Goal: Task Accomplishment & Management: Manage account settings

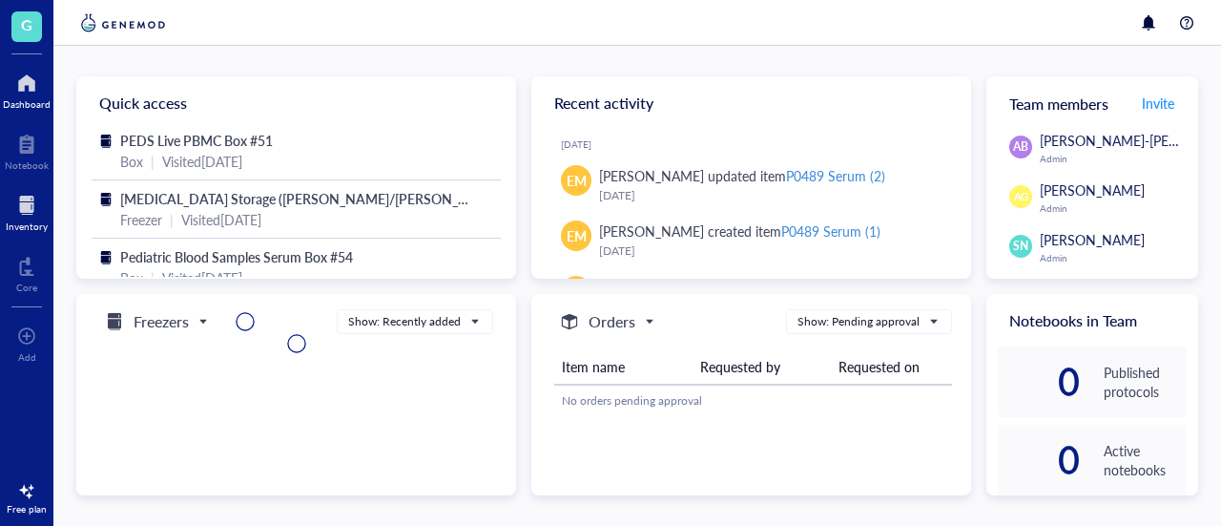
click at [21, 218] on div at bounding box center [27, 205] width 42 height 31
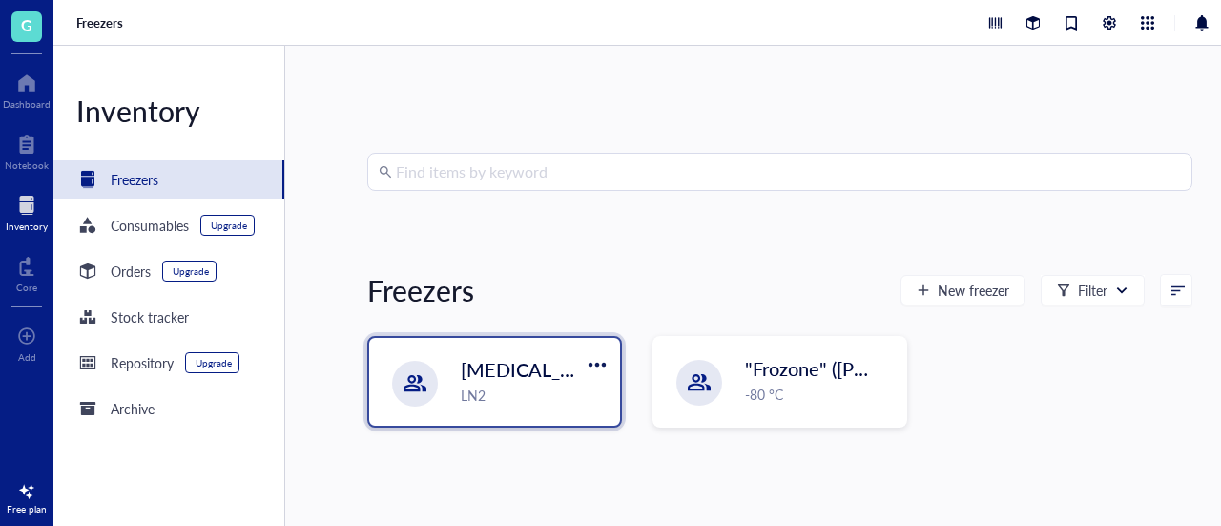
click at [572, 380] on span "[MEDICAL_DATA] Storage ([PERSON_NAME]/[PERSON_NAME])" at bounding box center [737, 369] width 552 height 27
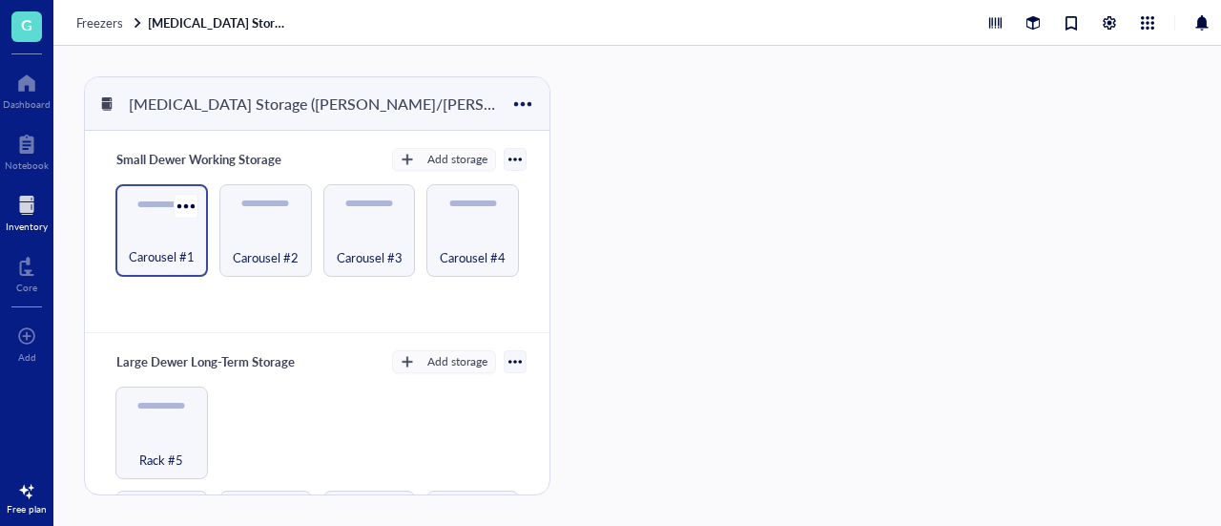
click at [154, 239] on div "Carousel #1" at bounding box center [161, 246] width 73 height 42
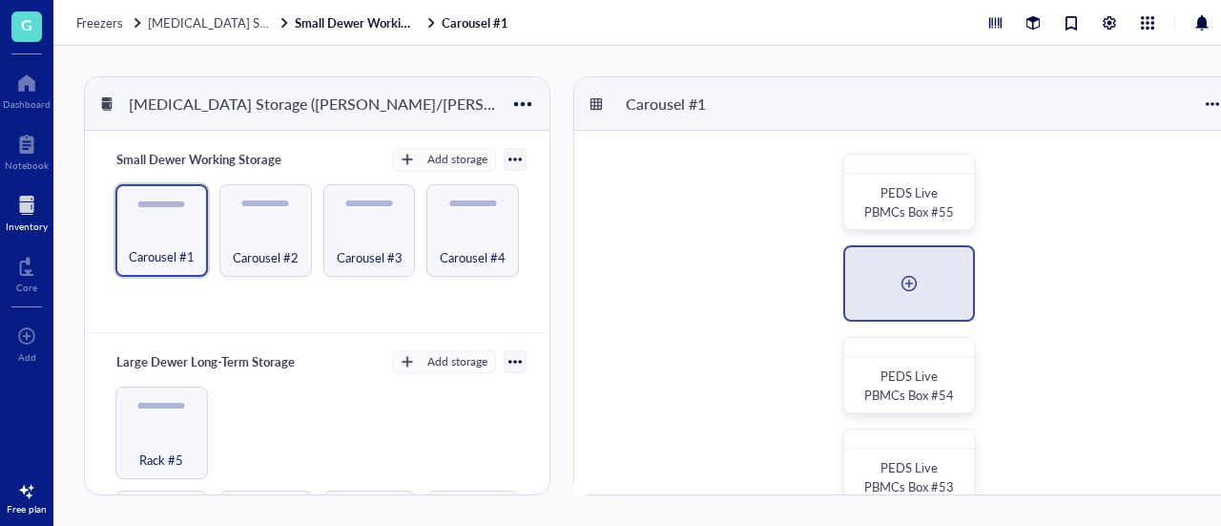
click at [905, 289] on div at bounding box center [909, 283] width 31 height 31
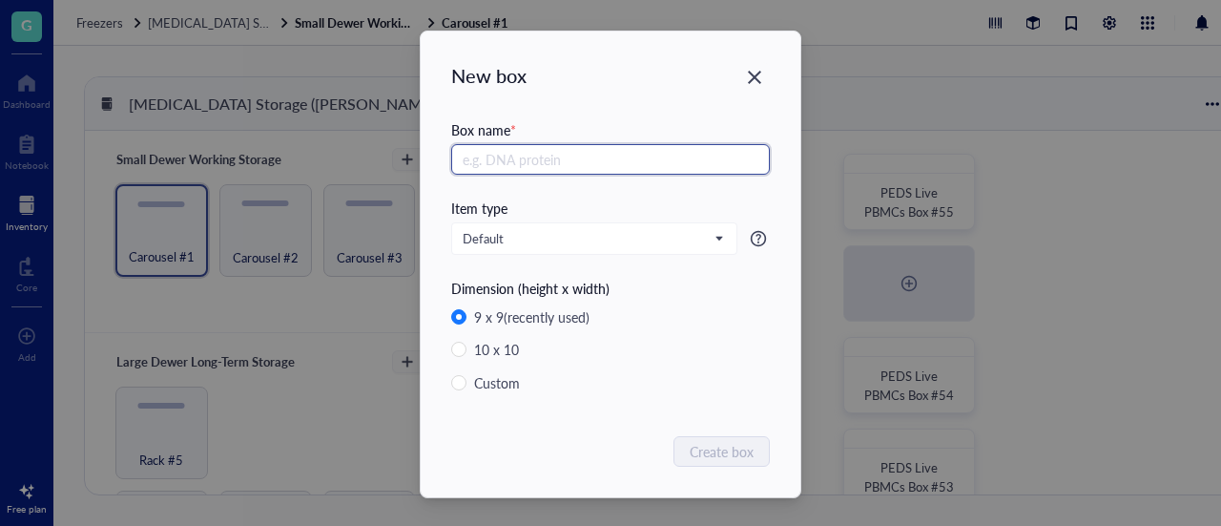
click at [592, 161] on input "text" at bounding box center [610, 159] width 319 height 31
click at [632, 152] on input "Human Cardiac [MEDICAL_DATA]" at bounding box center [610, 159] width 319 height 31
type input "Human Cardiac [MEDICAL_DATA] in FM"
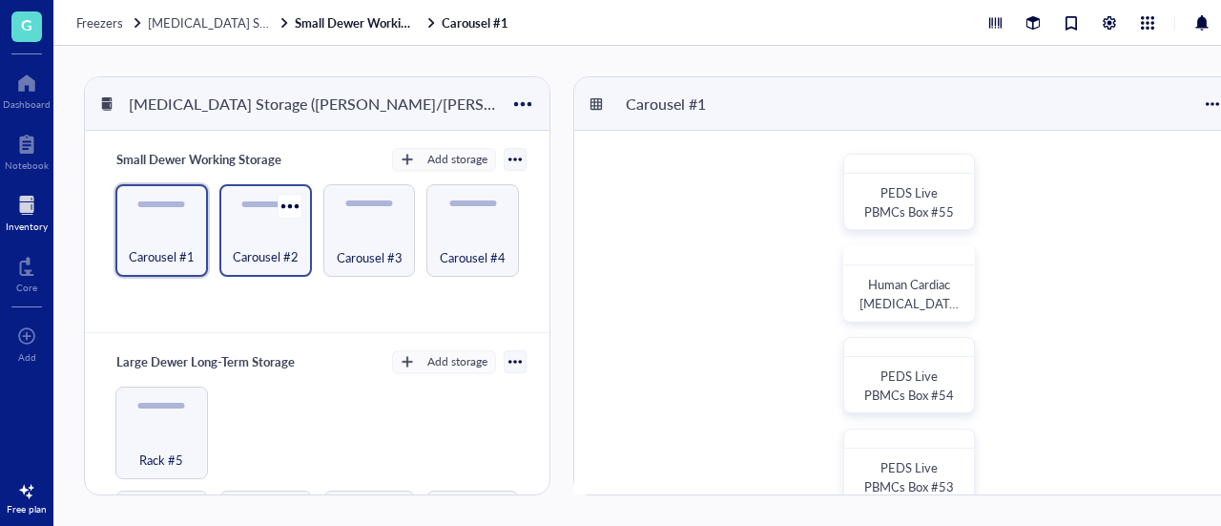
click at [285, 250] on span "Carousel #2" at bounding box center [266, 256] width 66 height 21
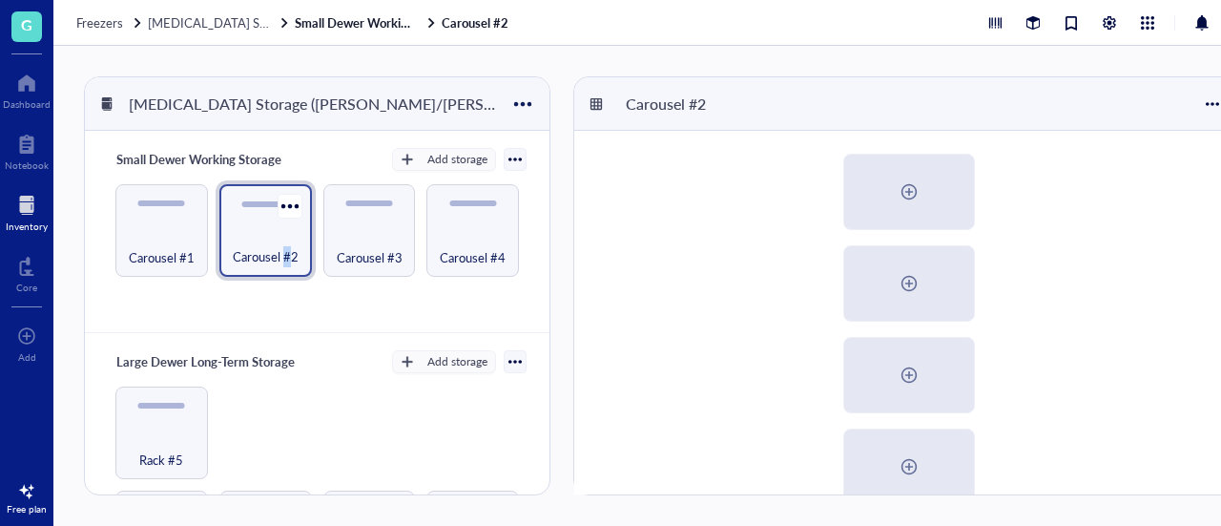
click at [285, 250] on span "Carousel #2" at bounding box center [266, 256] width 66 height 21
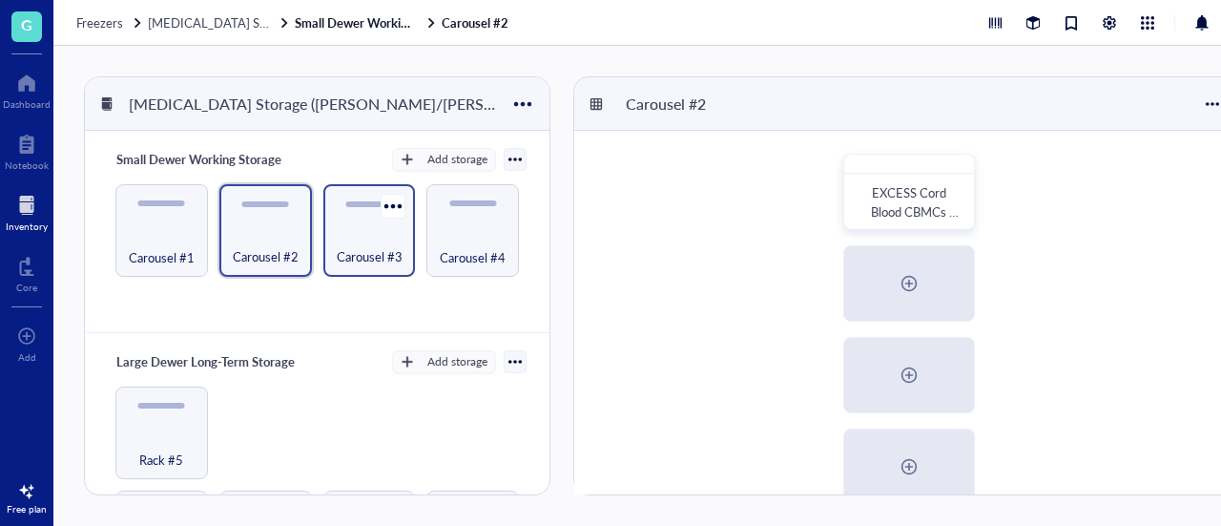
click at [387, 237] on div "Carousel #3" at bounding box center [369, 246] width 73 height 42
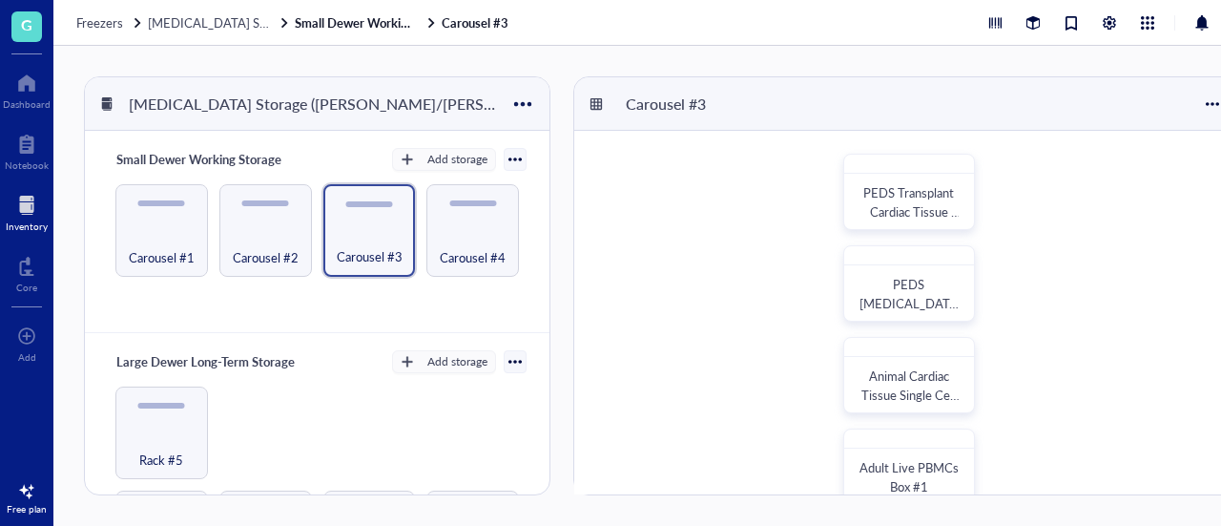
scroll to position [135, 0]
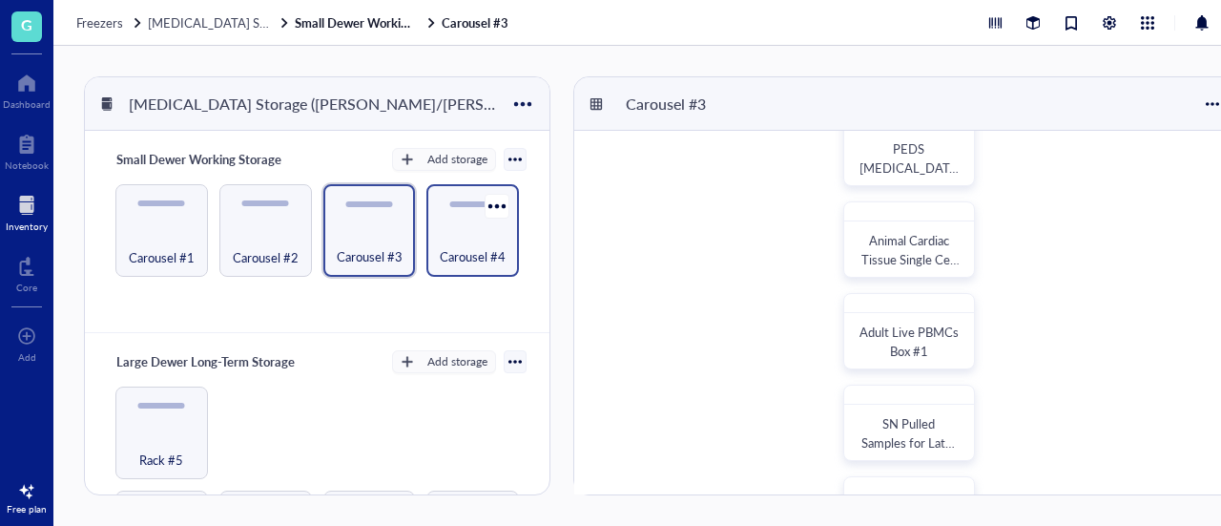
click at [487, 238] on div "Carousel #4" at bounding box center [472, 246] width 73 height 42
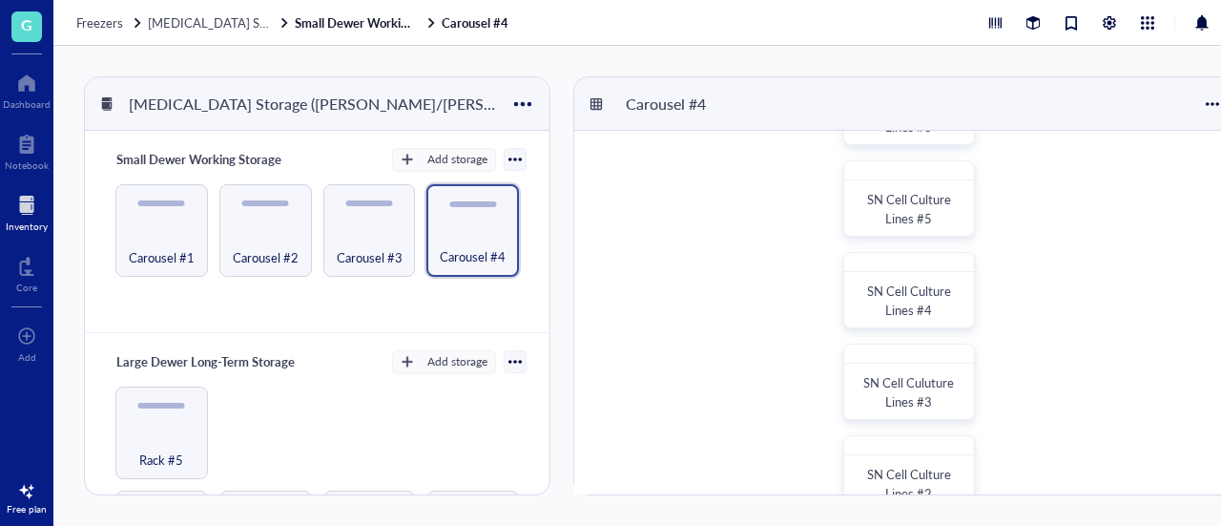
scroll to position [183, 0]
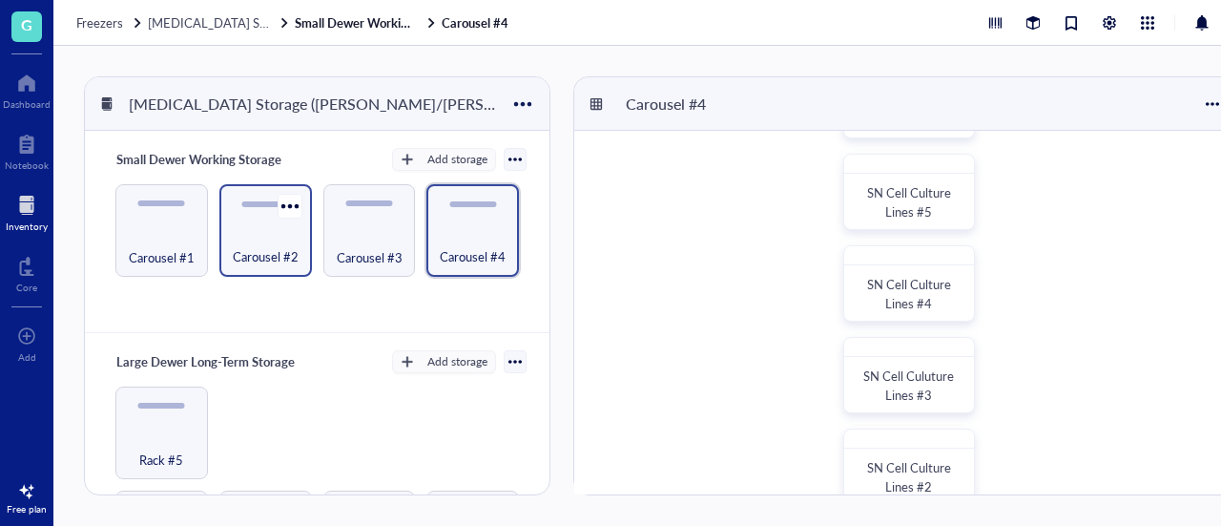
click at [229, 252] on div "Carousel #2" at bounding box center [265, 246] width 73 height 42
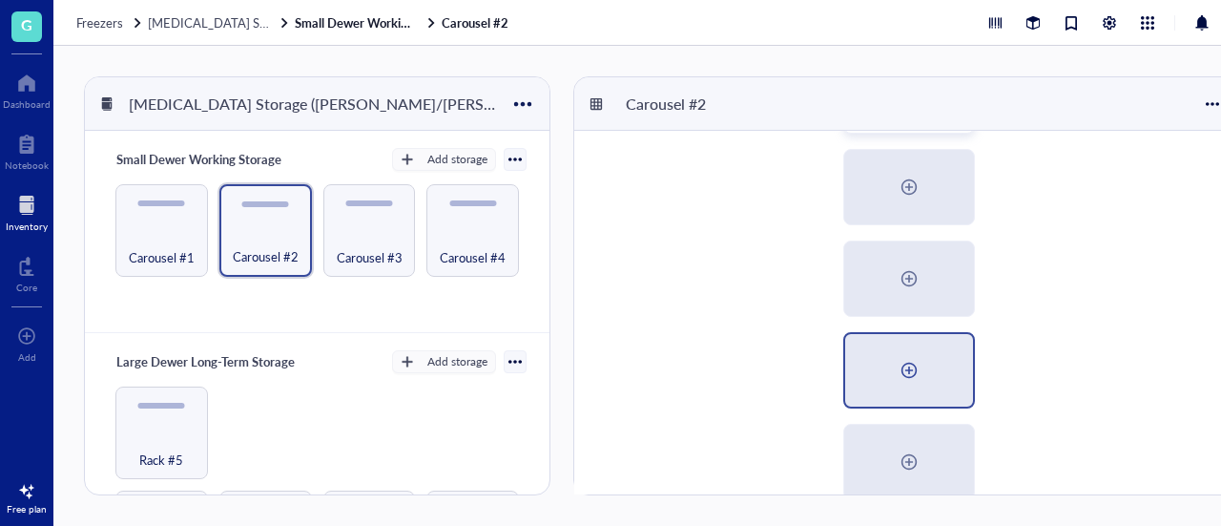
scroll to position [256, 0]
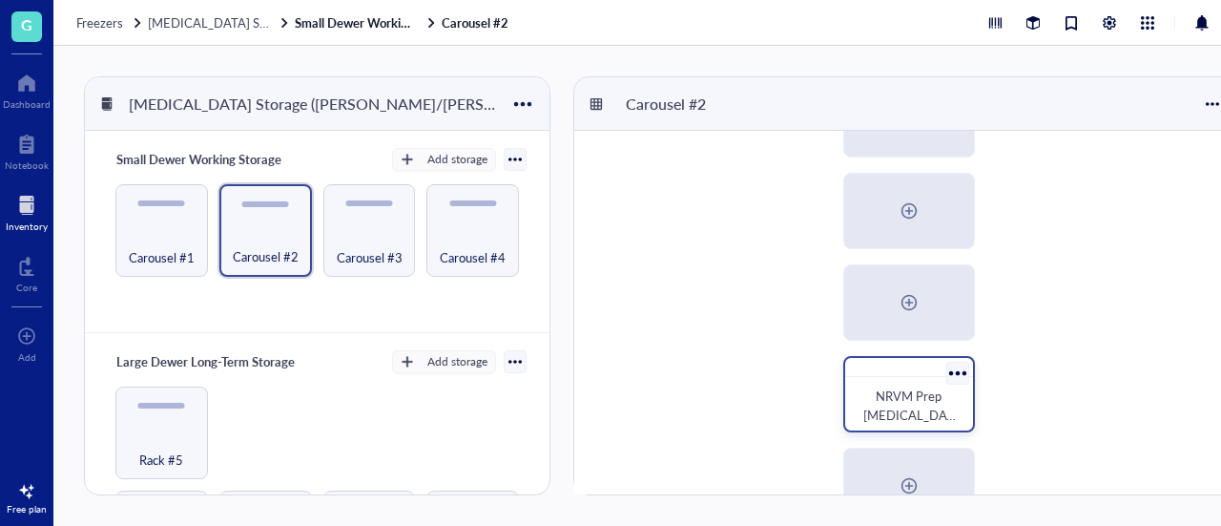
click at [886, 414] on span "NRVM Prep [MEDICAL_DATA]" at bounding box center [909, 414] width 93 height 56
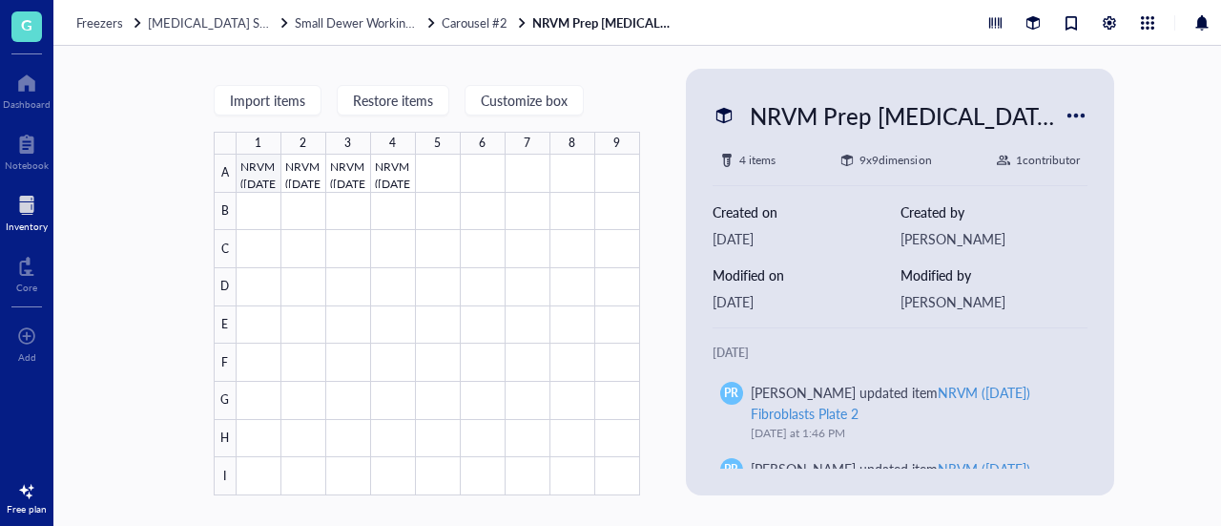
click at [278, 179] on div at bounding box center [439, 325] width 404 height 341
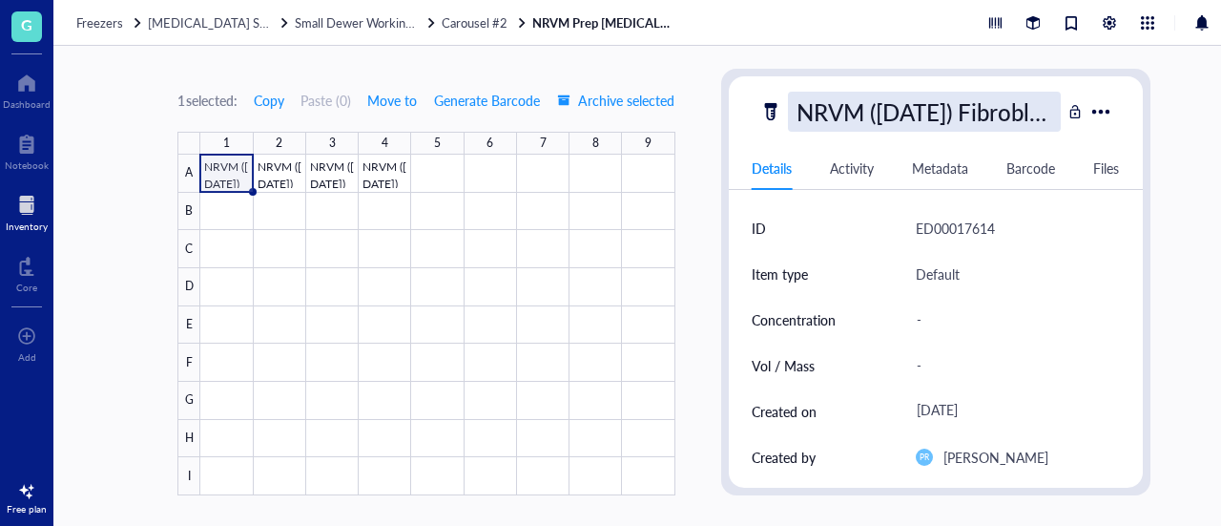
click at [891, 102] on div "NRVM ([DATE]) Fibroblasts Plate 1" at bounding box center [924, 112] width 273 height 40
click at [891, 102] on input "NRVM ([DATE]) Fibroblasts Plate 1" at bounding box center [924, 112] width 271 height 38
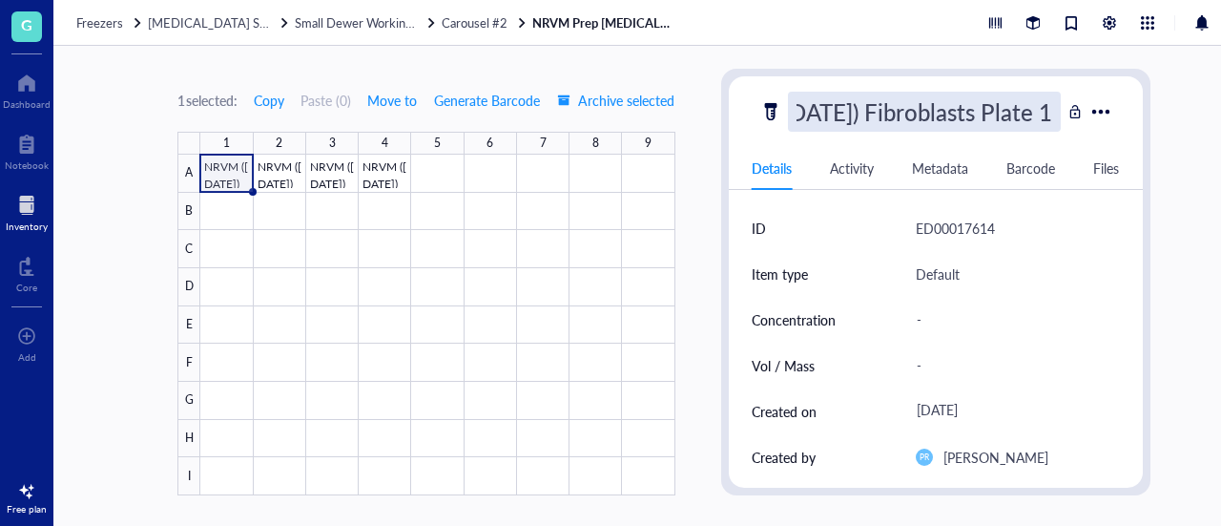
click at [891, 102] on input "NRVM ([DATE]) Fibroblasts Plate 1" at bounding box center [924, 112] width 271 height 38
click at [424, 187] on div at bounding box center [437, 325] width 474 height 341
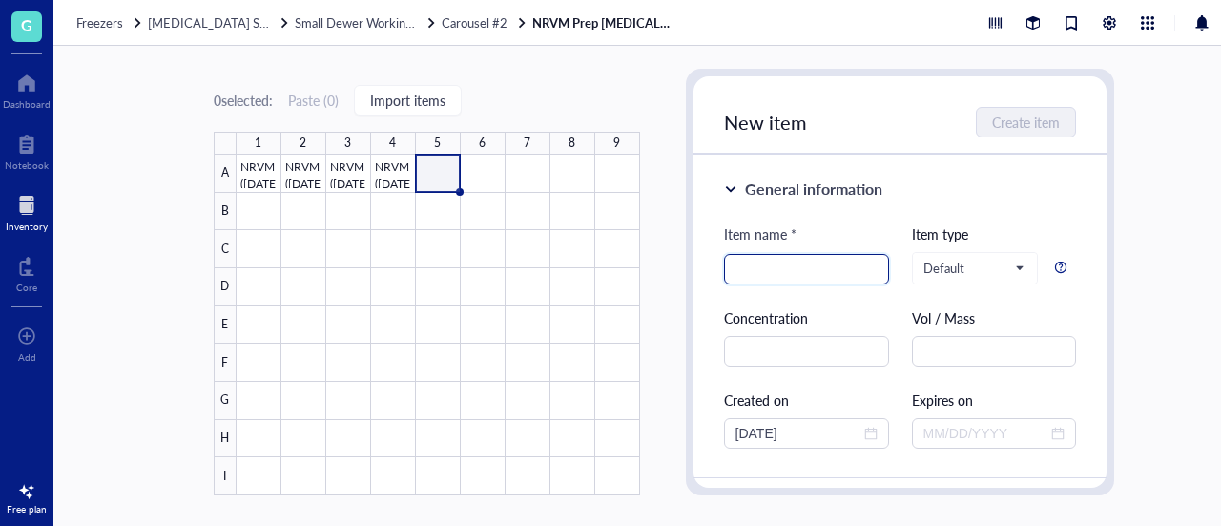
click at [764, 272] on input "search" at bounding box center [806, 269] width 142 height 29
paste input "NRVM ([DATE]) Fibroblasts Plate 1"
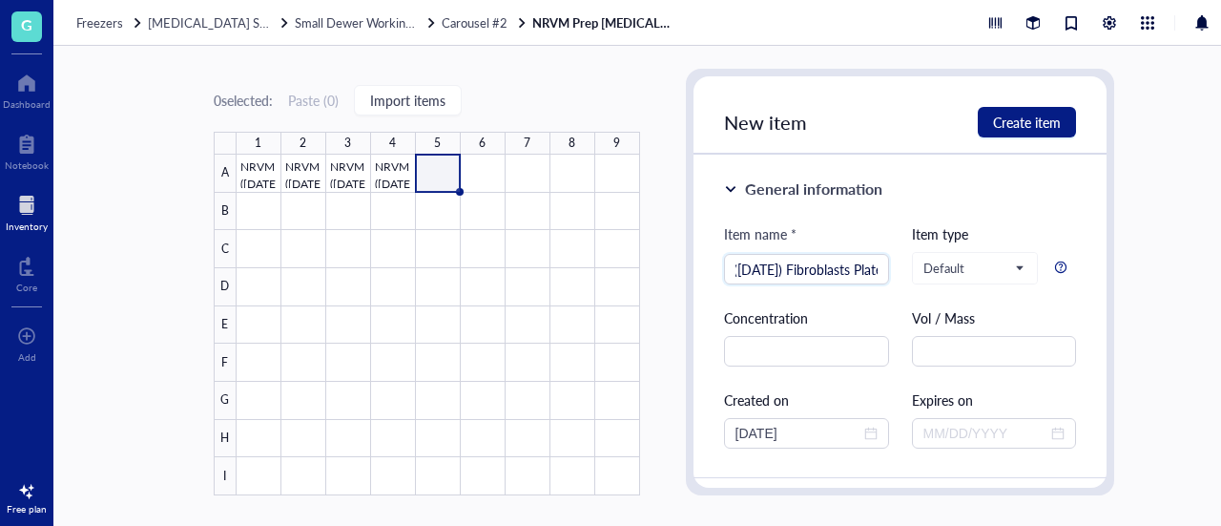
scroll to position [0, 42]
type input "NRVM ([DATE]) Fibroblasts Plate 1"
click at [1023, 116] on span "Create item" at bounding box center [1027, 121] width 68 height 15
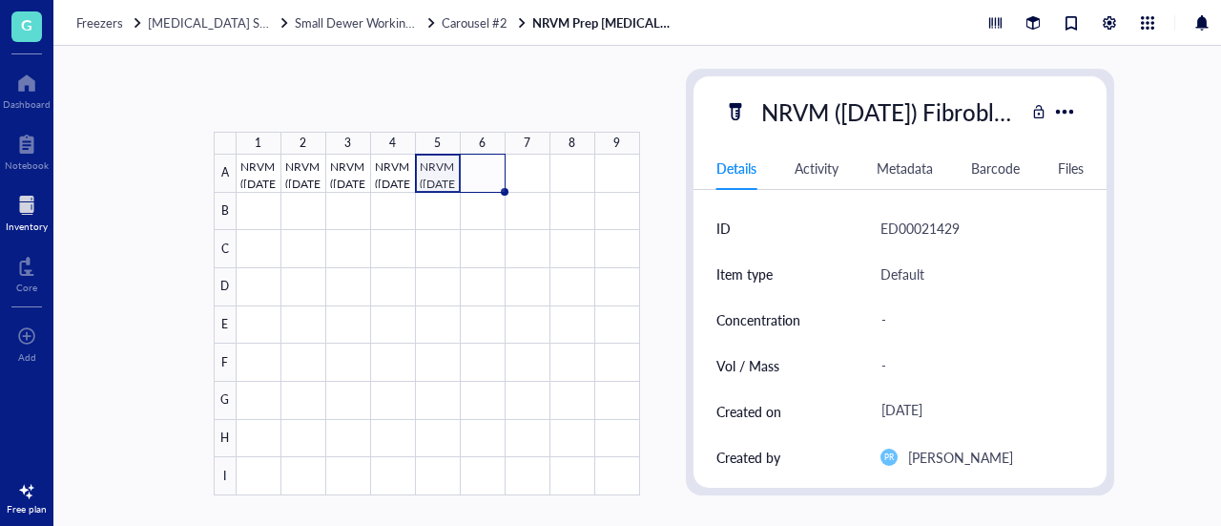
drag, startPoint x: 462, startPoint y: 189, endPoint x: 489, endPoint y: 189, distance: 27.7
click at [0, 0] on div "NRVM ([DATE]) Fibroblasts Plate 1 NRVM ([DATE]) Fibroblasts Plate 1 NRVM ([DATE…" at bounding box center [0, 0] width 0 height 0
drag, startPoint x: 511, startPoint y: 191, endPoint x: 530, endPoint y: 192, distance: 19.1
click at [0, 0] on div "NRVM ([DATE]) Fibroblasts Plate 1 NRVM ([DATE]) Fibroblasts Plate 1 NRVM ([DATE…" at bounding box center [0, 0] width 0 height 0
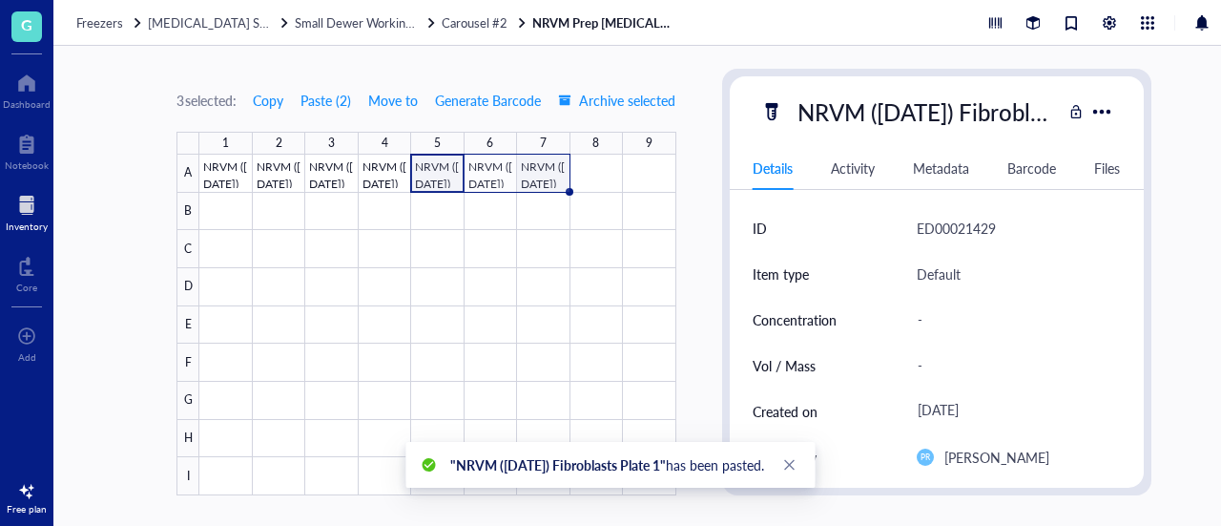
click at [521, 174] on div at bounding box center [437, 325] width 476 height 341
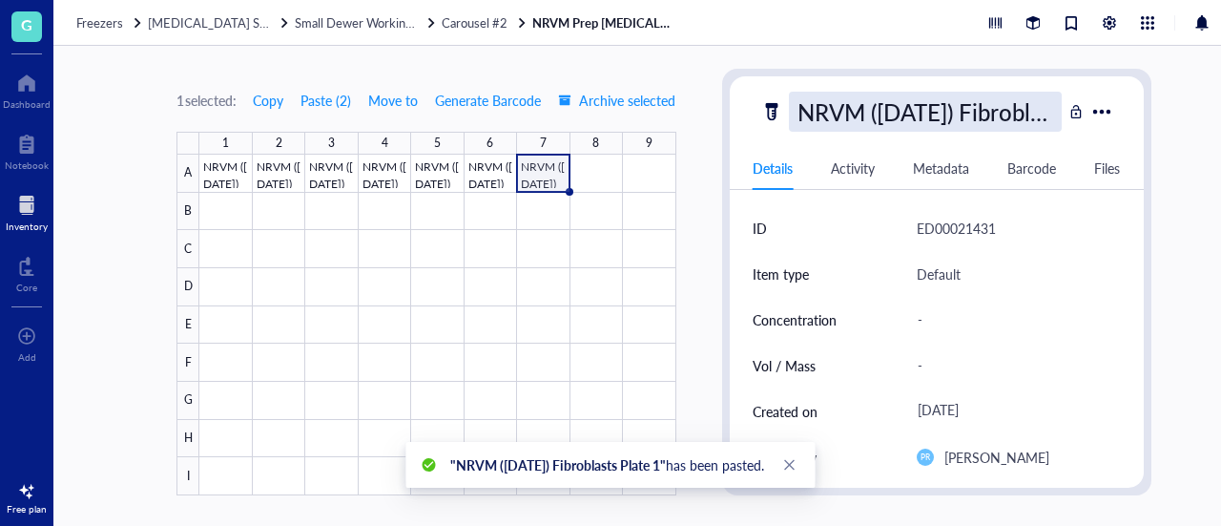
click at [918, 115] on div "NRVM ([DATE]) Fibroblasts Plate 1" at bounding box center [925, 112] width 273 height 40
click at [809, 112] on input "NRVM ([DATE]) Fibroblasts Plate 1" at bounding box center [925, 112] width 271 height 38
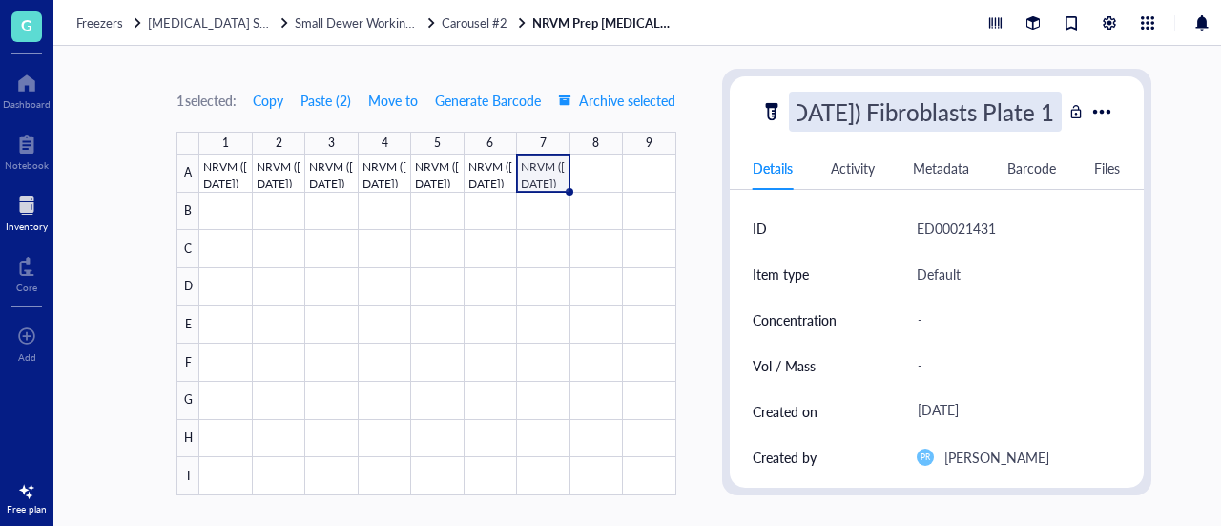
type input "NRVM ([DATE]) Fibroblasts Plate 1"
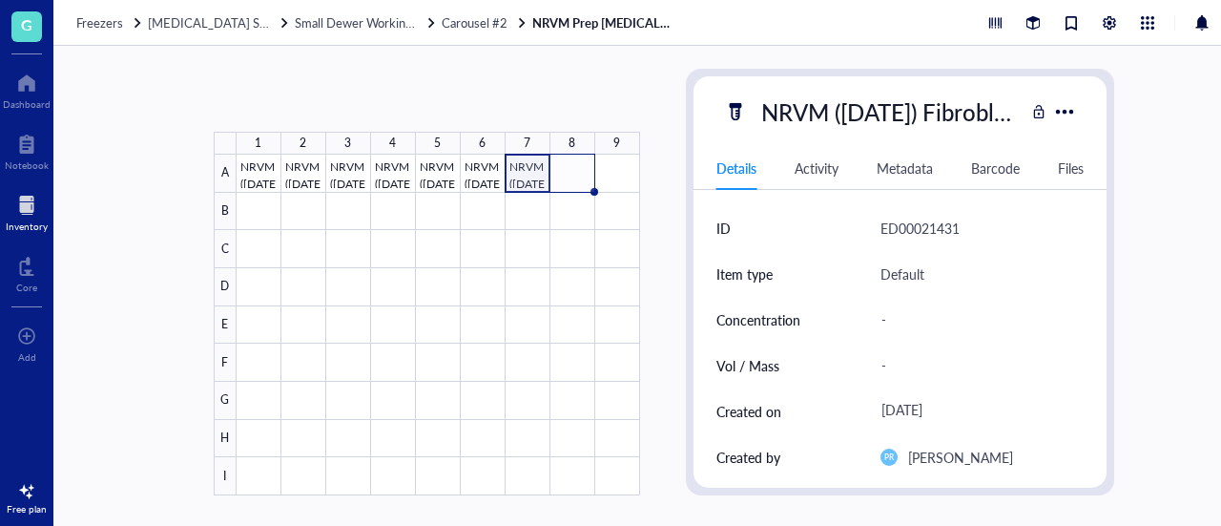
drag, startPoint x: 567, startPoint y: 192, endPoint x: 580, endPoint y: 191, distance: 13.4
click at [0, 0] on div "NRVM ([DATE]) Fibroblasts Plate 1 NRVM ([DATE]) Fibroblasts Plate 1 NRVM ([DATE…" at bounding box center [0, 0] width 0 height 0
drag, startPoint x: 616, startPoint y: 191, endPoint x: 633, endPoint y: 189, distance: 17.3
click at [0, 0] on div "NRVM ([DATE]) Fibroblasts Plate 1 NRVM ([DATE]) Fibroblasts Plate 1 NRVM ([DATE…" at bounding box center [0, 0] width 0 height 0
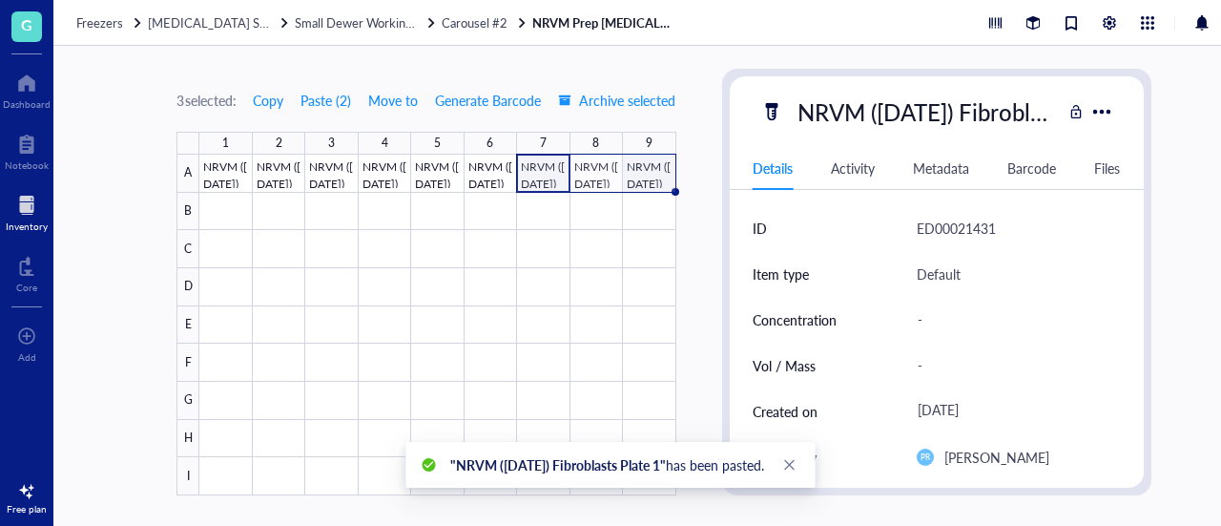
click at [643, 180] on div "3 selected: Copy Paste ( 2 ) Move to Generate Barcode Archive selected 1 2 3 4 …" at bounding box center [663, 286] width 1221 height 480
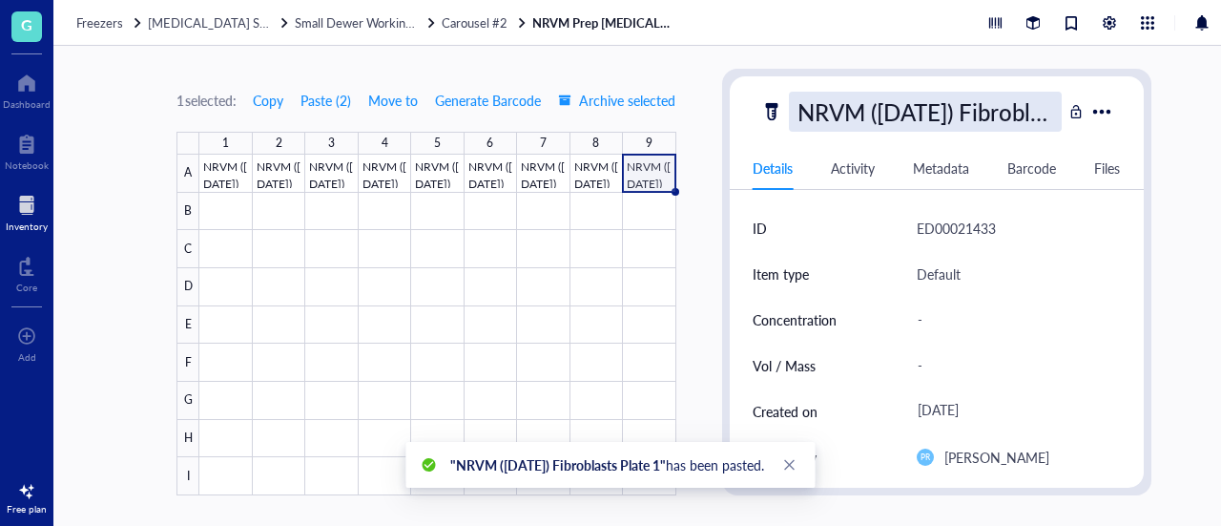
click at [976, 119] on div "NRVM ([DATE]) Fibroblasts Plate 1" at bounding box center [925, 112] width 273 height 40
type input "NRVM ([DATE]) Fibroblasts Plate 2"
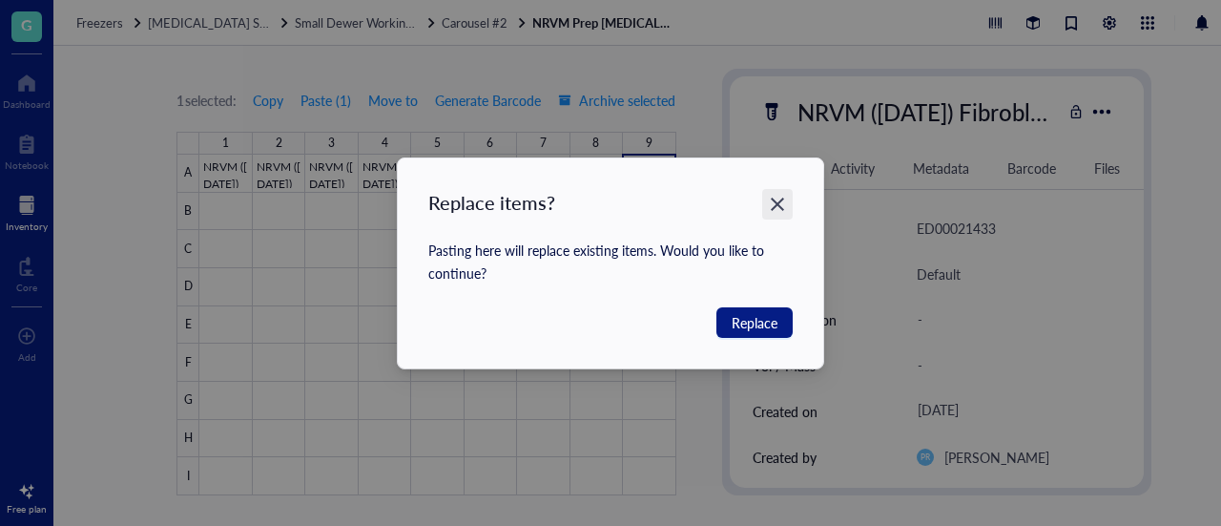
click at [788, 208] on div "Close" at bounding box center [777, 204] width 31 height 31
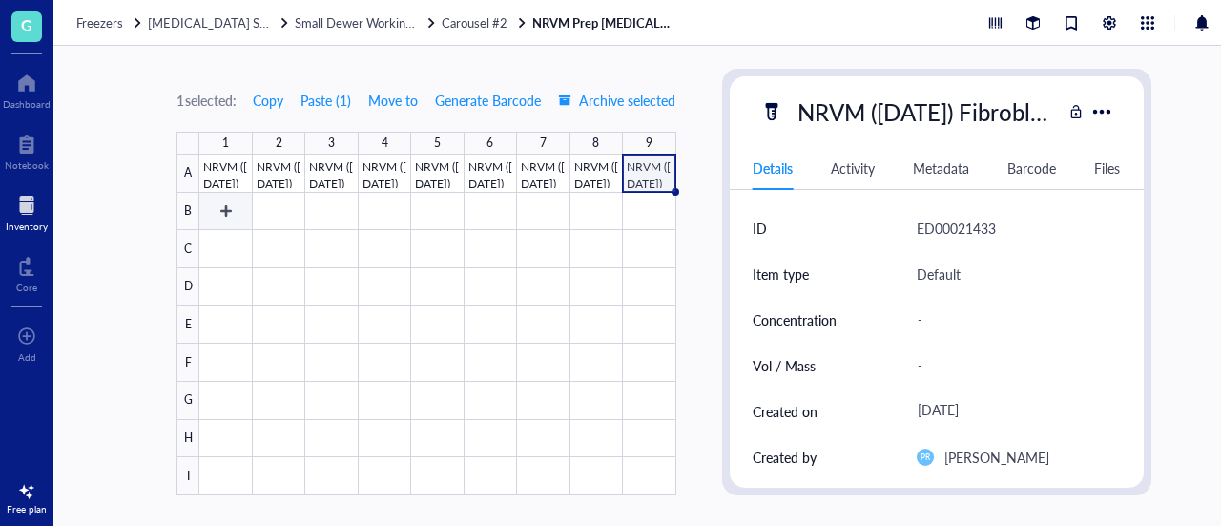
click at [250, 207] on div at bounding box center [437, 325] width 476 height 341
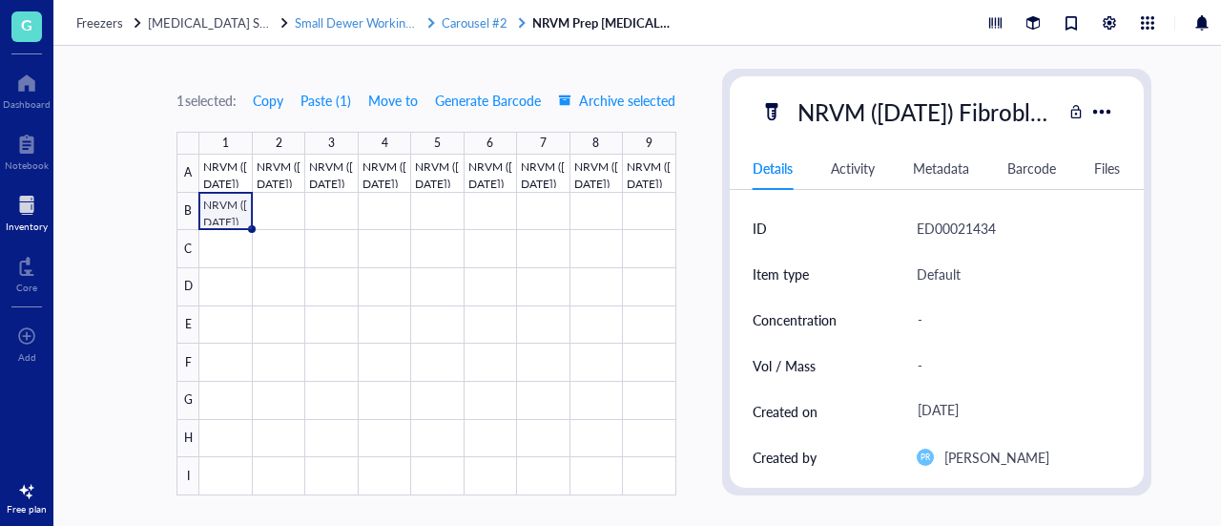
click at [345, 18] on span "Small Dewer Working Storage" at bounding box center [376, 22] width 162 height 18
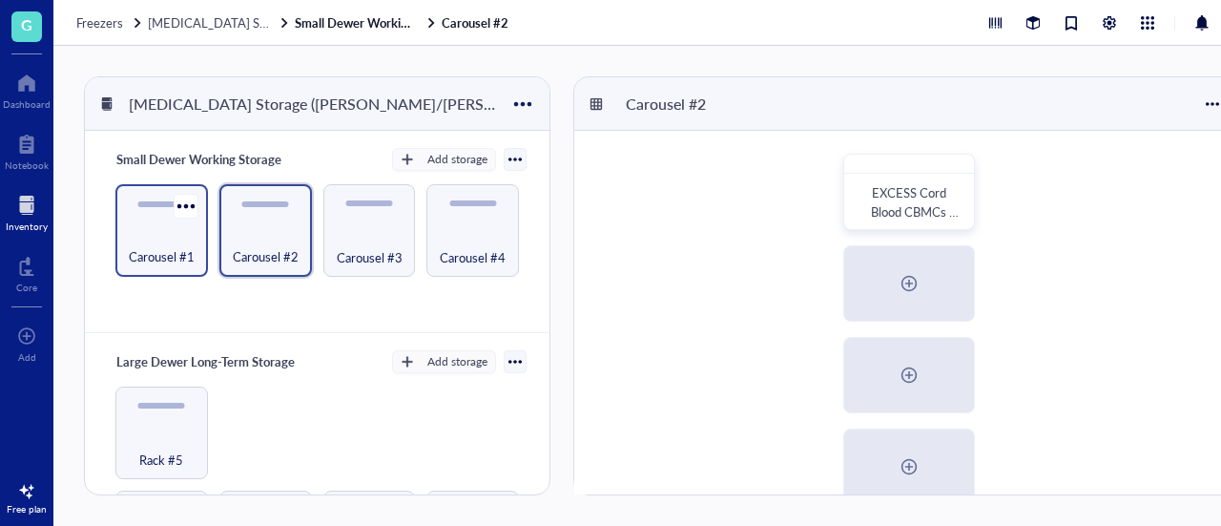
click at [151, 256] on span "Carousel #1" at bounding box center [162, 256] width 66 height 21
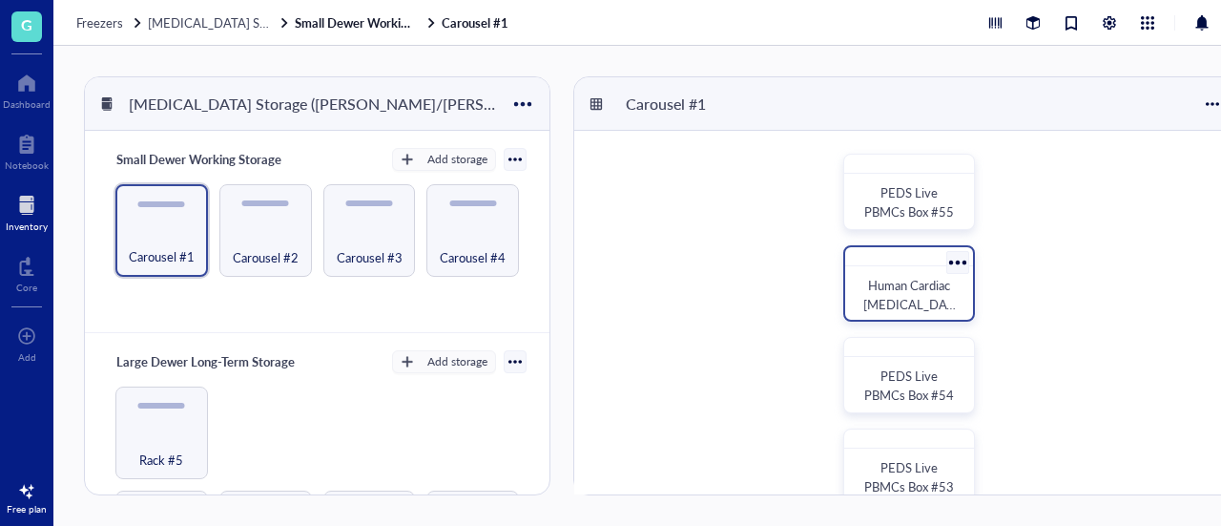
click at [935, 286] on span "Human Cardiac [MEDICAL_DATA] in FM" at bounding box center [909, 304] width 93 height 56
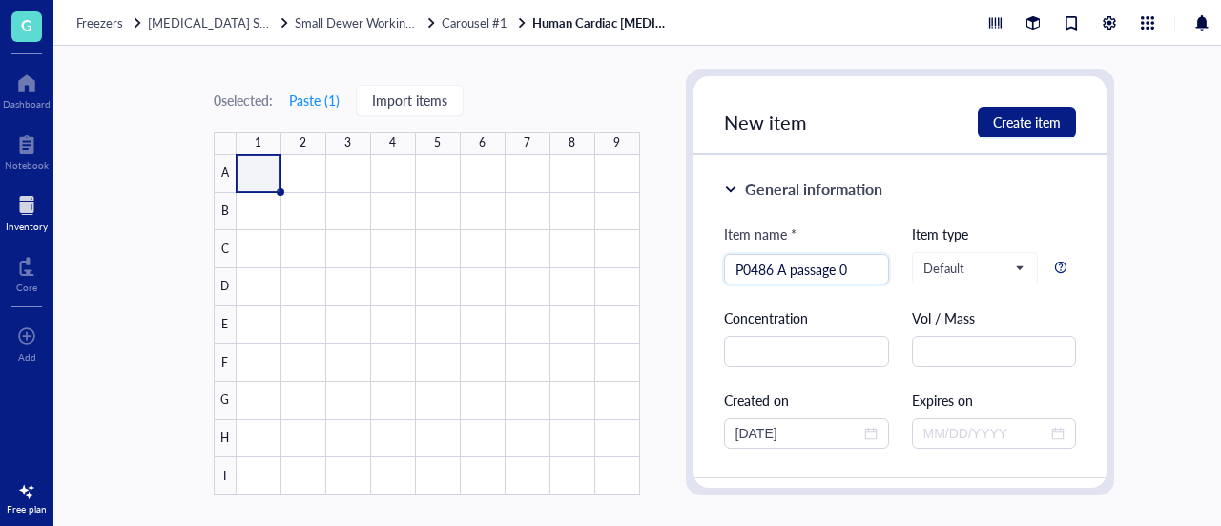
type input "P0486 A passage 0"
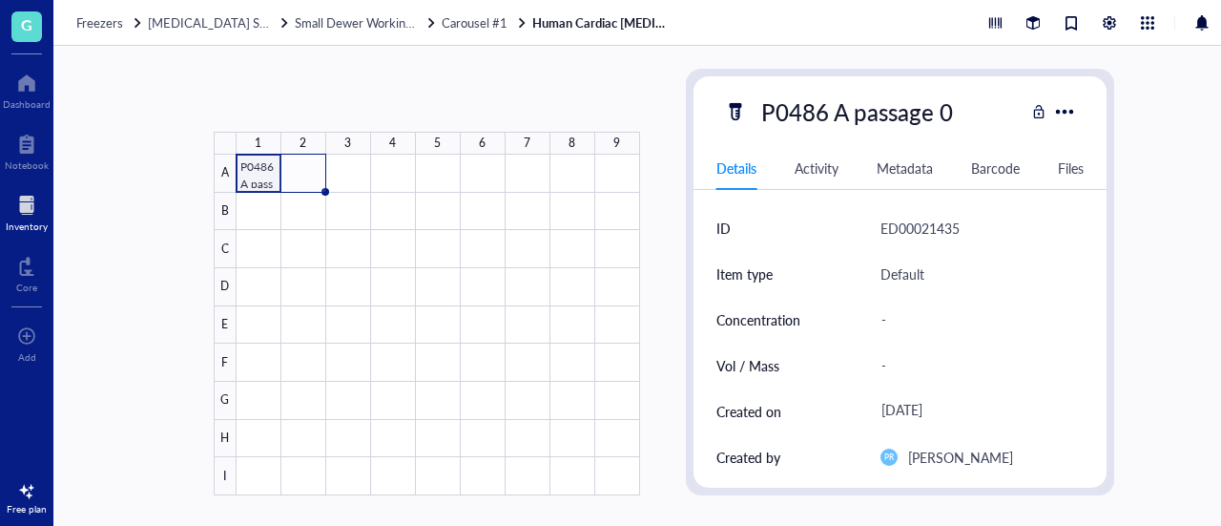
drag, startPoint x: 255, startPoint y: 189, endPoint x: 311, endPoint y: 194, distance: 56.5
click at [0, 0] on div "P0486 A passage 0" at bounding box center [0, 0] width 0 height 0
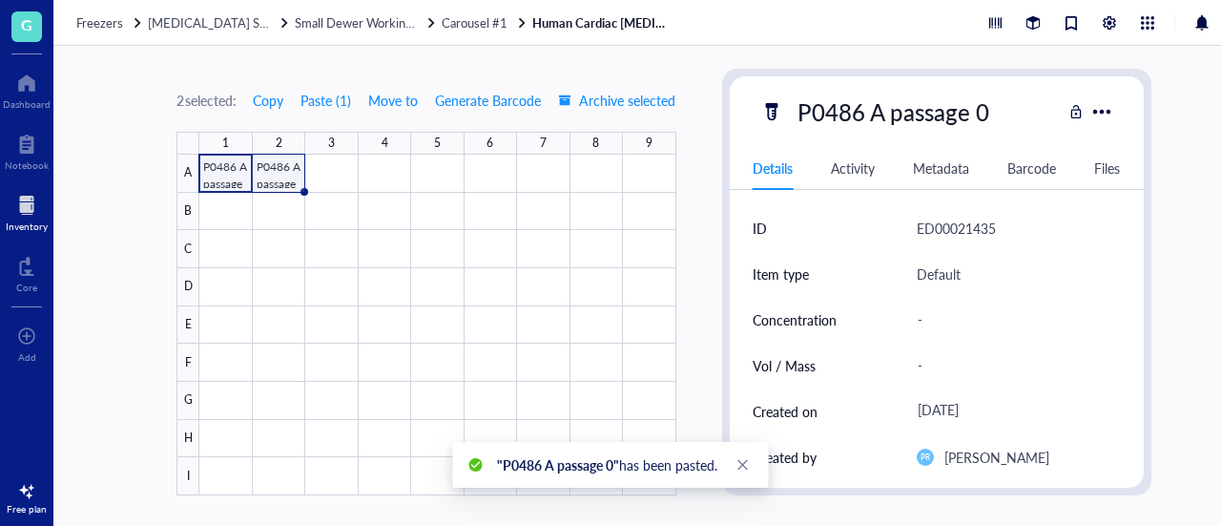
click at [282, 180] on div at bounding box center [437, 325] width 476 height 341
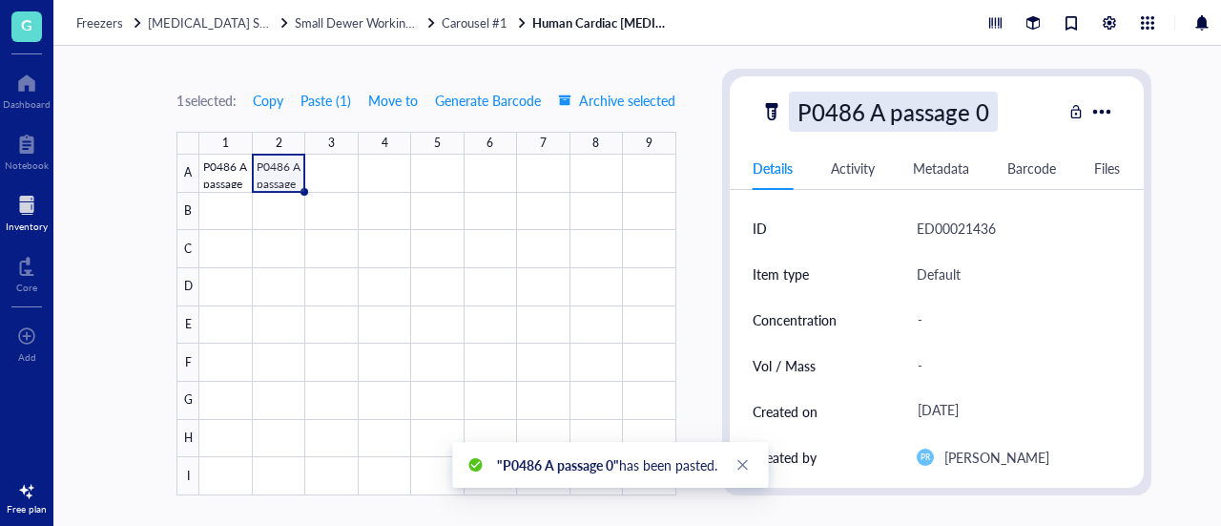
click at [878, 112] on div "P0486 A passage 0" at bounding box center [893, 112] width 209 height 40
click at [878, 112] on input "P0486 A passage 0" at bounding box center [917, 112] width 254 height 38
click at [876, 107] on input "P0486 A passage 0" at bounding box center [917, 112] width 254 height 38
type input "P0486 B passage 0"
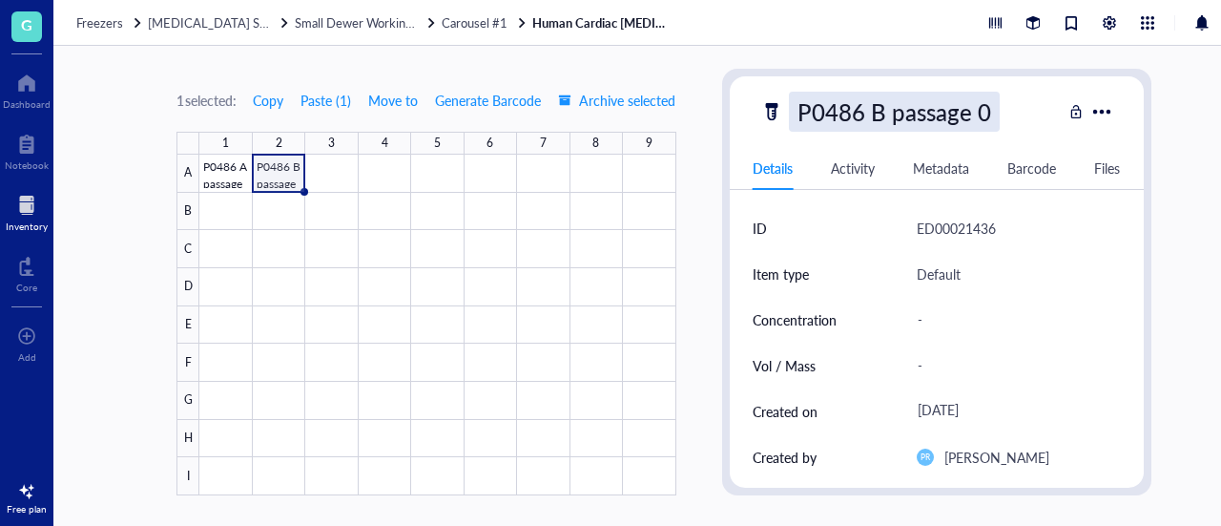
click at [983, 103] on div "P0486 B passage 0" at bounding box center [894, 112] width 211 height 40
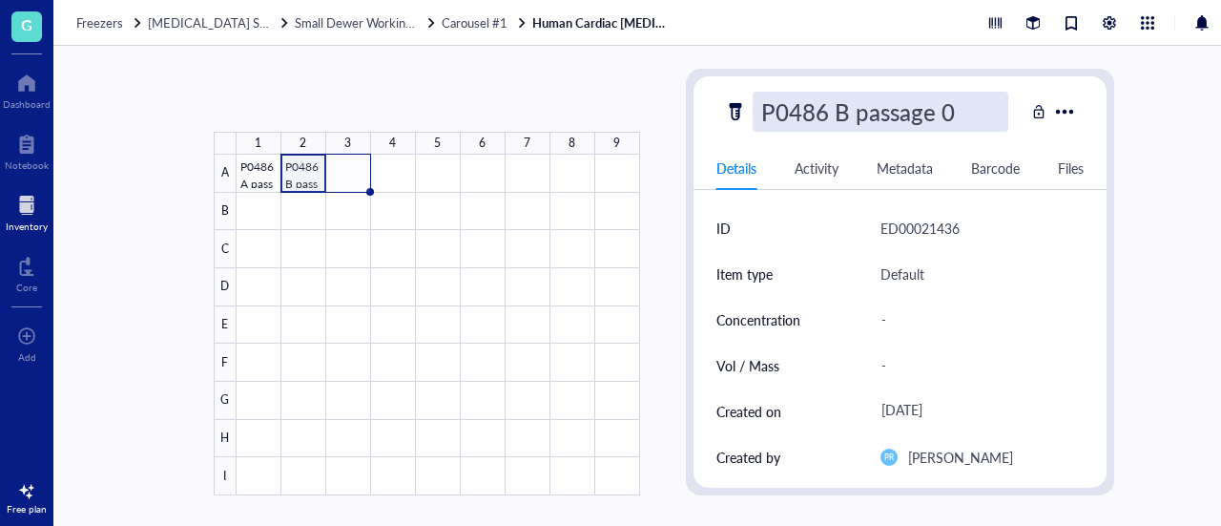
drag, startPoint x: 305, startPoint y: 190, endPoint x: 342, endPoint y: 190, distance: 36.3
click at [0, 0] on div "P0486 A passage 0 P0486 B passage 0" at bounding box center [0, 0] width 0 height 0
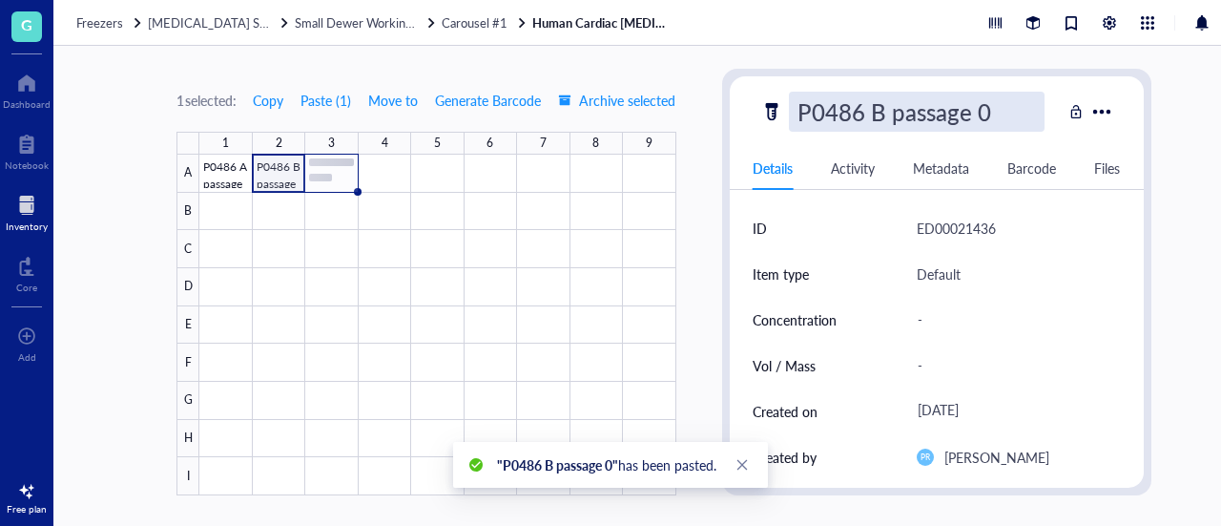
click at [342, 182] on div at bounding box center [437, 325] width 476 height 341
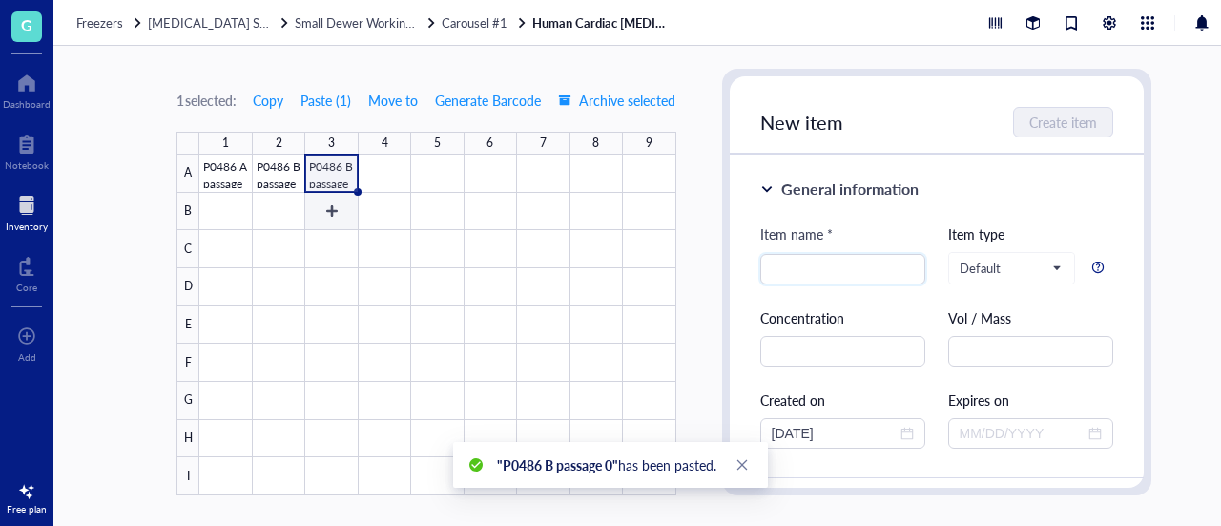
click at [325, 176] on div at bounding box center [437, 325] width 476 height 341
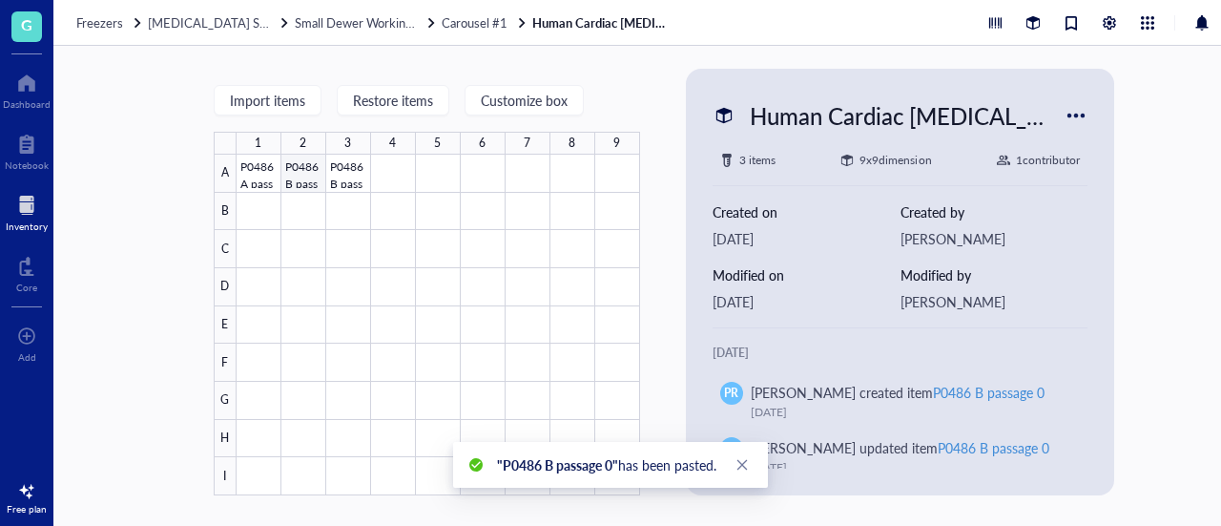
click at [339, 178] on div at bounding box center [439, 325] width 404 height 341
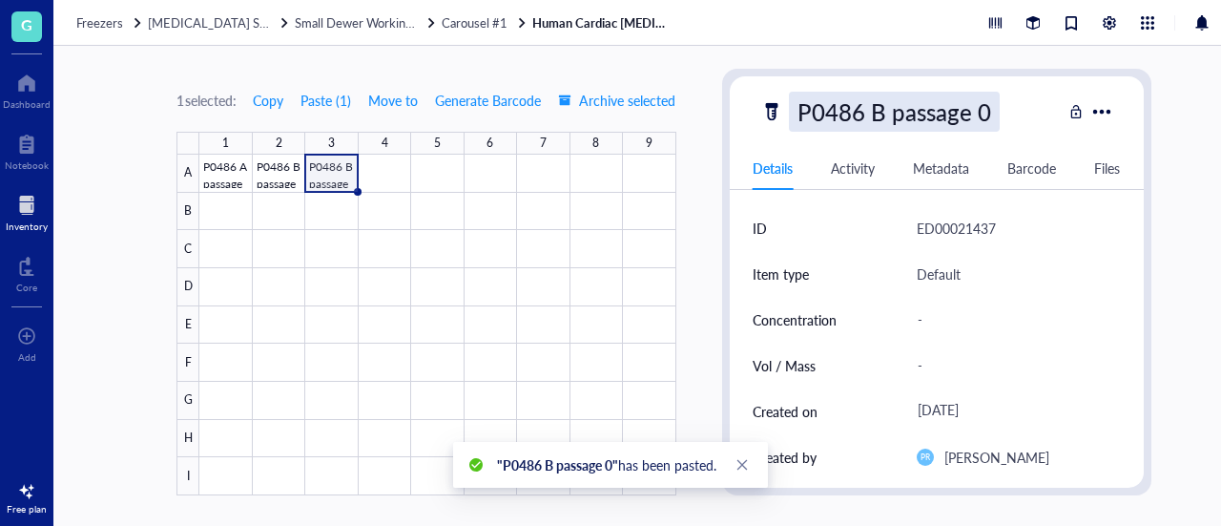
click at [887, 115] on div "P0486 B passage 0" at bounding box center [894, 112] width 211 height 40
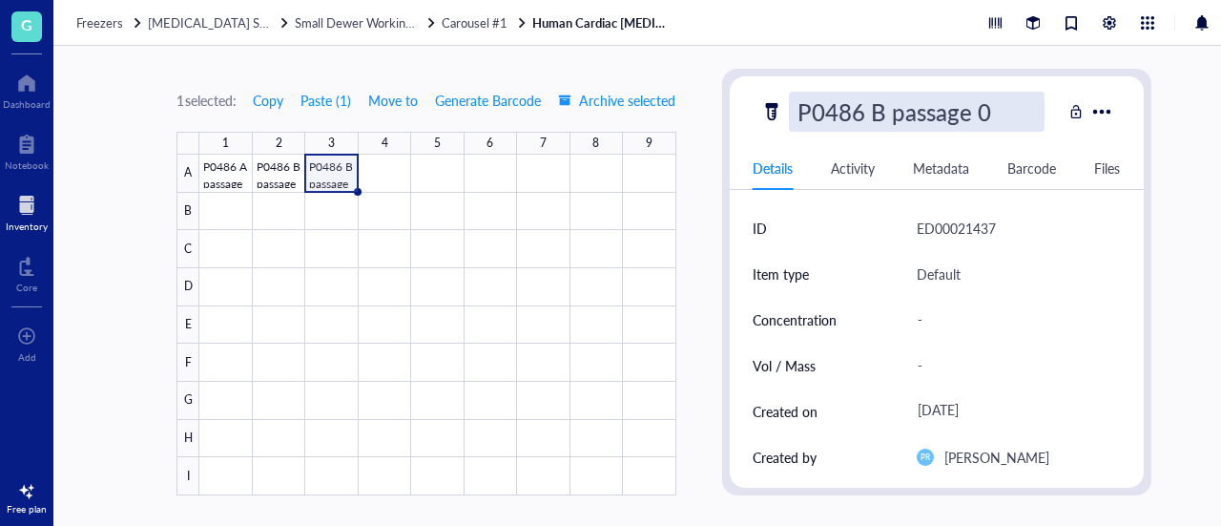
click at [887, 115] on input "P0486 B passage 0" at bounding box center [917, 112] width 254 height 38
type input "P0486 passage 1"
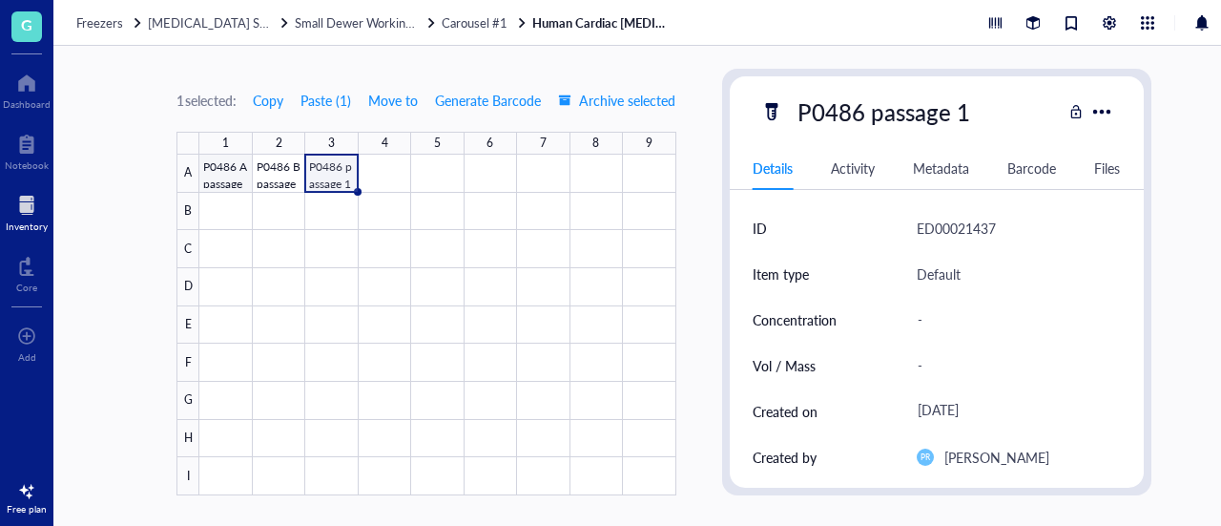
click at [212, 179] on div "1 selected: Copy Paste ( 1 ) Move to Generate Barcode Archive selected 1 2 3 4 …" at bounding box center [663, 286] width 1221 height 480
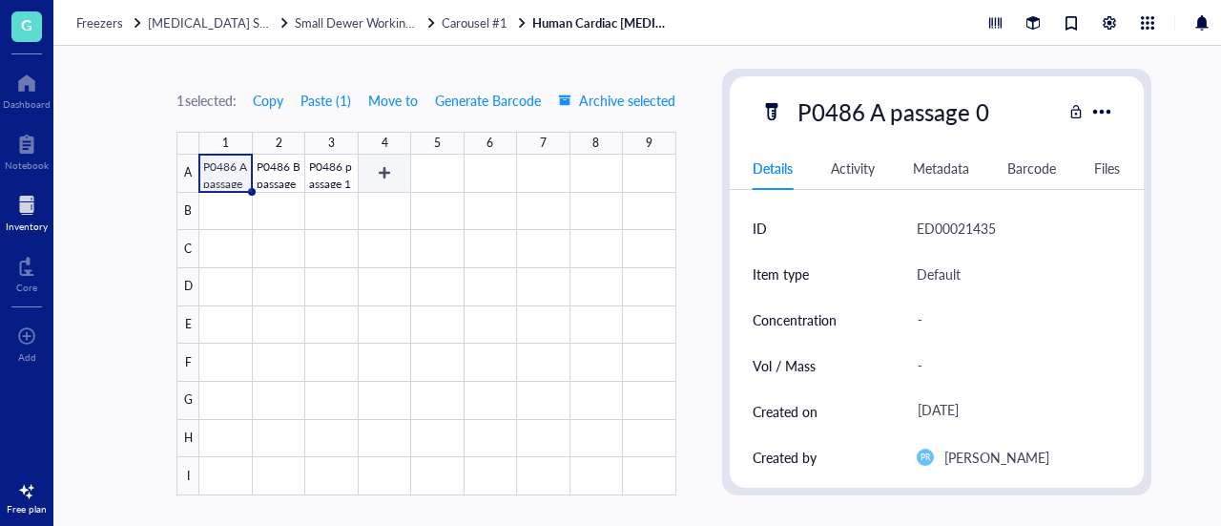
click at [401, 166] on div at bounding box center [437, 325] width 476 height 341
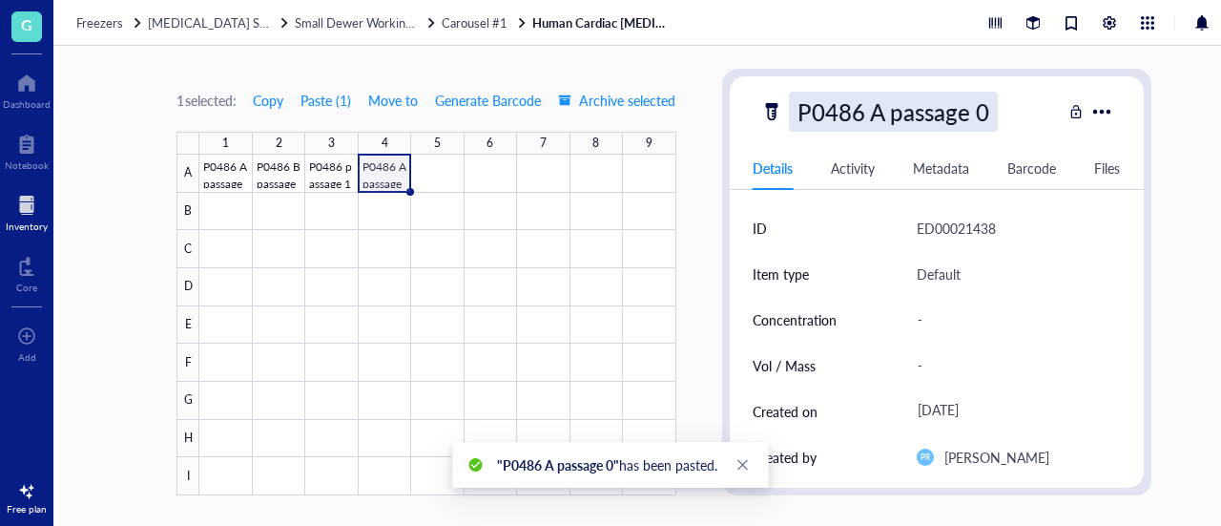
click at [849, 108] on div "P0486 A passage 0" at bounding box center [893, 112] width 209 height 40
click at [860, 111] on input "P0486 A passage 0" at bounding box center [917, 112] width 254 height 38
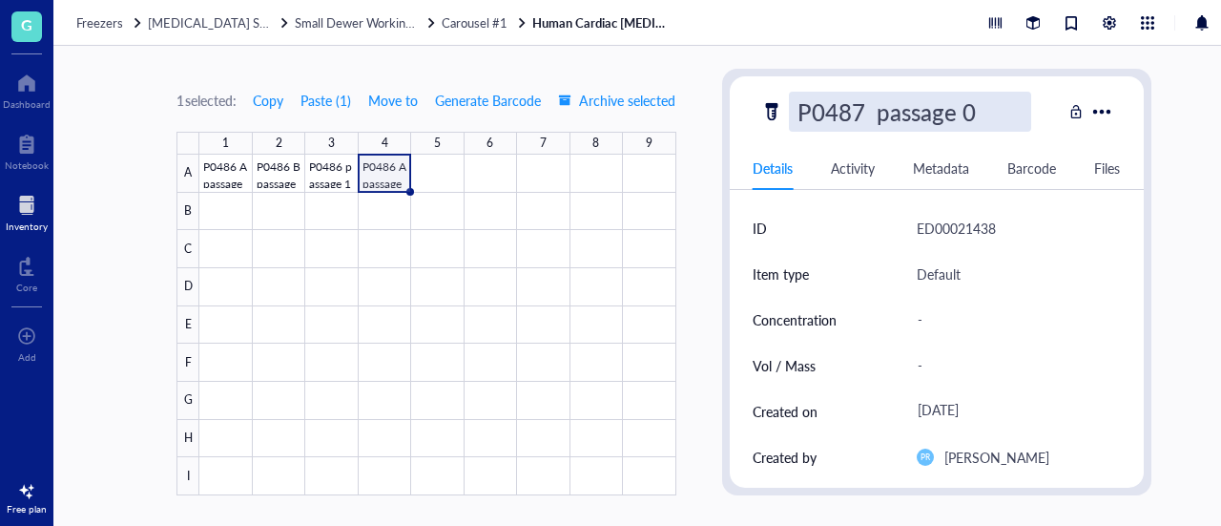
type input "P0487 passage 0"
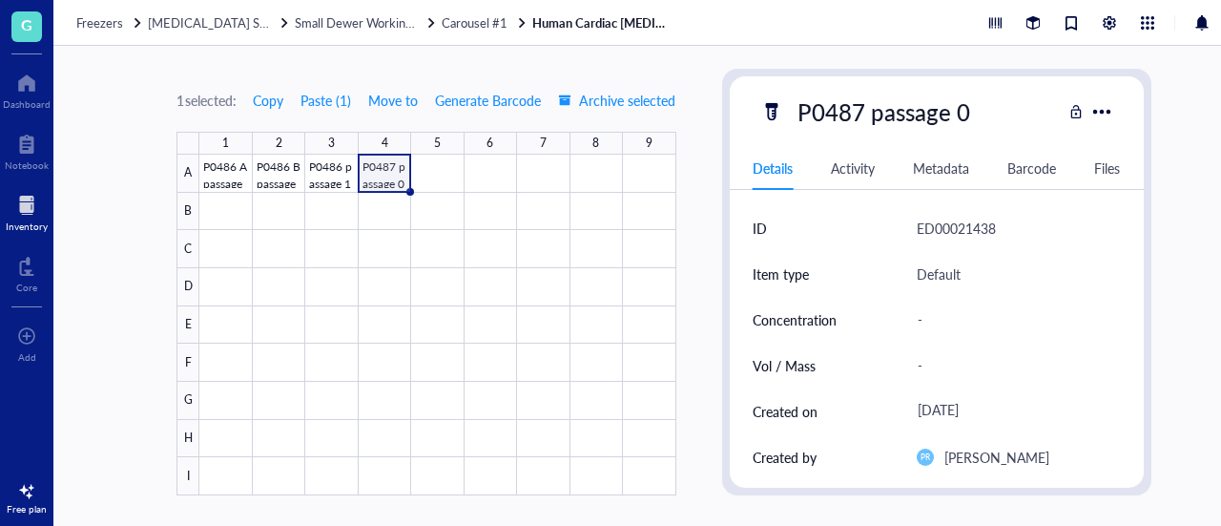
click at [376, 174] on div at bounding box center [437, 325] width 476 height 341
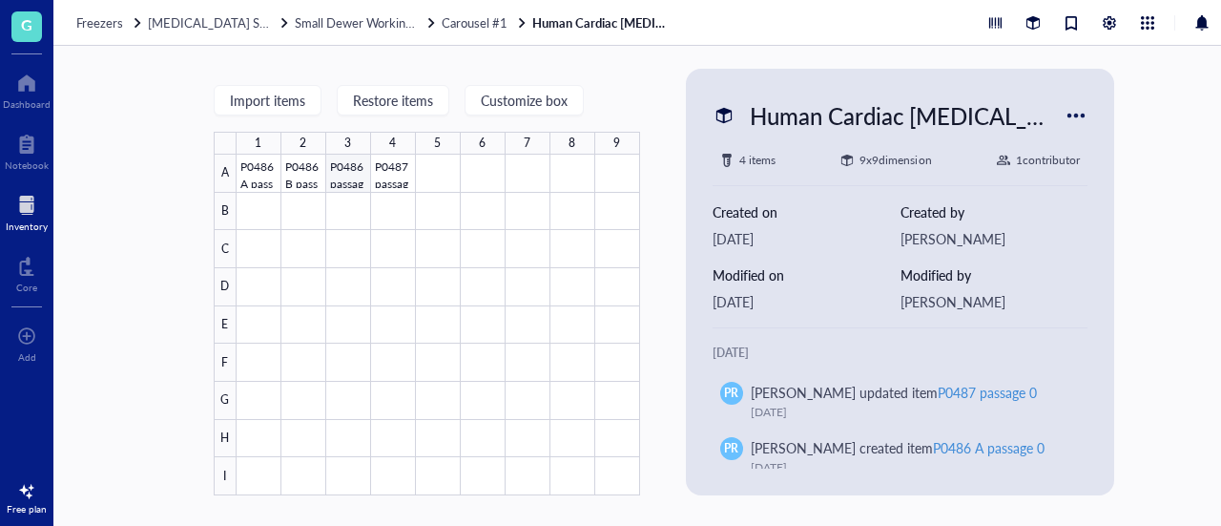
click at [351, 180] on div at bounding box center [439, 325] width 404 height 341
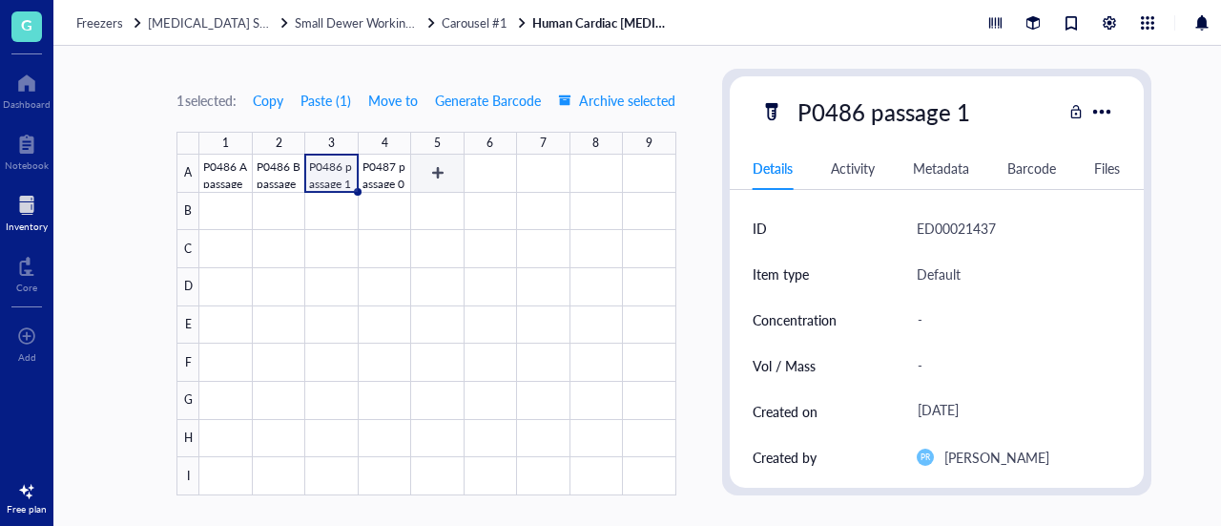
click at [447, 164] on div at bounding box center [437, 325] width 476 height 341
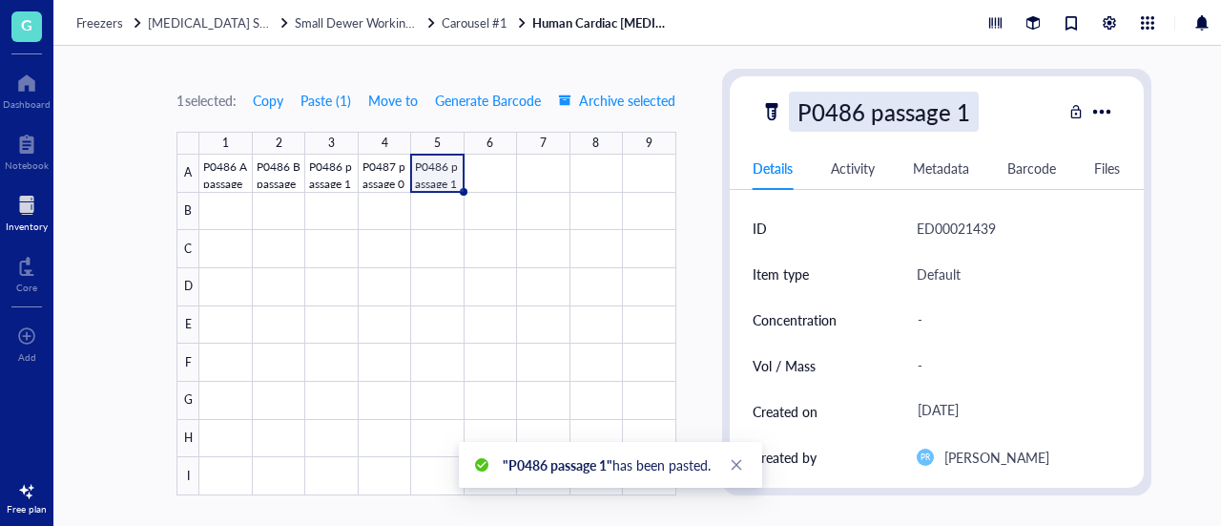
click at [928, 94] on div "P0486 passage 1" at bounding box center [884, 112] width 190 height 40
type input "P0486 passage 2"
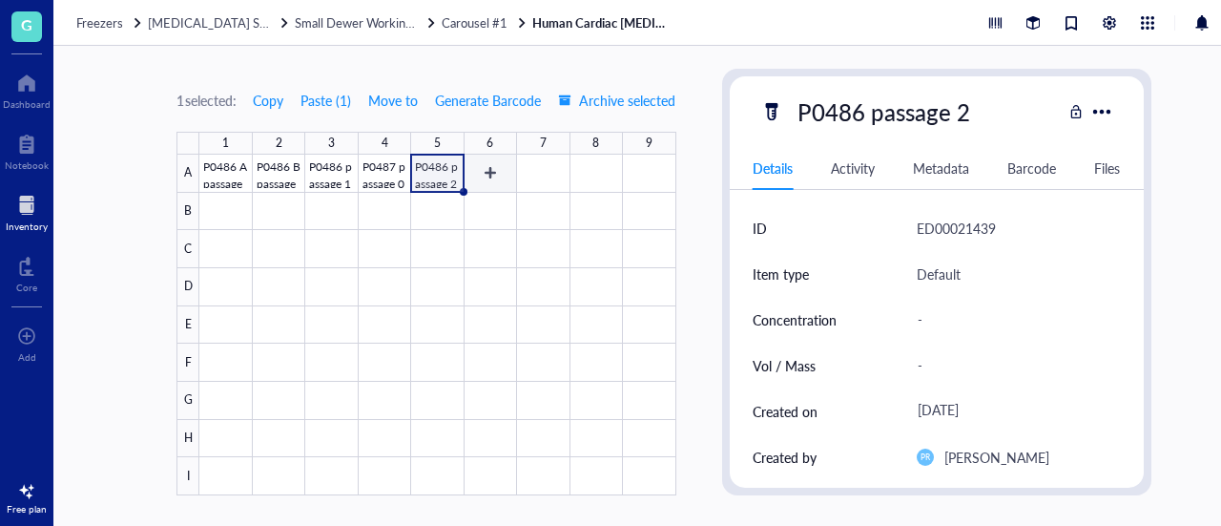
click at [487, 177] on div at bounding box center [437, 325] width 476 height 341
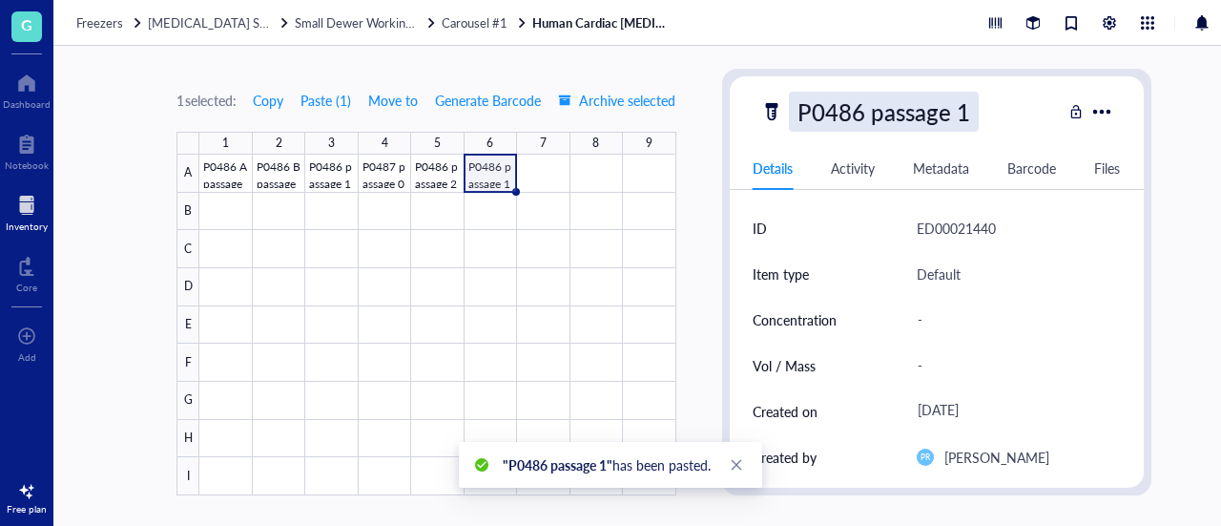
click at [839, 118] on div "P0486 passage 1" at bounding box center [884, 112] width 190 height 40
click at [852, 117] on input "P0486 passage 1" at bounding box center [903, 112] width 227 height 38
type input "P0487 passage 1"
click at [911, 108] on div "P0486 passage 2" at bounding box center [884, 112] width 190 height 40
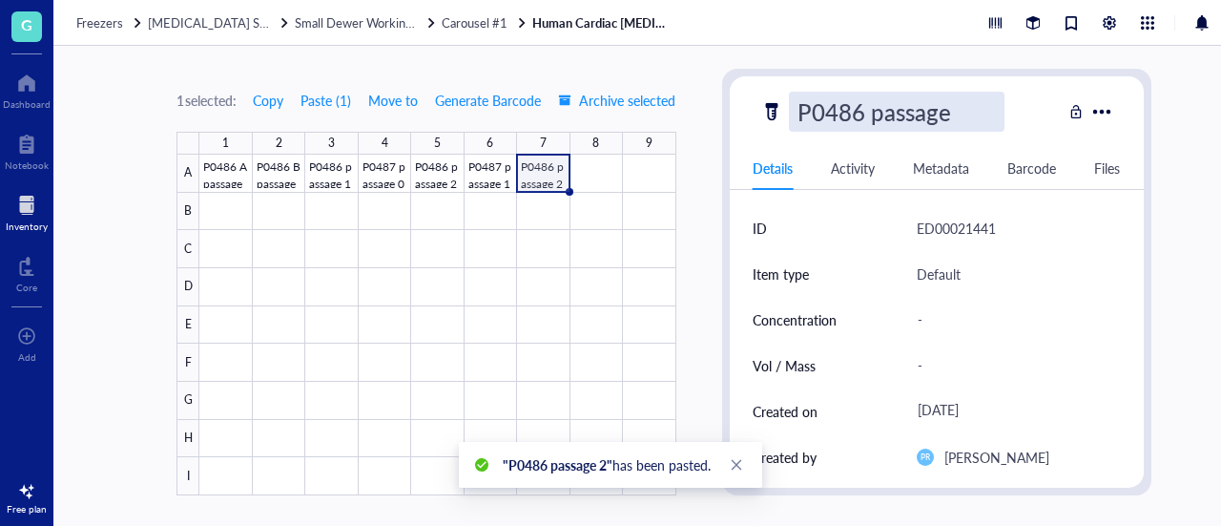
type input "P0486 passage 3"
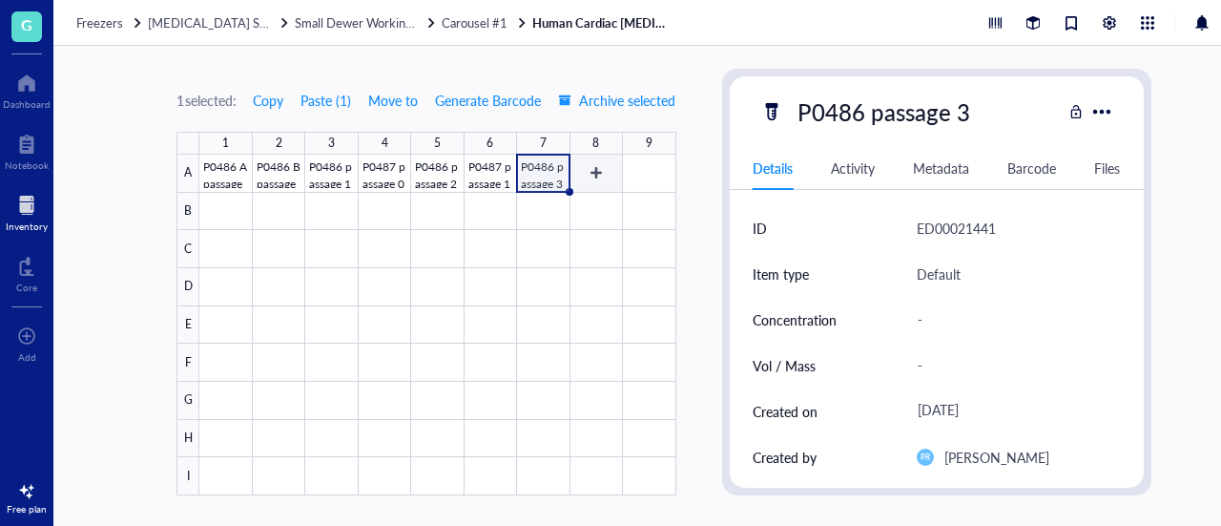
click at [584, 175] on div at bounding box center [437, 325] width 476 height 341
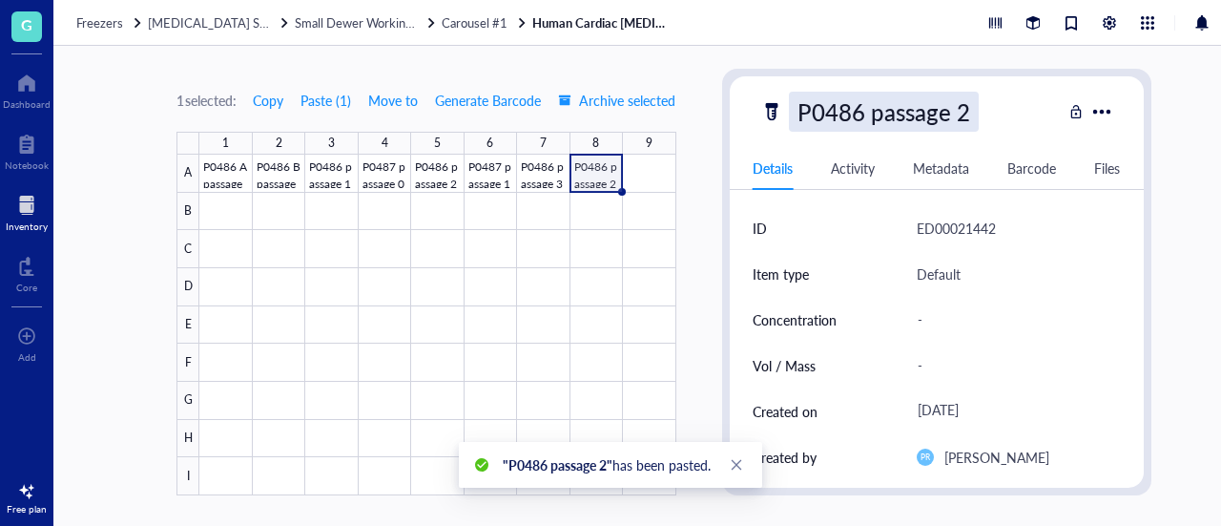
click at [871, 107] on div "P0486 passage 2" at bounding box center [884, 112] width 190 height 40
click at [850, 112] on input "P0486 passage 2" at bounding box center [903, 112] width 227 height 38
click at [855, 113] on input "P0486 passage 2" at bounding box center [903, 112] width 227 height 38
type input "P0487 passage 2"
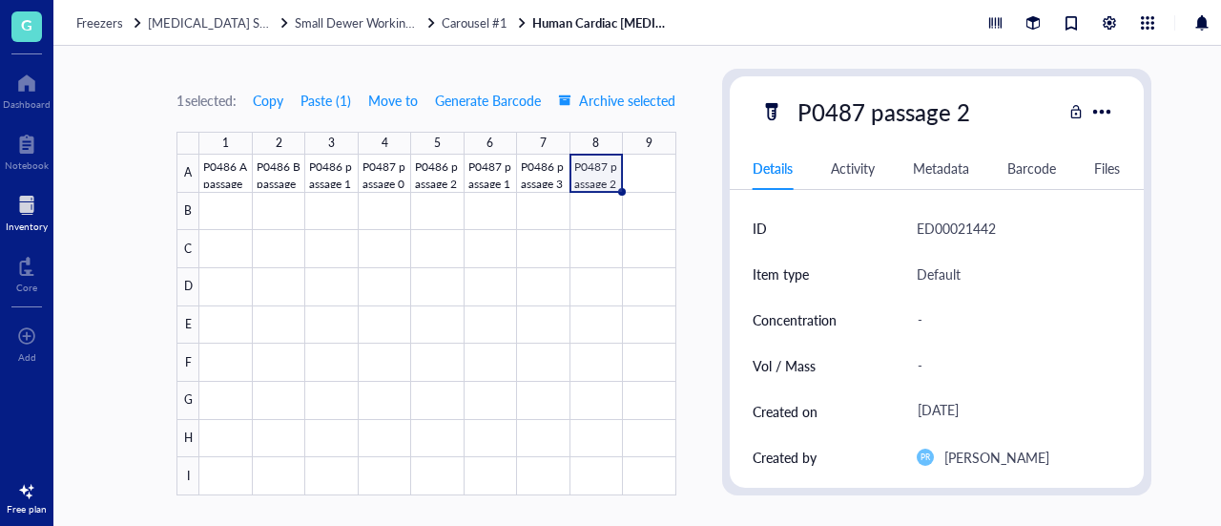
click at [211, 180] on div "1 selected: Copy Paste ( 1 ) Move to Generate Barcode Archive selected 1 2 3 4 …" at bounding box center [663, 286] width 1221 height 480
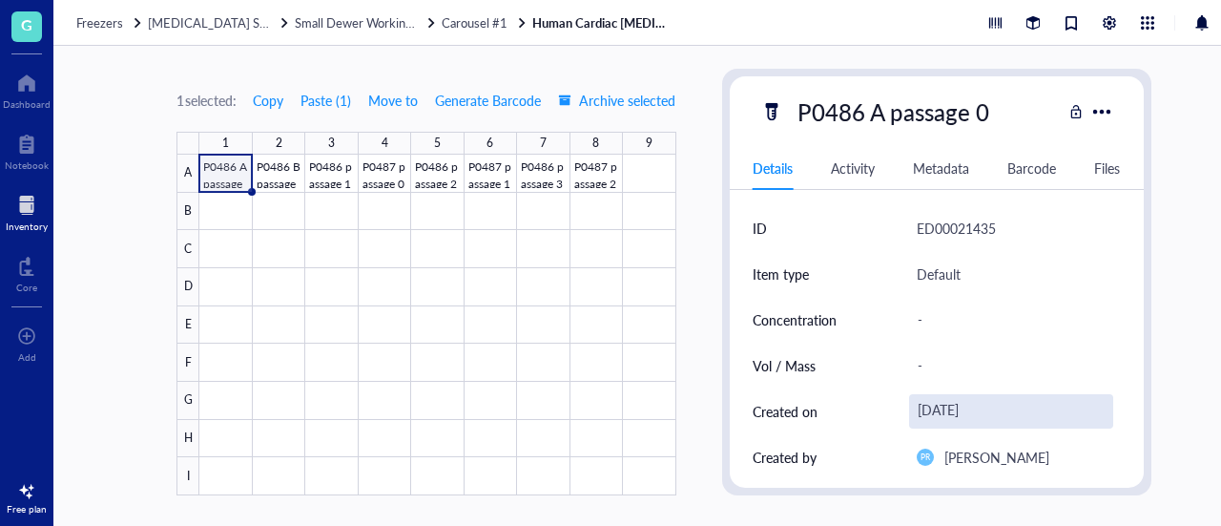
click at [970, 403] on div "[DATE]" at bounding box center [1011, 411] width 204 height 34
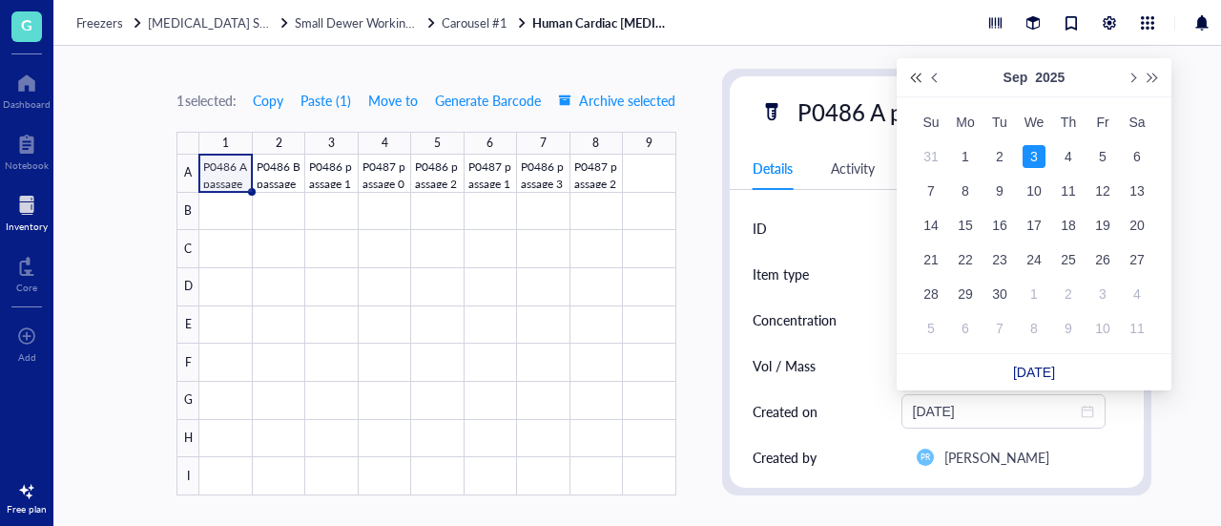
click at [924, 78] on button "Last year (Control + left)" at bounding box center [914, 77] width 21 height 38
click at [942, 79] on button "Previous month (PageUp)" at bounding box center [935, 77] width 21 height 38
type input "[DATE]"
click at [960, 230] on div "15" at bounding box center [965, 225] width 23 height 23
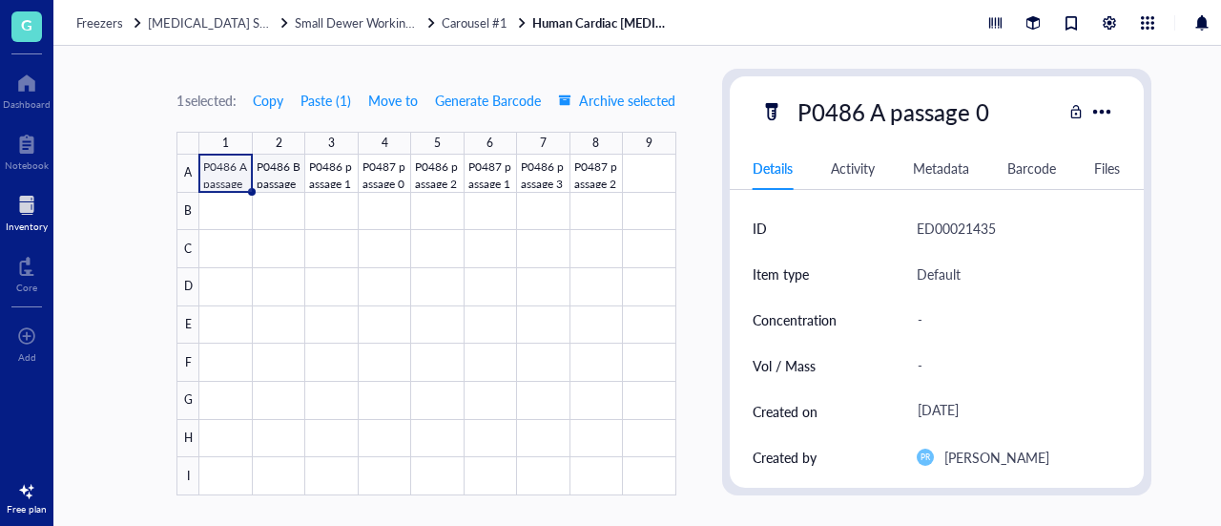
click at [280, 176] on div at bounding box center [437, 325] width 476 height 341
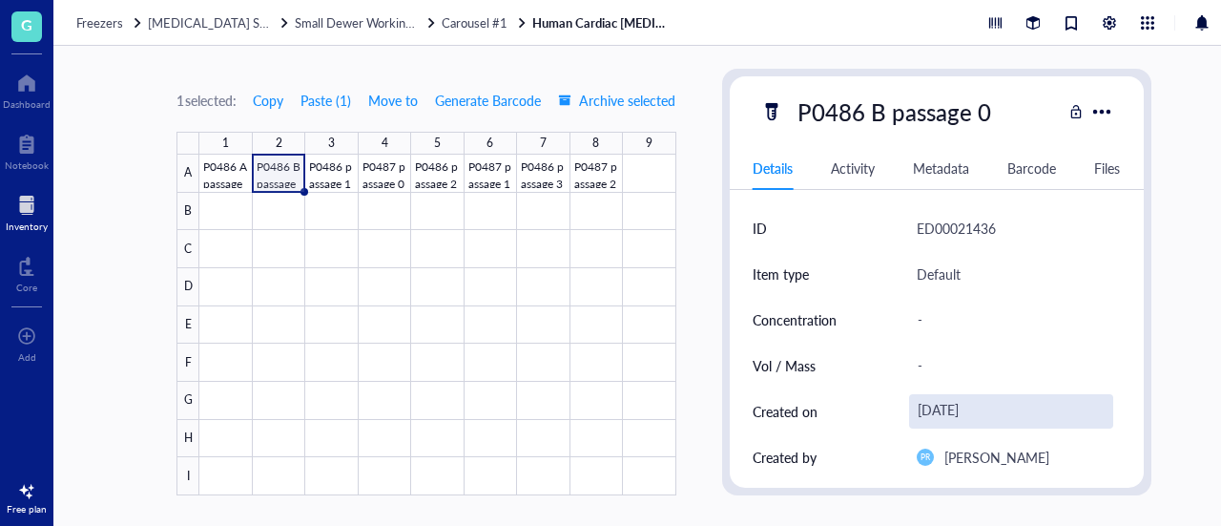
click at [930, 419] on div "[DATE]" at bounding box center [1011, 411] width 204 height 34
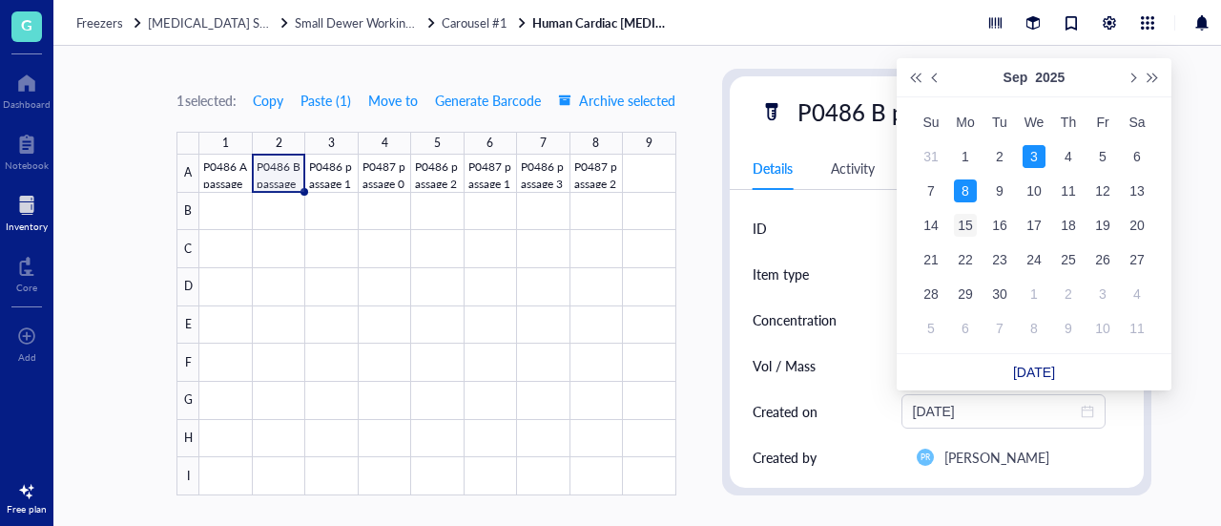
type input "[DATE]"
click at [956, 227] on div "15" at bounding box center [965, 225] width 23 height 23
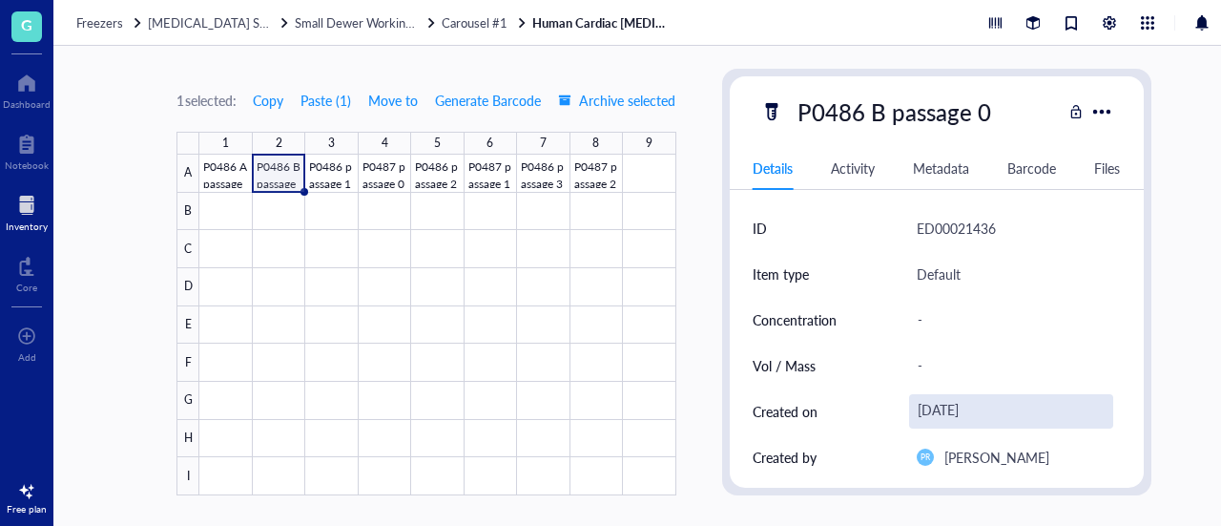
click at [909, 398] on div "[DATE]" at bounding box center [1011, 411] width 204 height 34
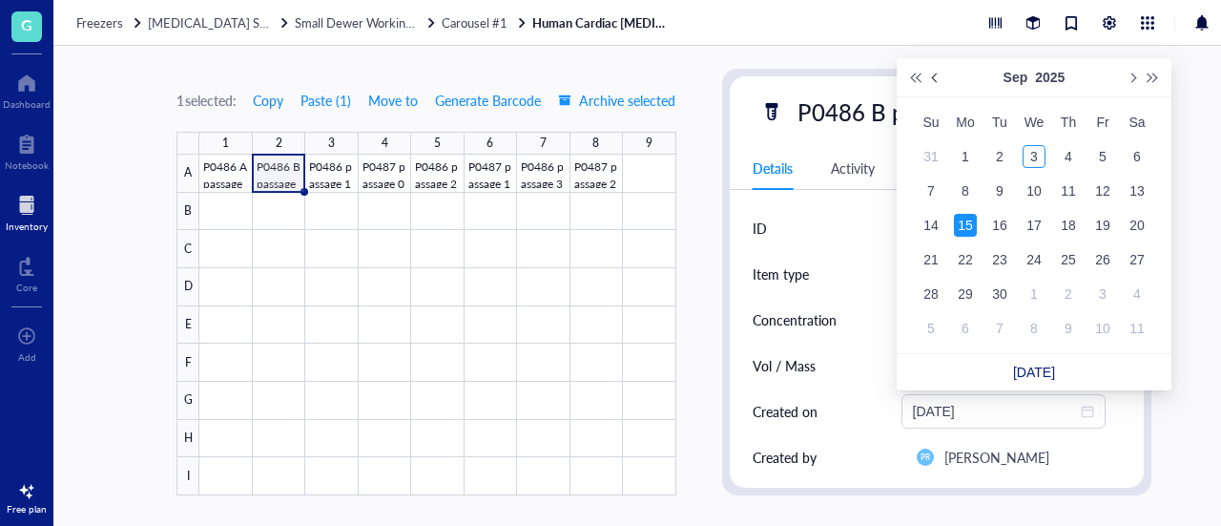
click at [940, 79] on button "Previous month (PageUp)" at bounding box center [935, 77] width 21 height 38
type input "[DATE]"
click at [991, 232] on div "15" at bounding box center [999, 225] width 23 height 23
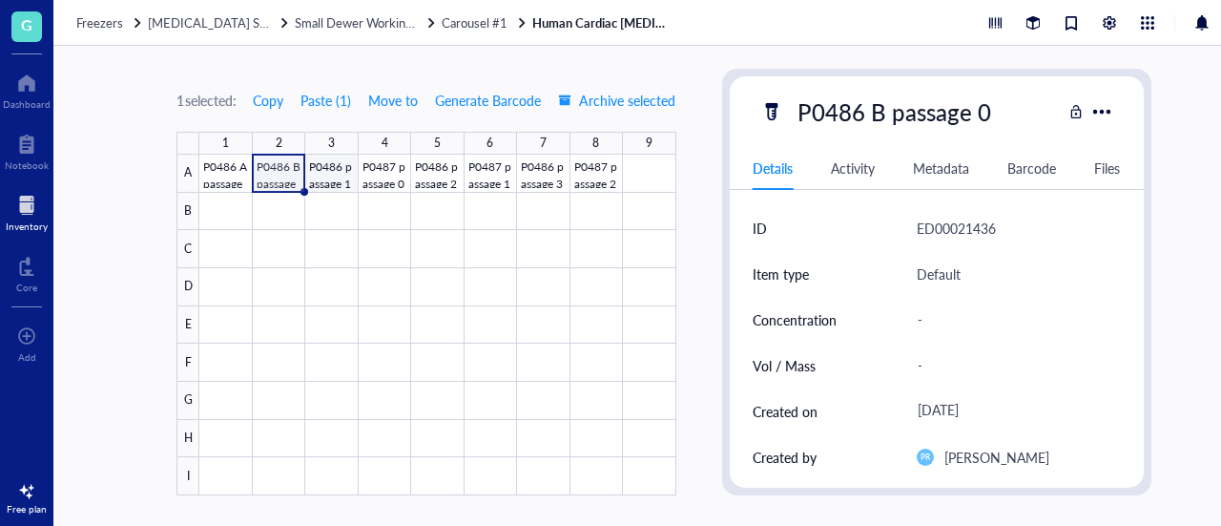
click at [332, 173] on div at bounding box center [437, 325] width 476 height 341
click at [263, 169] on div at bounding box center [437, 325] width 476 height 341
click at [339, 171] on div at bounding box center [437, 325] width 476 height 341
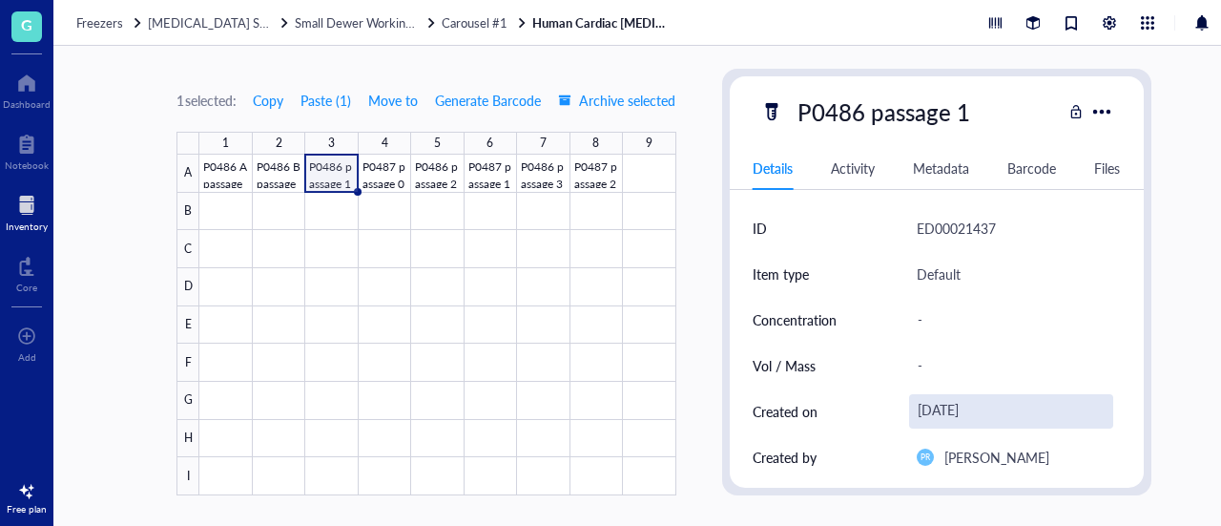
click at [966, 415] on div "[DATE]" at bounding box center [1011, 411] width 204 height 34
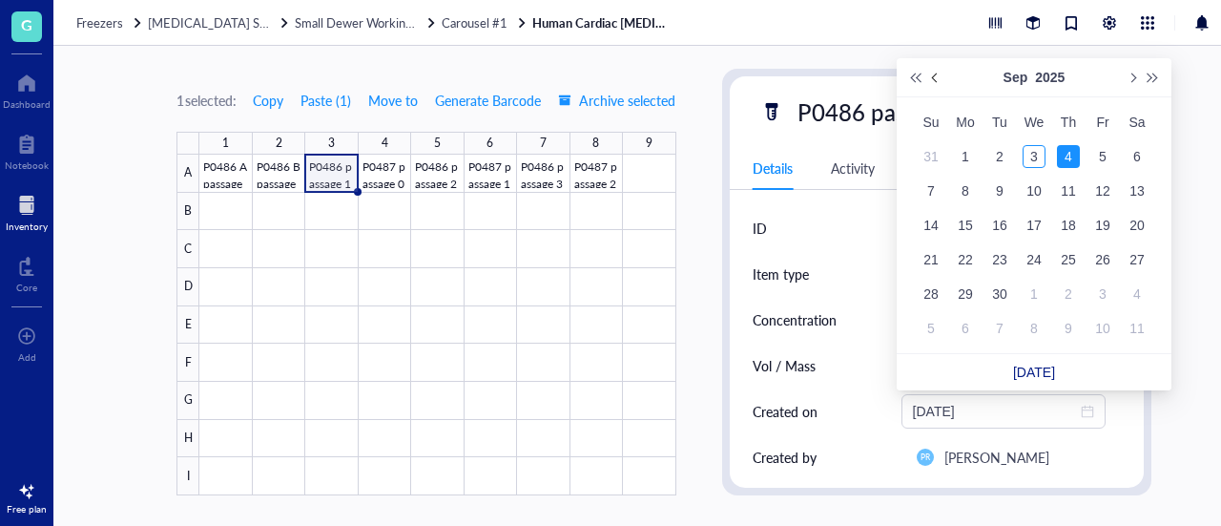
click at [939, 87] on button "Previous month (PageUp)" at bounding box center [935, 77] width 21 height 38
type input "[DATE]"
click at [959, 259] on div "21" at bounding box center [965, 259] width 23 height 23
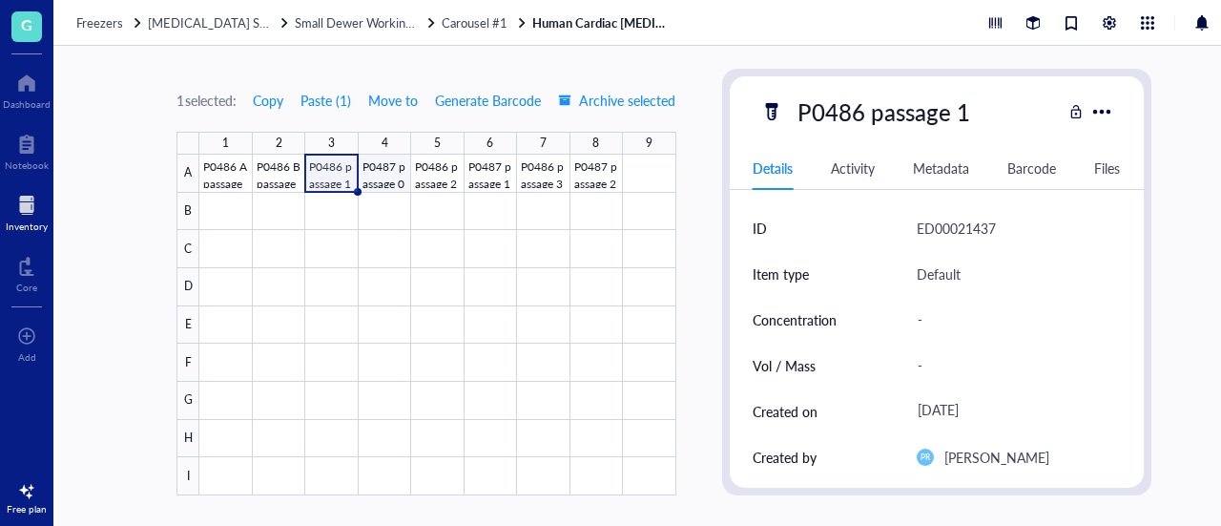
click at [389, 176] on div at bounding box center [437, 325] width 476 height 341
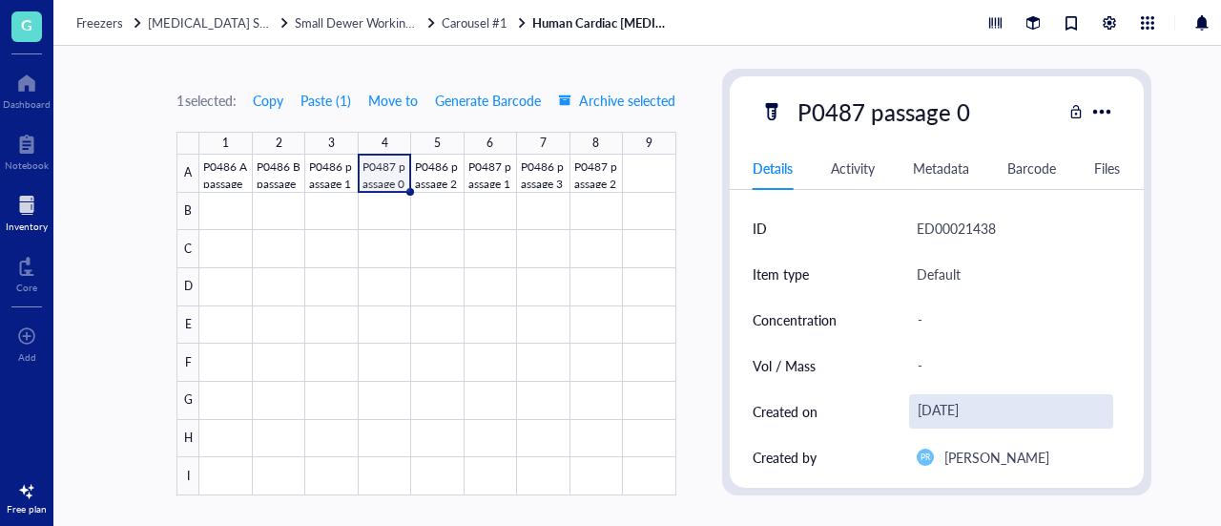
click at [962, 407] on div "[DATE]" at bounding box center [1011, 411] width 204 height 34
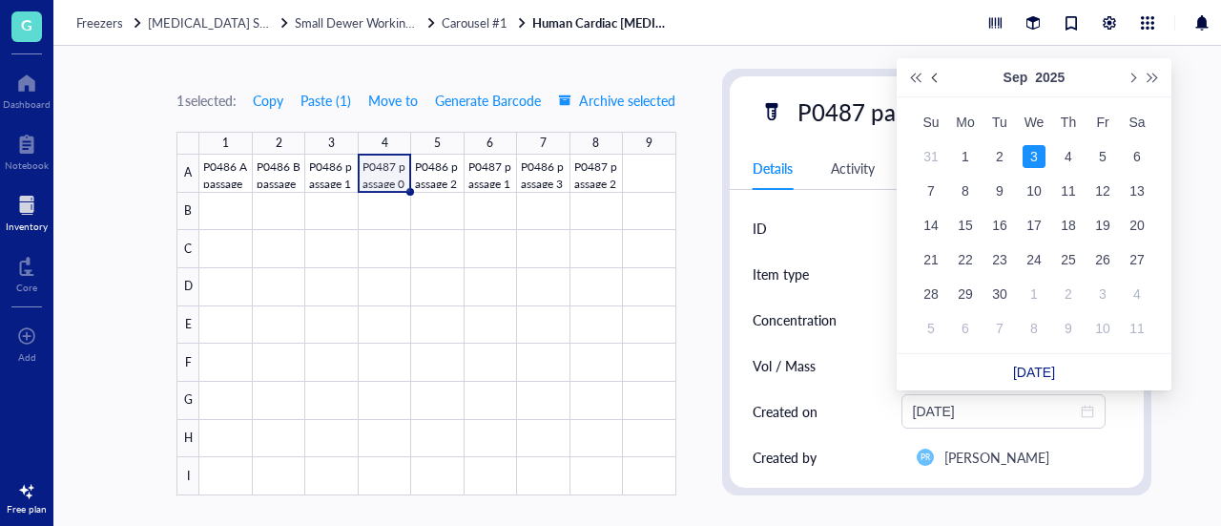
click at [936, 74] on span "Previous month (PageUp)" at bounding box center [937, 78] width 10 height 10
type input "[DATE]"
click at [960, 262] on div "21" at bounding box center [965, 259] width 23 height 23
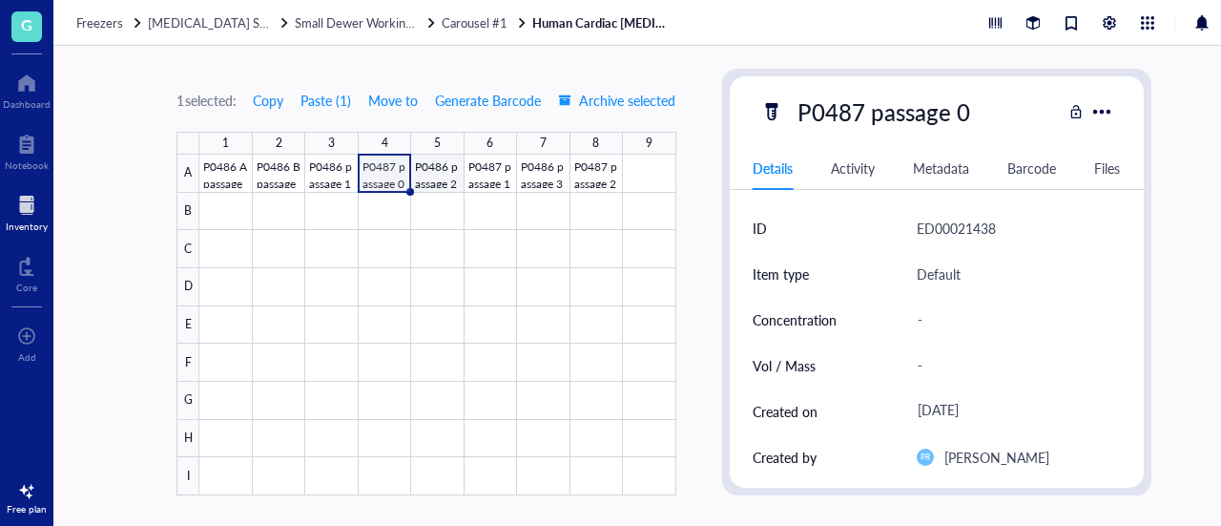
click at [435, 183] on div at bounding box center [437, 325] width 476 height 341
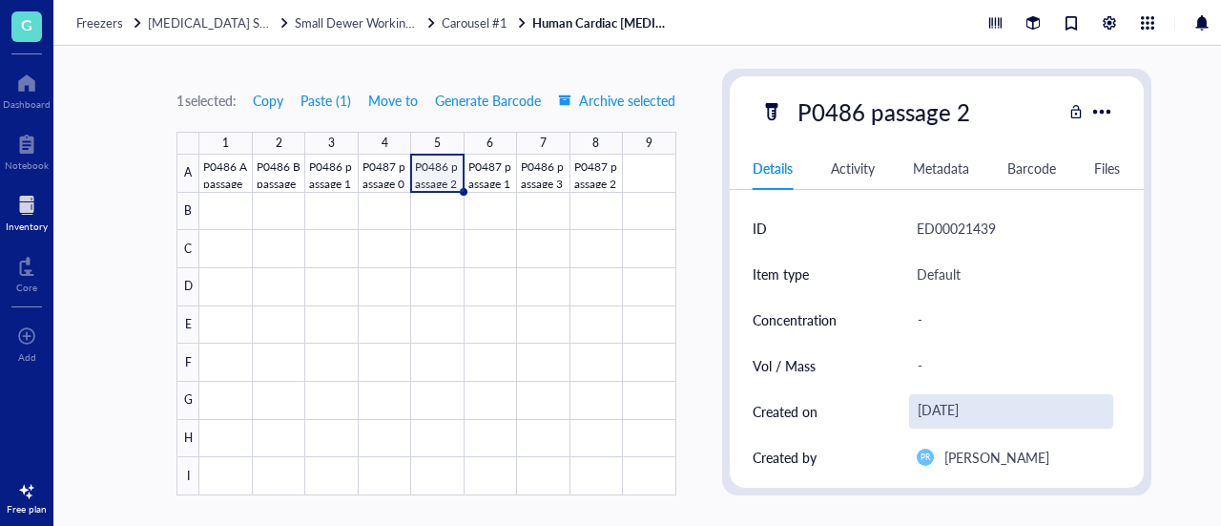
click at [964, 399] on div "[DATE]" at bounding box center [1011, 411] width 204 height 34
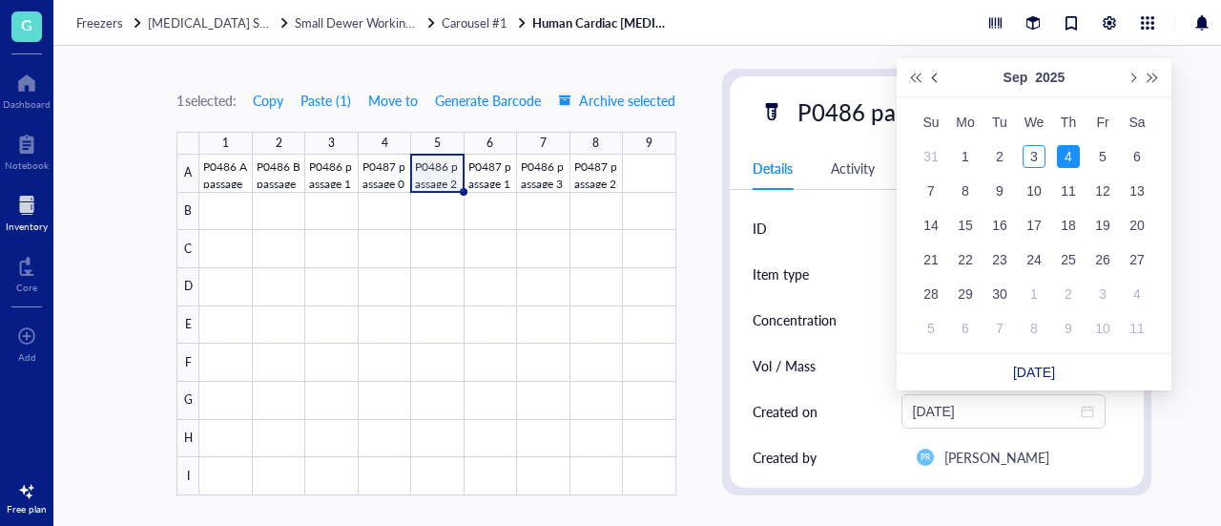
click at [943, 82] on button "Previous month (PageUp)" at bounding box center [935, 77] width 21 height 38
type input "[DATE]"
click at [1109, 264] on div "25" at bounding box center [1102, 259] width 23 height 23
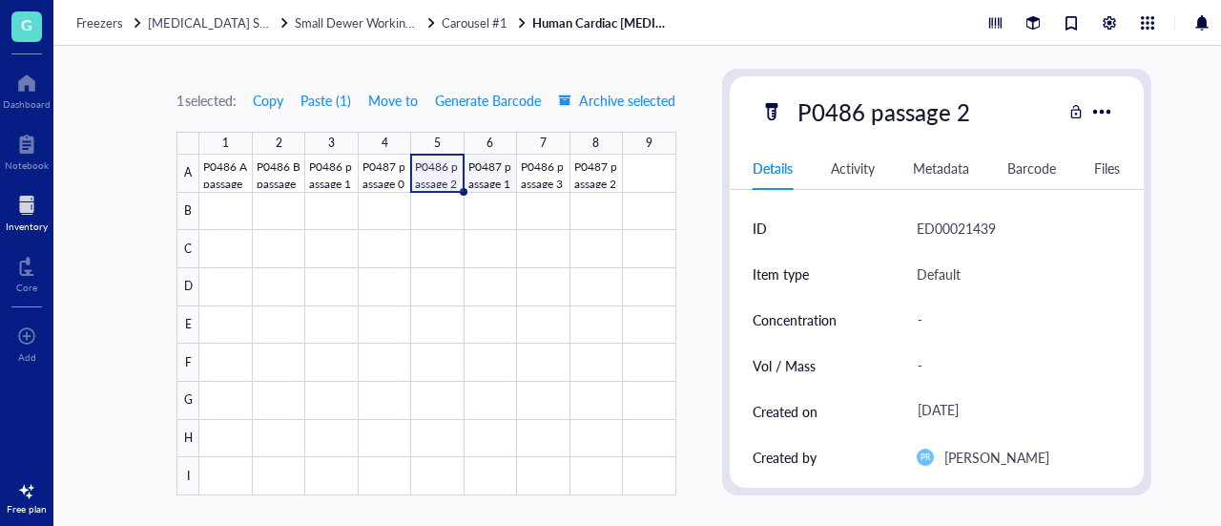
click at [493, 171] on div at bounding box center [437, 325] width 476 height 341
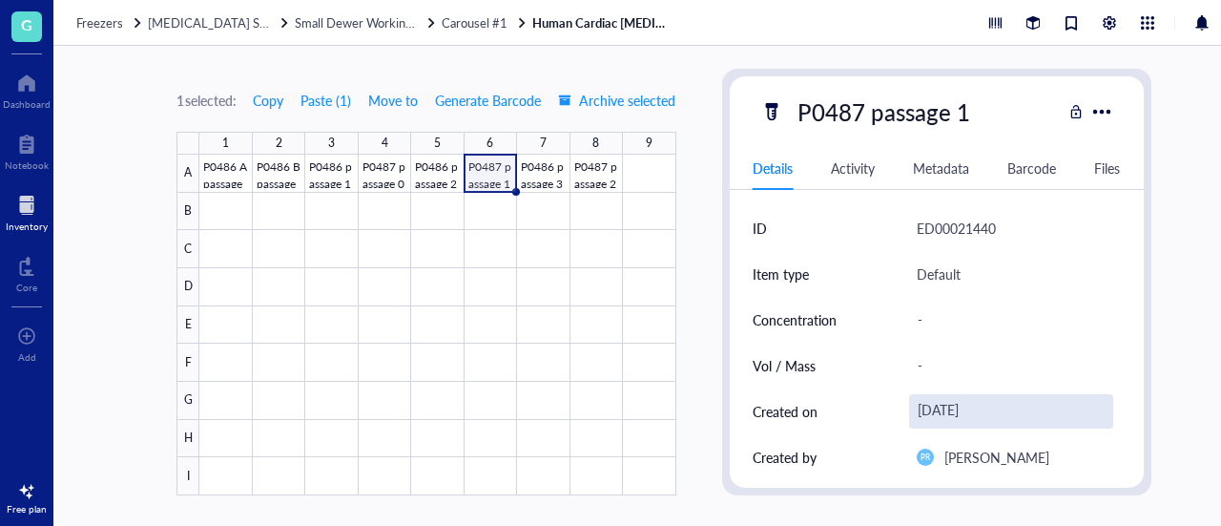
click at [965, 414] on div "[DATE]" at bounding box center [1011, 411] width 204 height 34
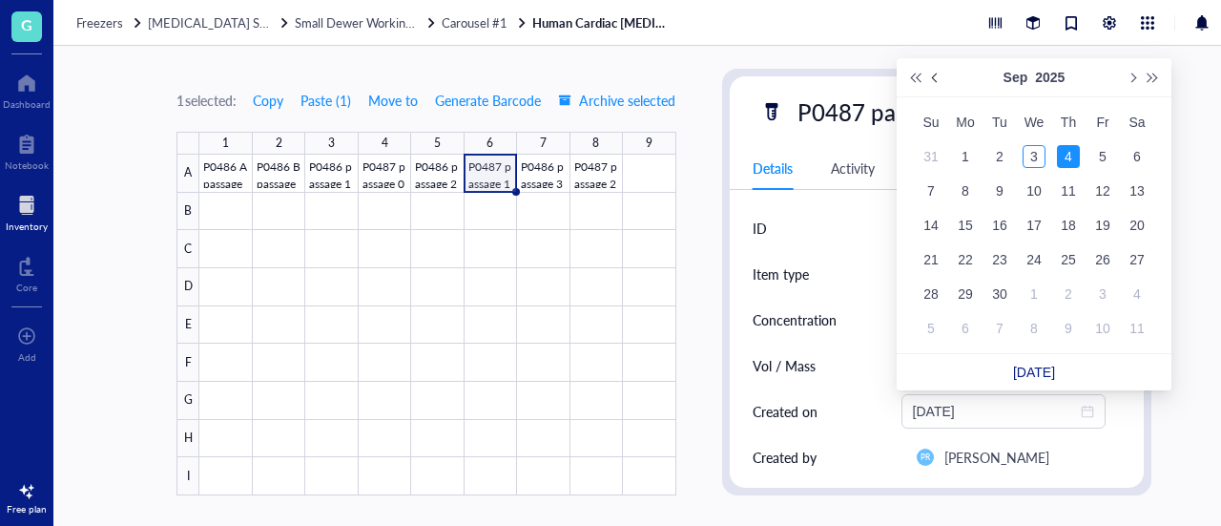
click at [943, 68] on button "Previous month (PageUp)" at bounding box center [935, 77] width 21 height 38
type input "[DATE]"
click at [1099, 262] on div "25" at bounding box center [1102, 259] width 23 height 23
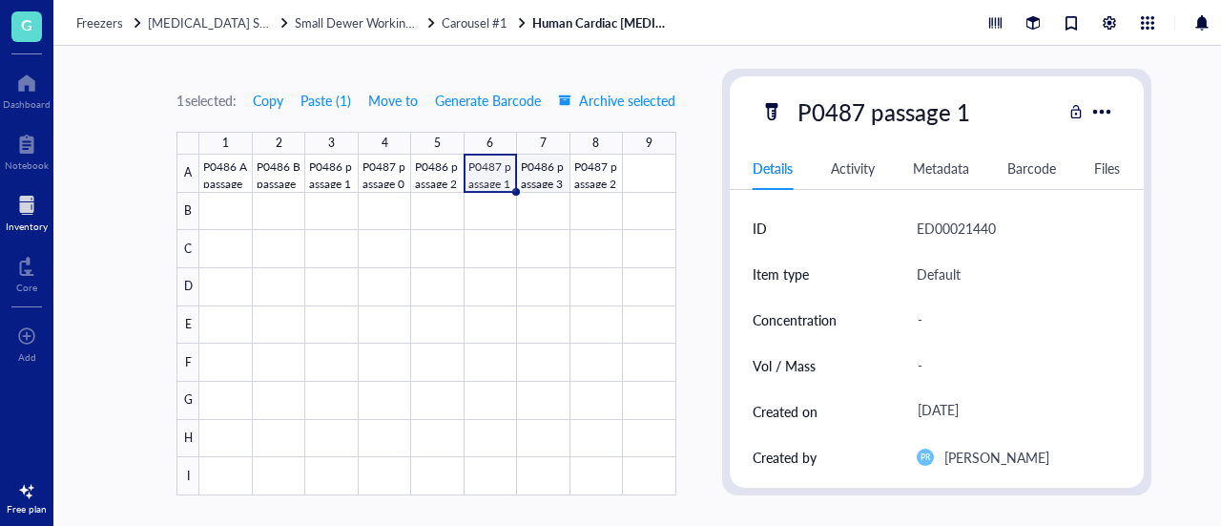
click at [540, 176] on div at bounding box center [437, 325] width 476 height 341
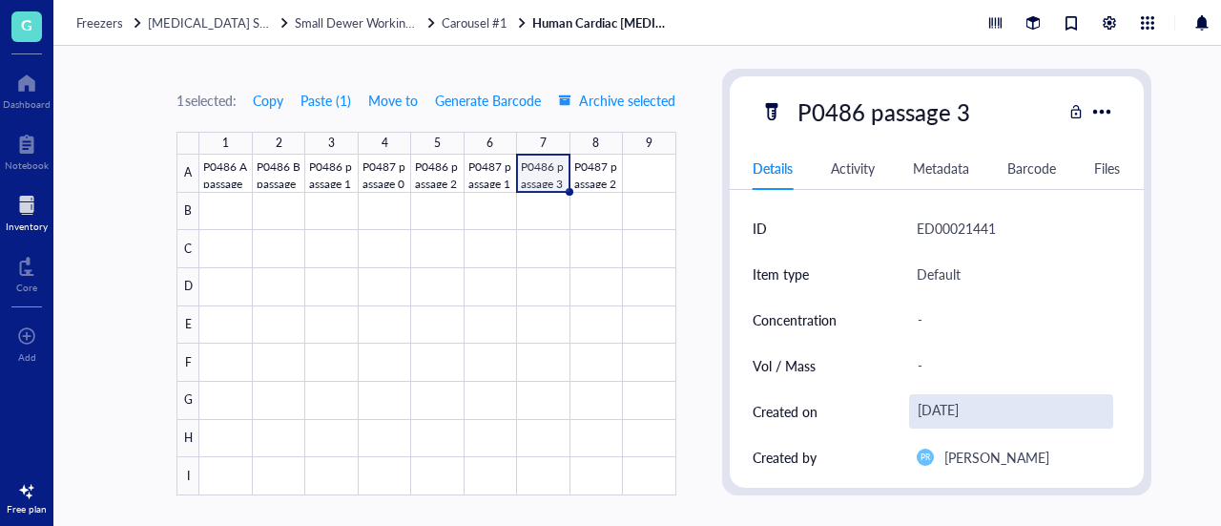
click at [947, 415] on div "[DATE]" at bounding box center [1011, 411] width 204 height 34
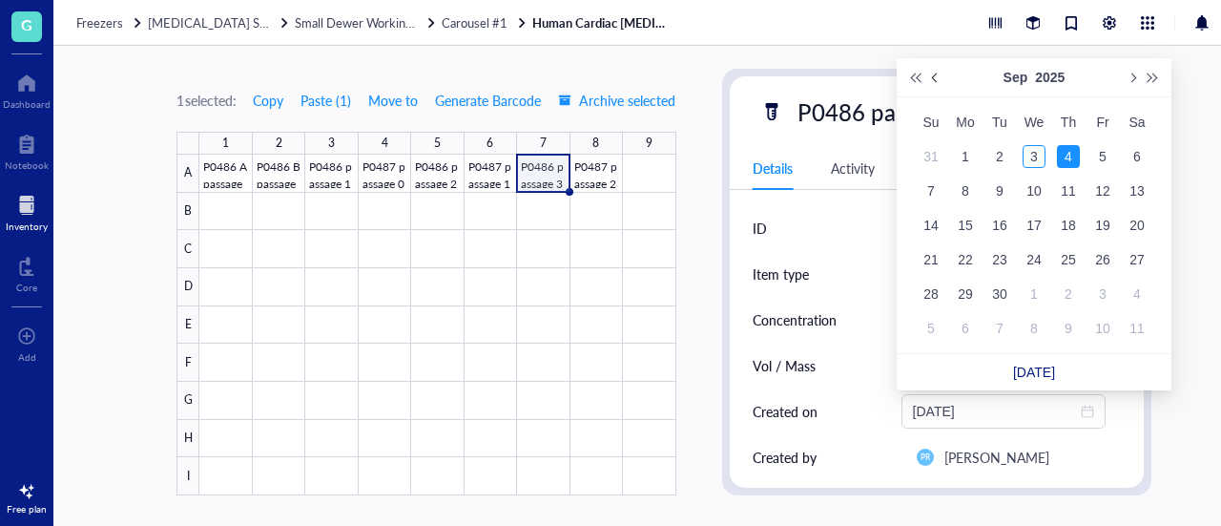
click at [928, 83] on button "Previous month (PageUp)" at bounding box center [935, 77] width 21 height 38
type input "[DATE]"
click at [996, 293] on div "29" at bounding box center [999, 293] width 23 height 23
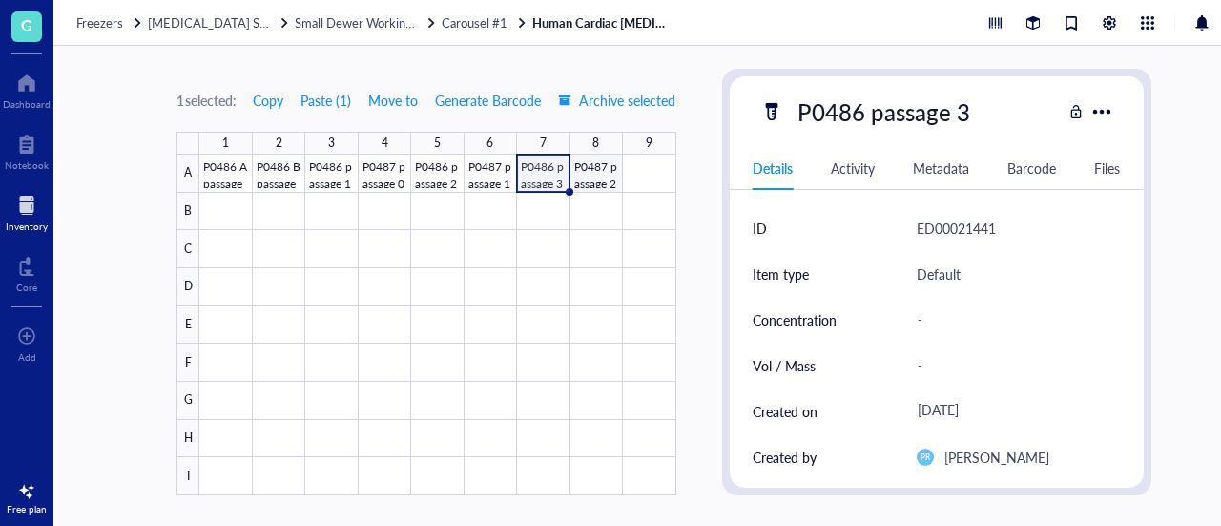
click at [596, 176] on div at bounding box center [437, 325] width 476 height 341
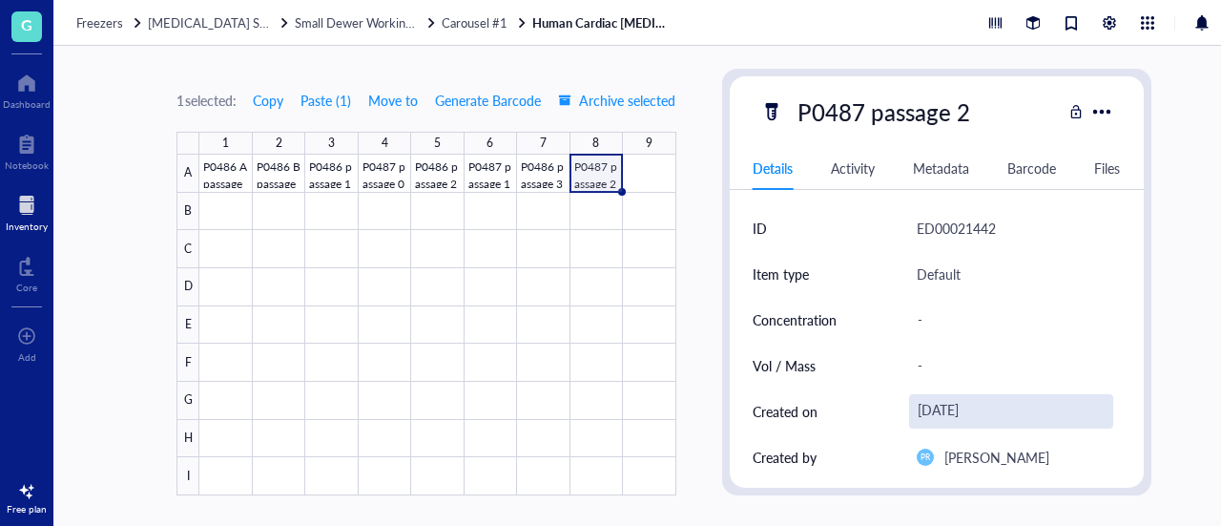
click at [933, 403] on div "[DATE]" at bounding box center [1011, 411] width 204 height 34
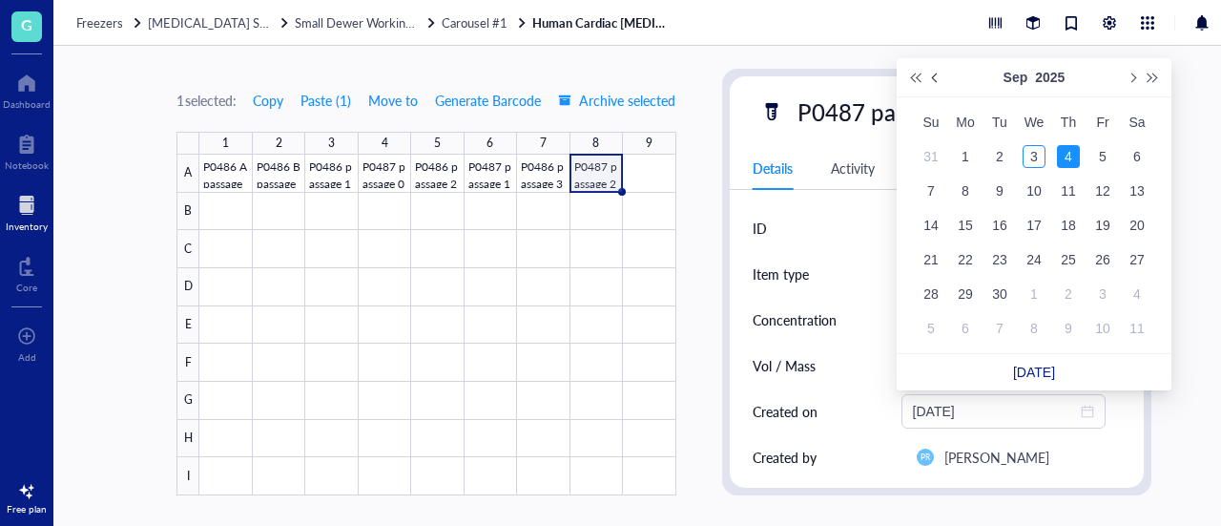
click at [935, 77] on span "Previous month (PageUp)" at bounding box center [937, 78] width 10 height 10
type input "[DATE]"
click at [993, 291] on div "29" at bounding box center [999, 293] width 23 height 23
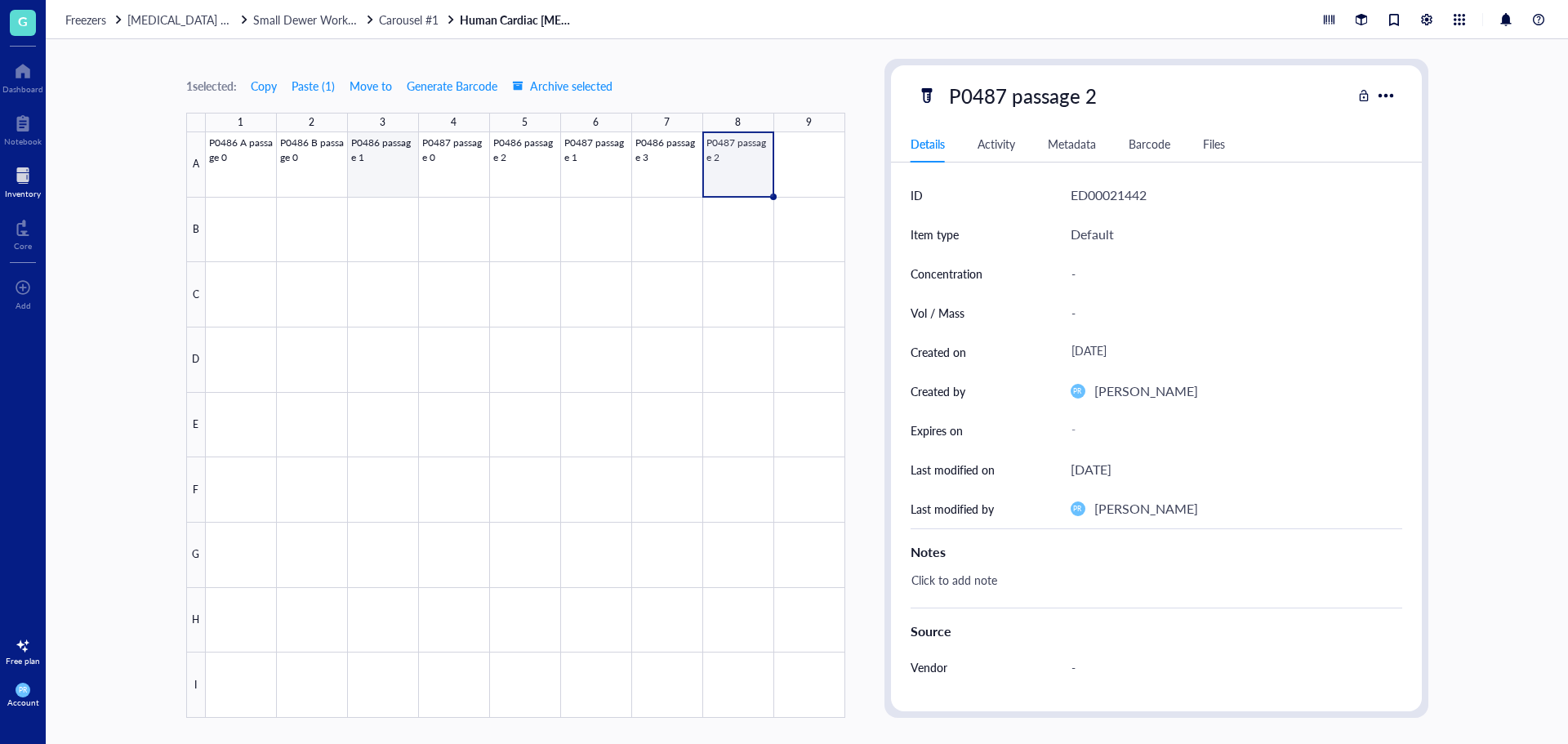
drag, startPoint x: 383, startPoint y: 177, endPoint x: 413, endPoint y: 191, distance: 33.1
click at [383, 177] on div at bounding box center [525, 426] width 639 height 586
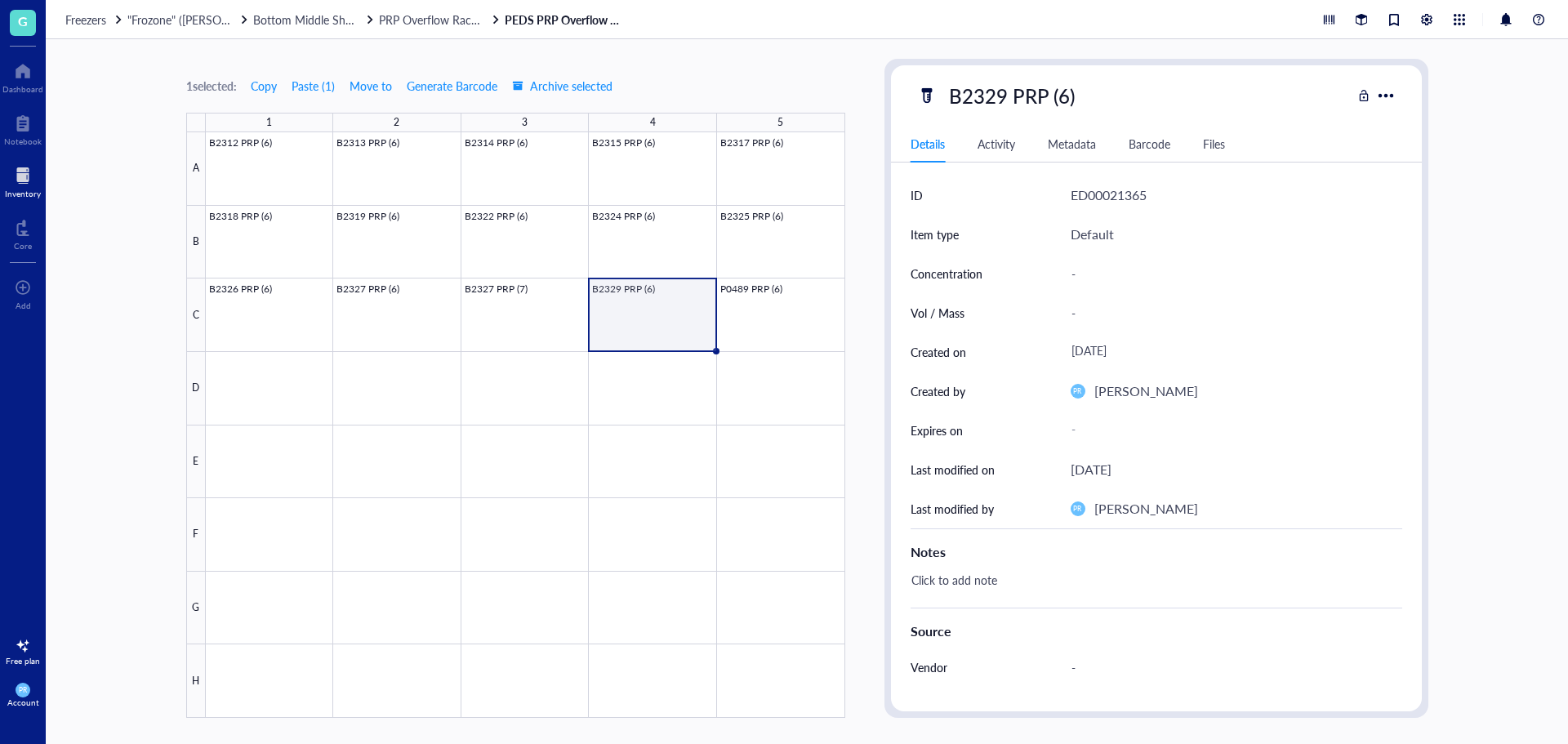
click at [26, 186] on div at bounding box center [23, 176] width 36 height 27
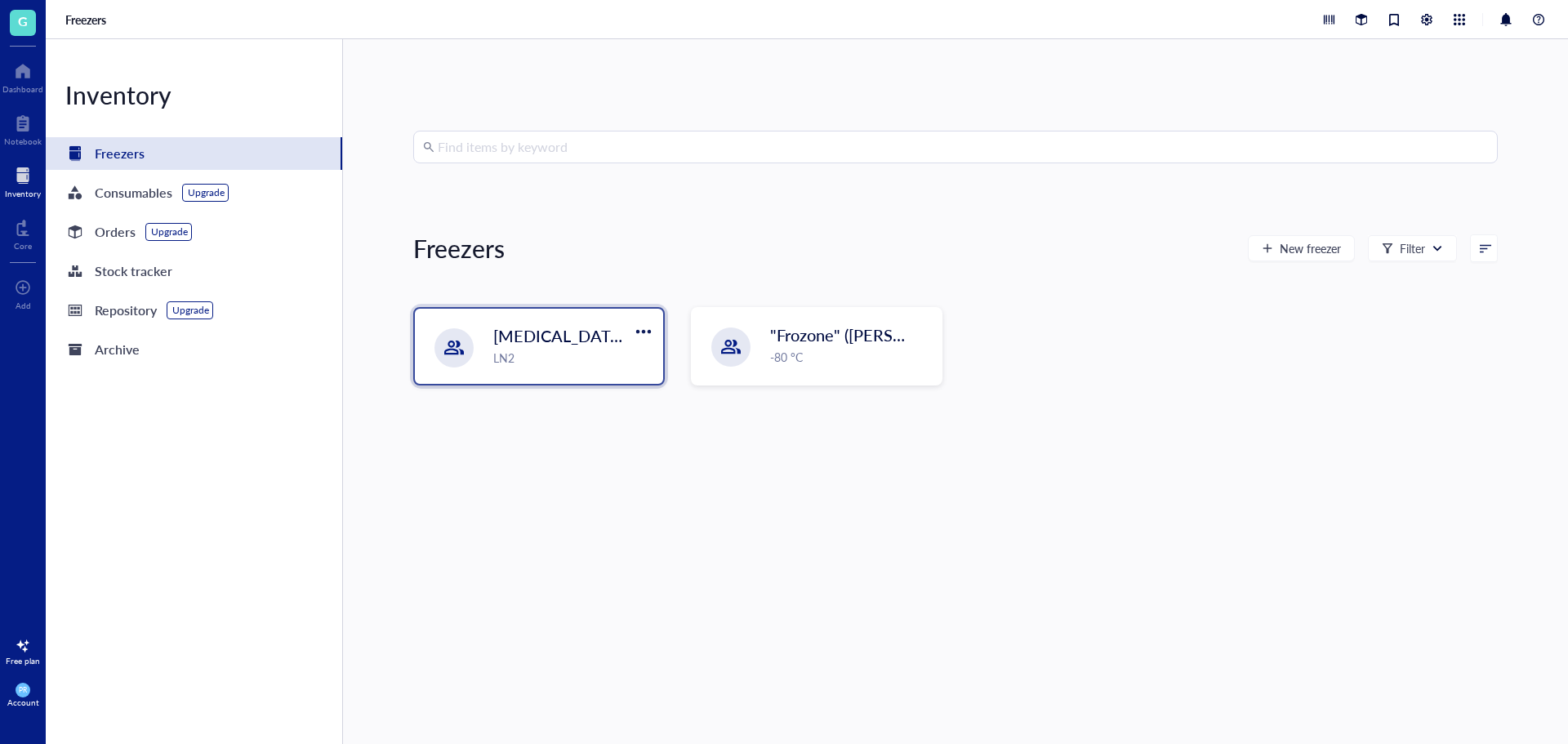
click at [542, 339] on span "[MEDICAL_DATA] Storage ([PERSON_NAME]/[PERSON_NAME])" at bounding box center [729, 336] width 472 height 23
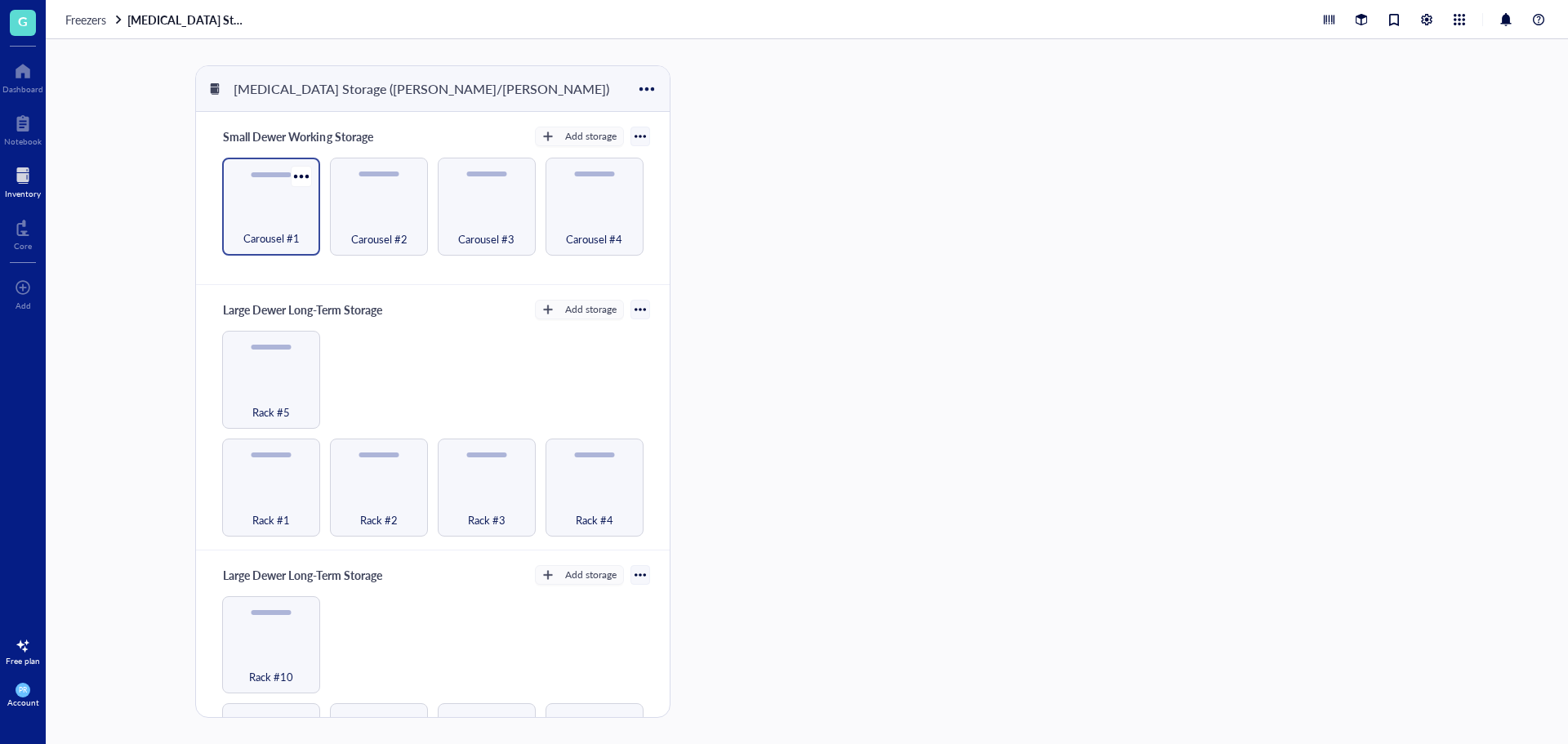
click at [277, 225] on div "Carousel #1" at bounding box center [270, 229] width 81 height 36
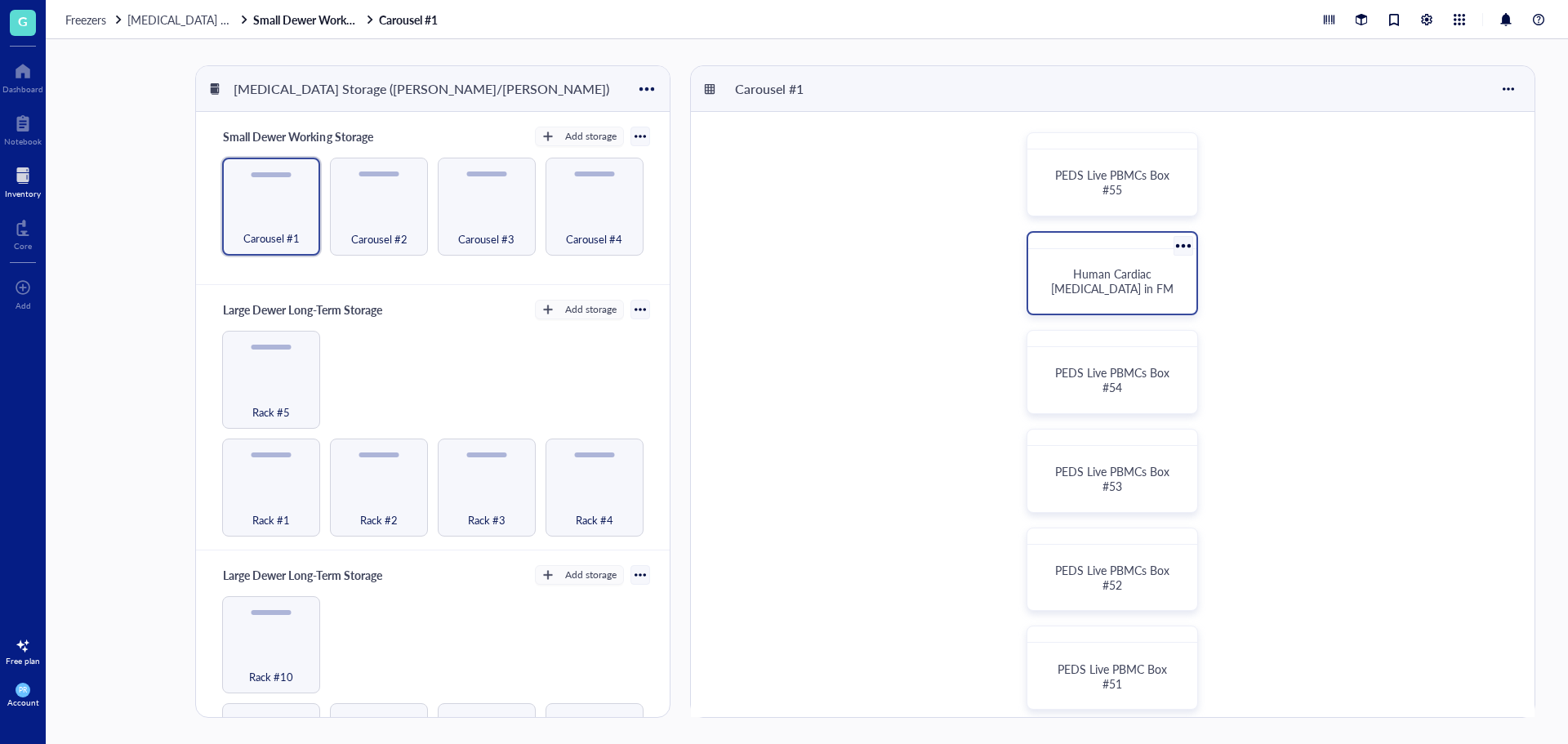
click at [1060, 251] on div "Human Cardiac [MEDICAL_DATA] in FM" at bounding box center [1112, 273] width 171 height 84
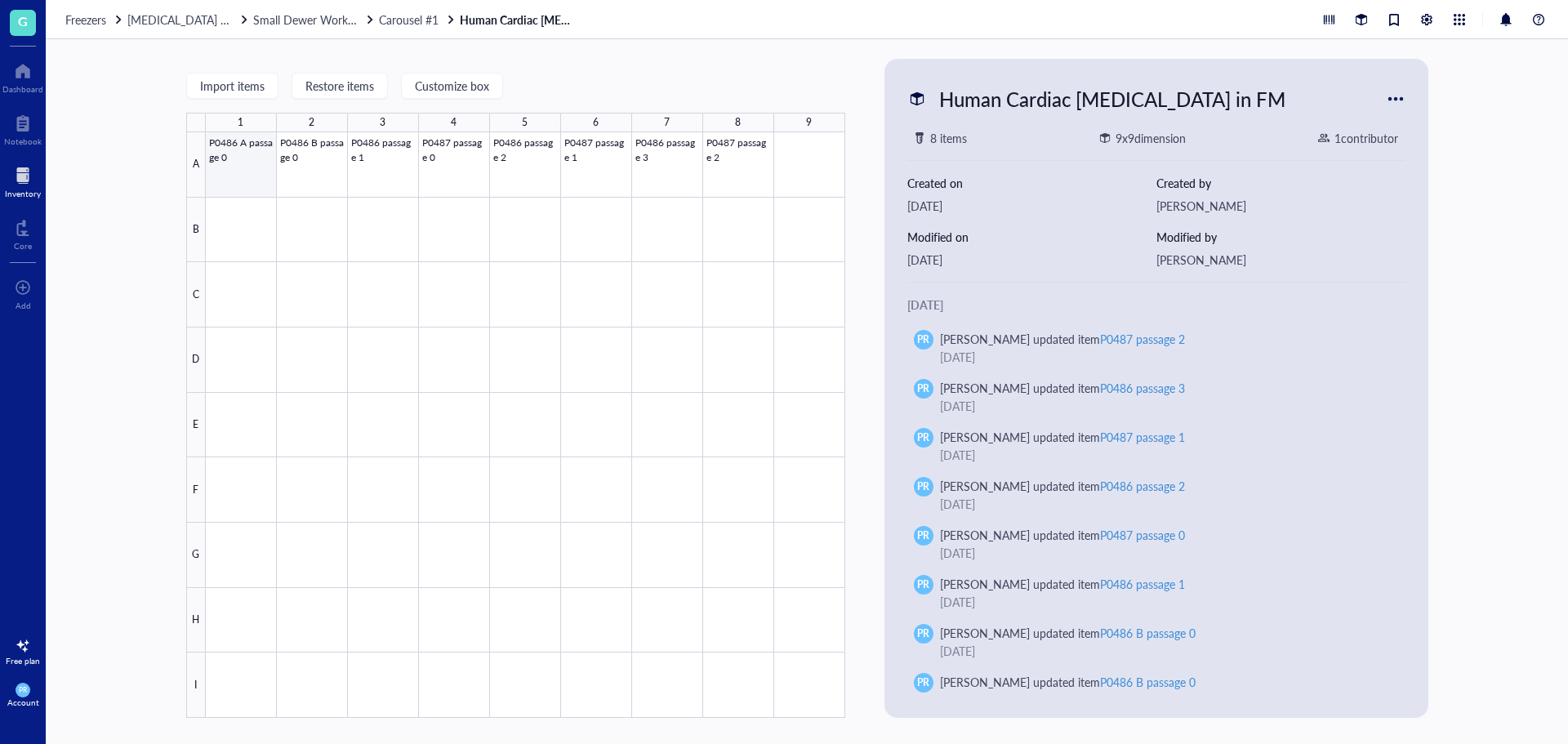
click at [218, 163] on div at bounding box center [525, 426] width 639 height 586
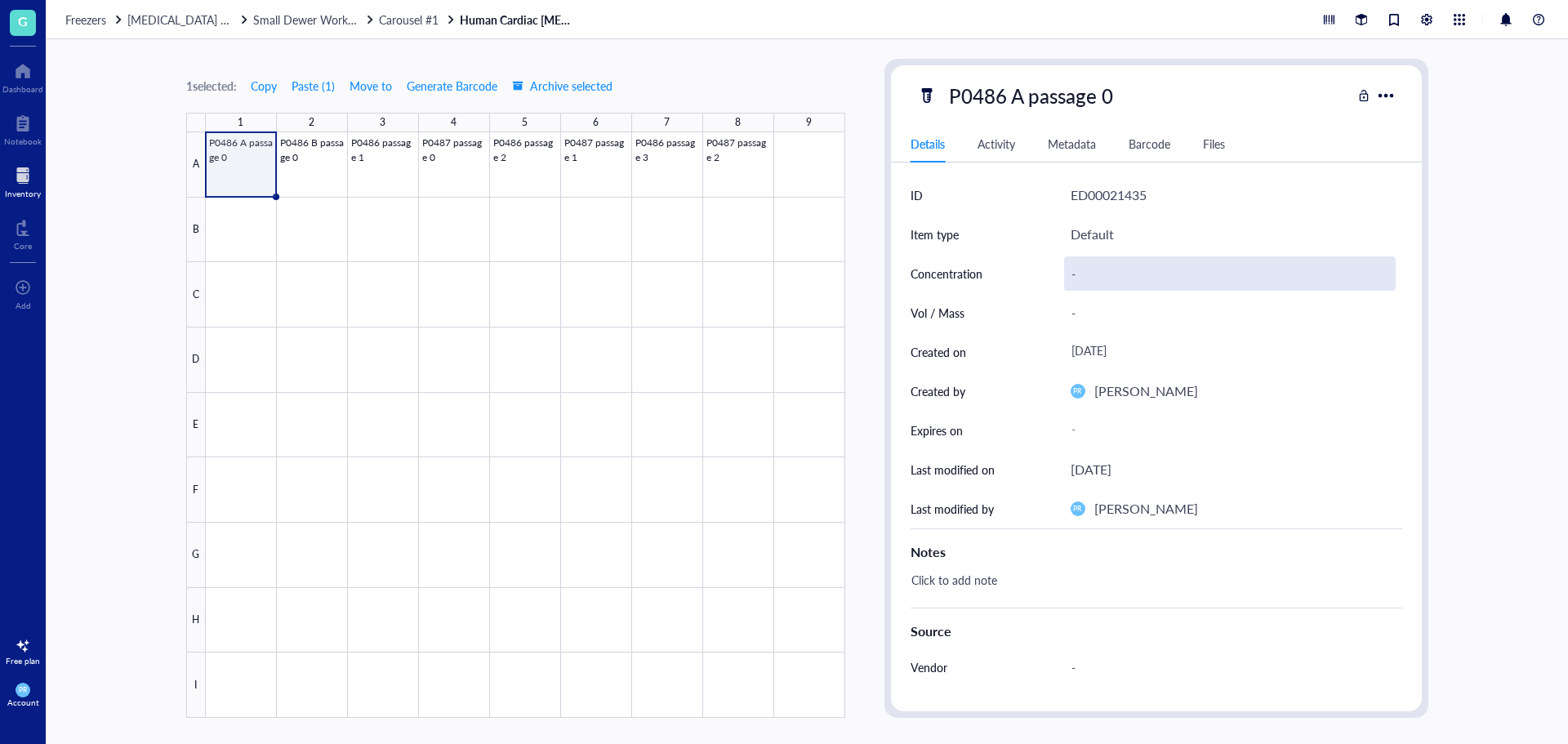
click at [1090, 280] on div "-" at bounding box center [1229, 274] width 331 height 34
click at [1083, 275] on input "3" at bounding box center [1229, 273] width 330 height 33
click at [1095, 276] on input "3.7e6 cell/ml" at bounding box center [1229, 273] width 330 height 33
drag, startPoint x: 1154, startPoint y: 277, endPoint x: 1143, endPoint y: 276, distance: 11.0
click at [1143, 276] on input "3.7E6 cell/ml" at bounding box center [1229, 273] width 330 height 33
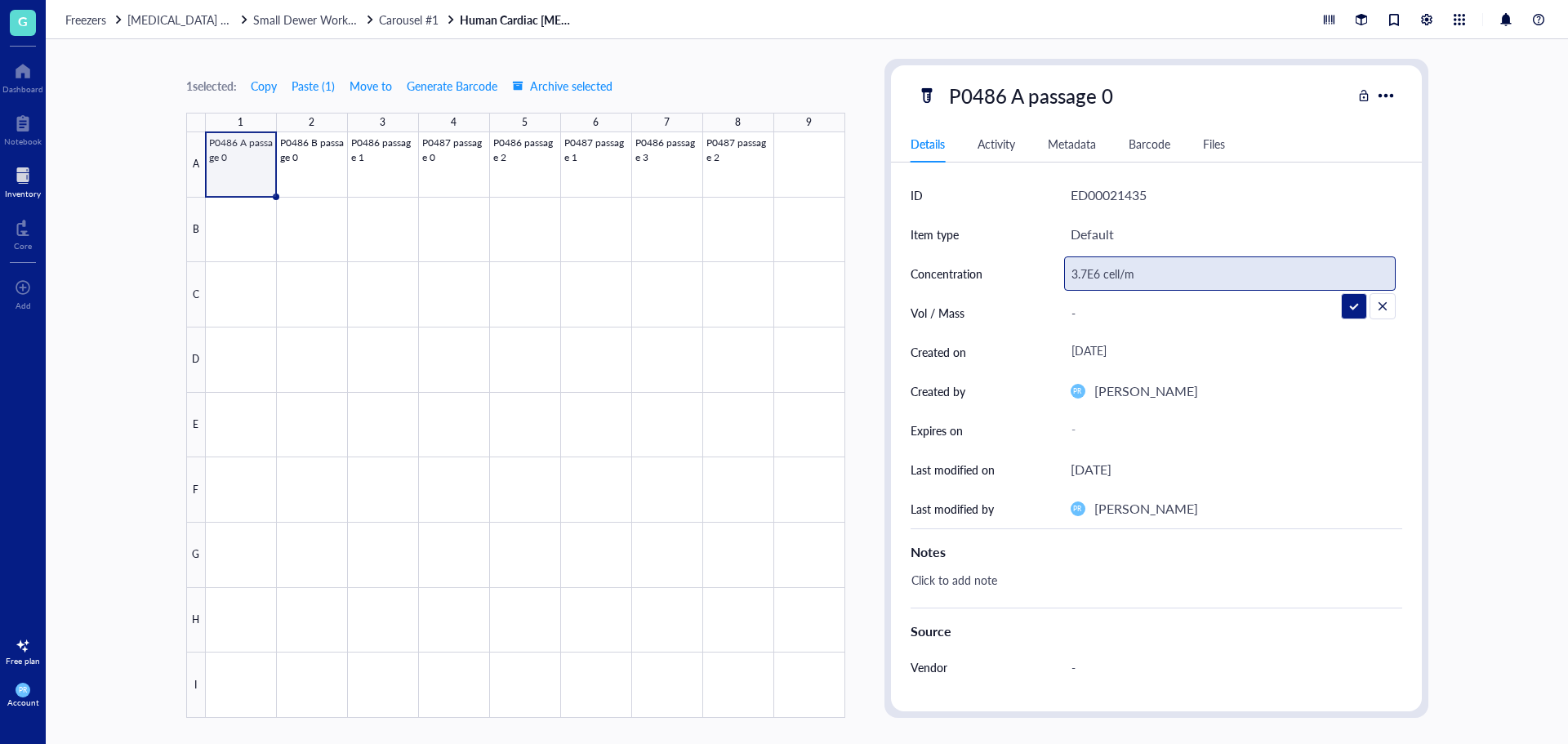
type input "3.7E6 cell/mL"
drag, startPoint x: 1153, startPoint y: 276, endPoint x: 1028, endPoint y: 273, distance: 125.0
click at [1028, 273] on div "Concentration 3.7E6 cell/mL" at bounding box center [1156, 274] width 491 height 39
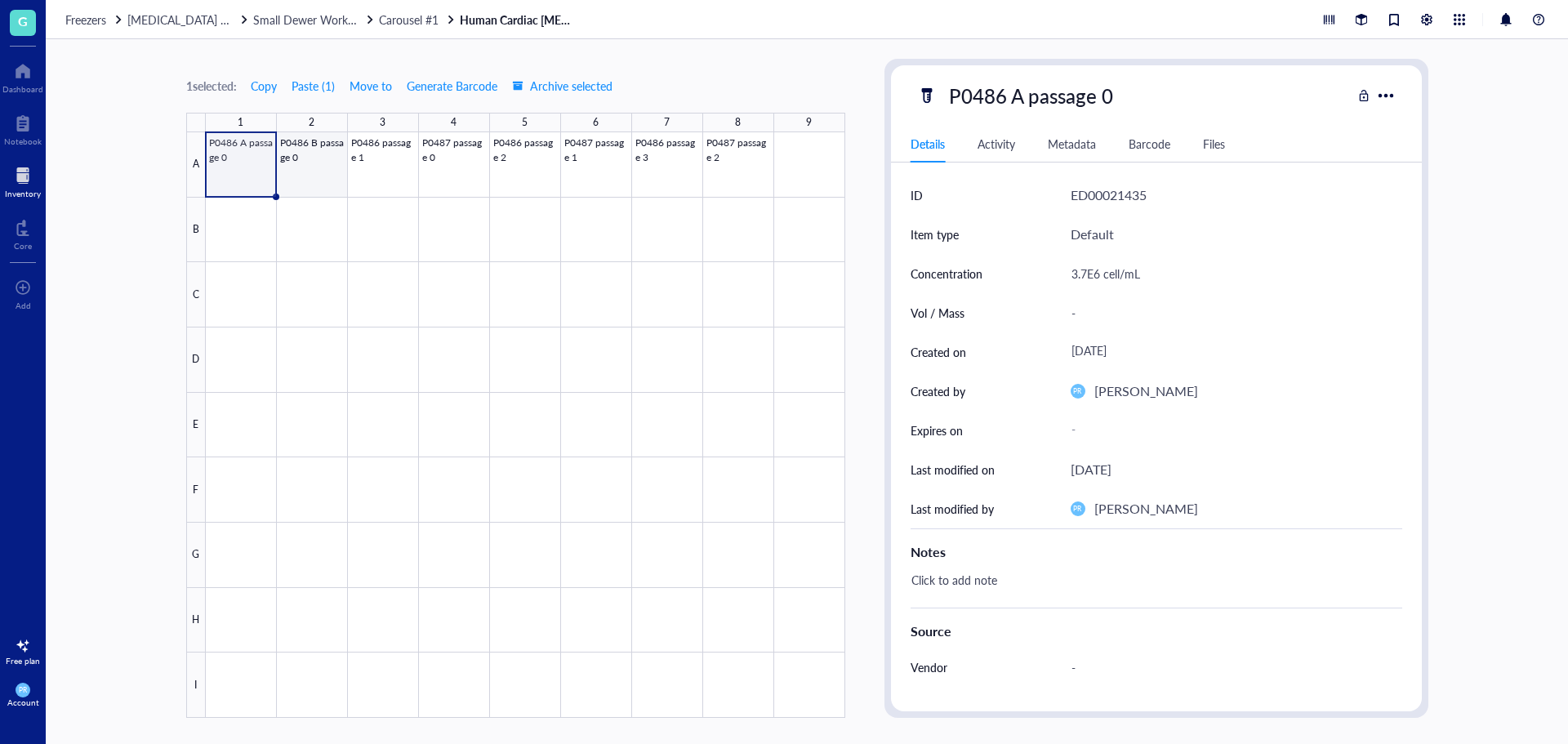
click at [314, 165] on div at bounding box center [525, 426] width 639 height 586
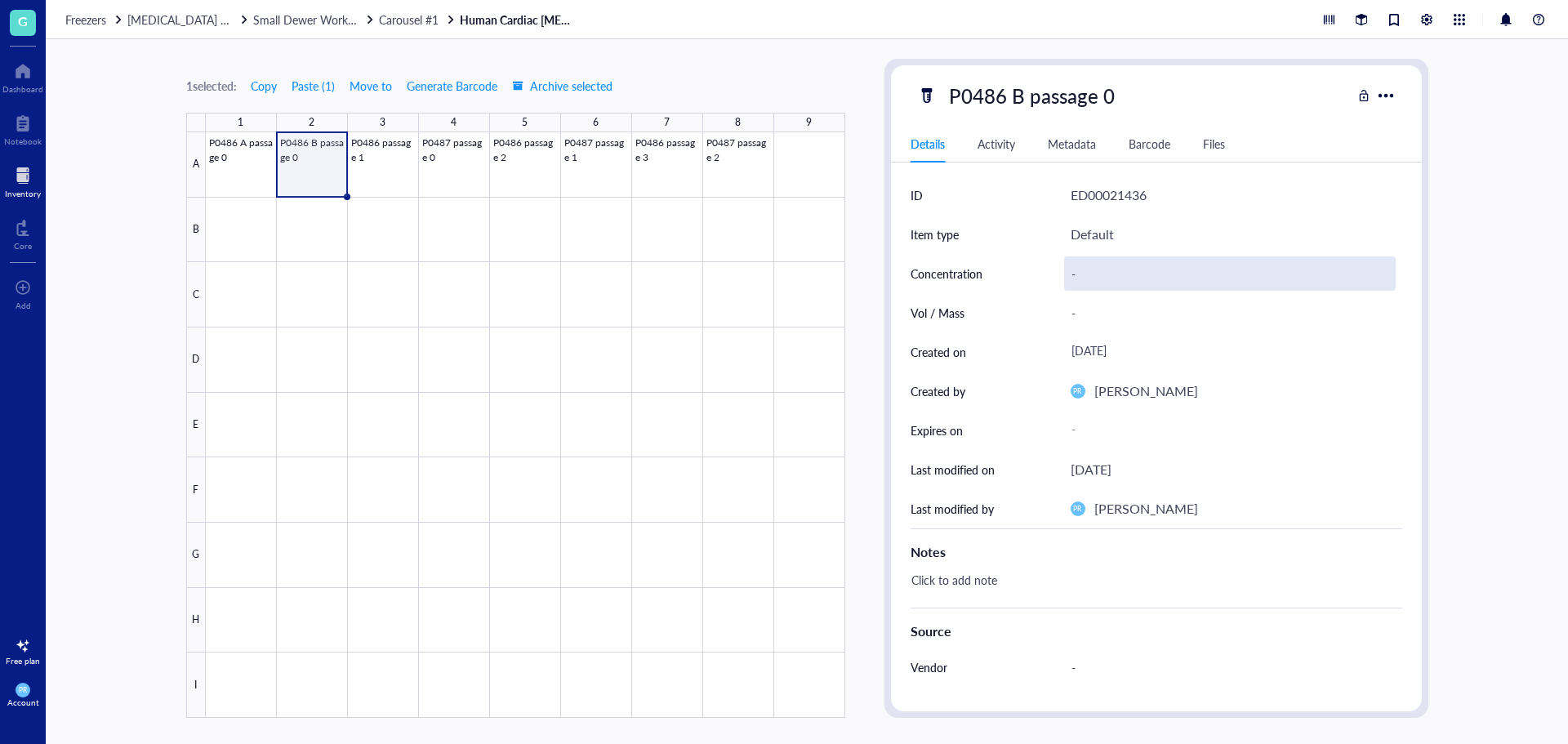
click at [1077, 271] on div "-" at bounding box center [1229, 274] width 331 height 34
type input "3.7E6 cell/mL"
click at [384, 156] on div at bounding box center [525, 426] width 639 height 586
click at [1090, 269] on div "-" at bounding box center [1229, 274] width 331 height 34
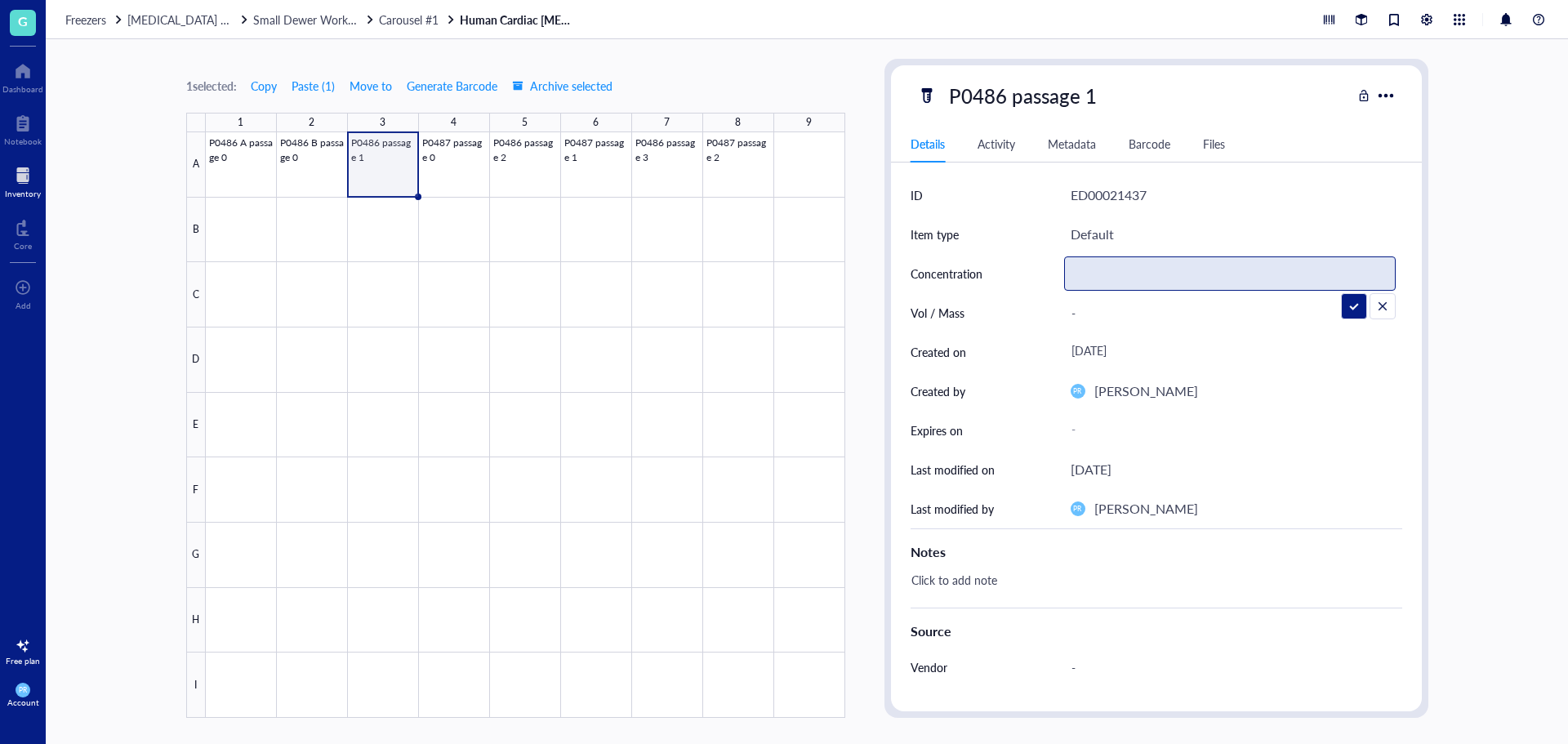
click at [1126, 275] on input "text" at bounding box center [1229, 273] width 330 height 33
paste input "3.7E6 cell/mL"
drag, startPoint x: 1096, startPoint y: 275, endPoint x: 1051, endPoint y: 274, distance: 45.0
click at [1051, 274] on div "Concentration 1.39E6 cell/mL" at bounding box center [1156, 274] width 491 height 39
type input "2.78E6 cell/mL"
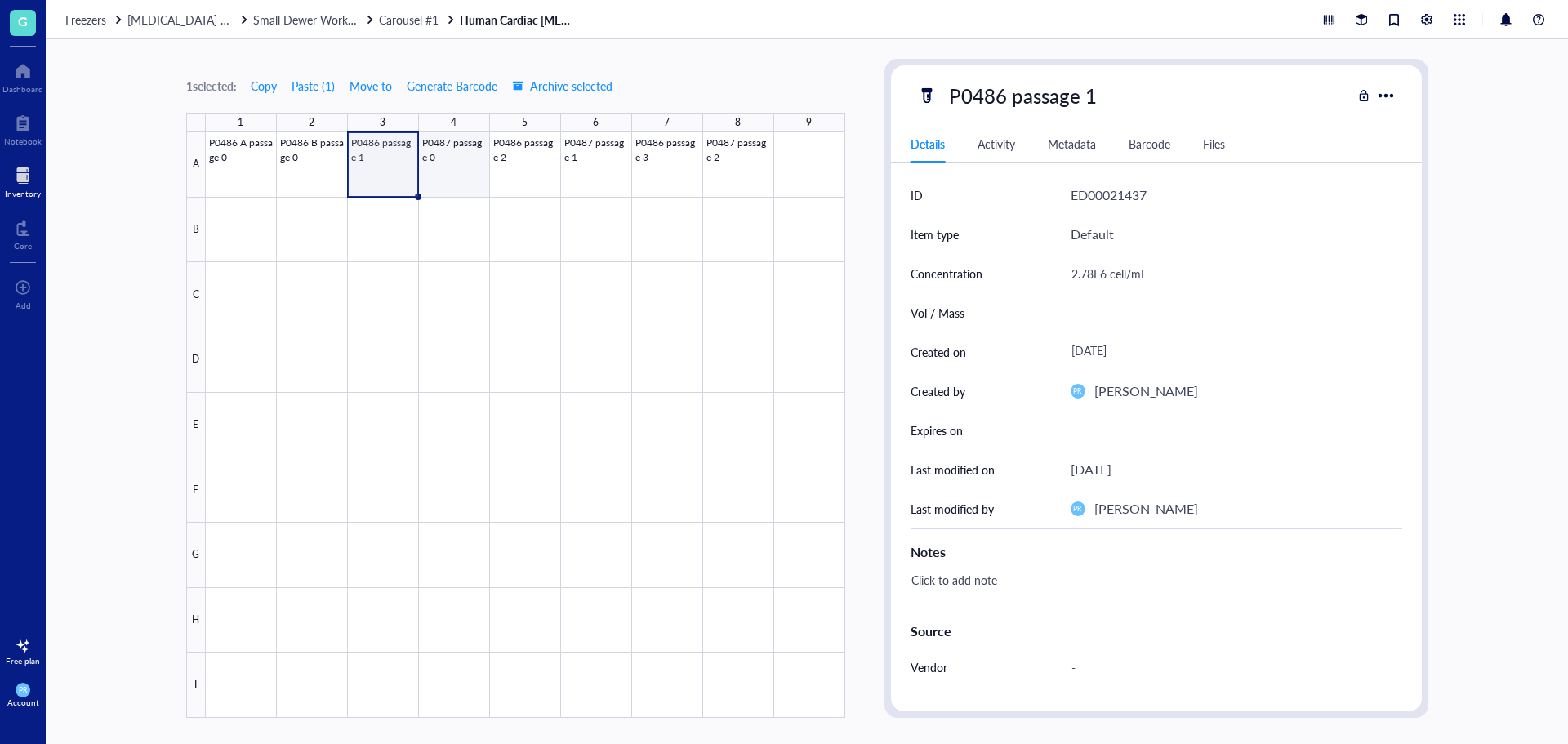
click at [454, 178] on div at bounding box center [525, 426] width 639 height 586
click at [1060, 276] on div "Concentration -" at bounding box center [1156, 274] width 491 height 39
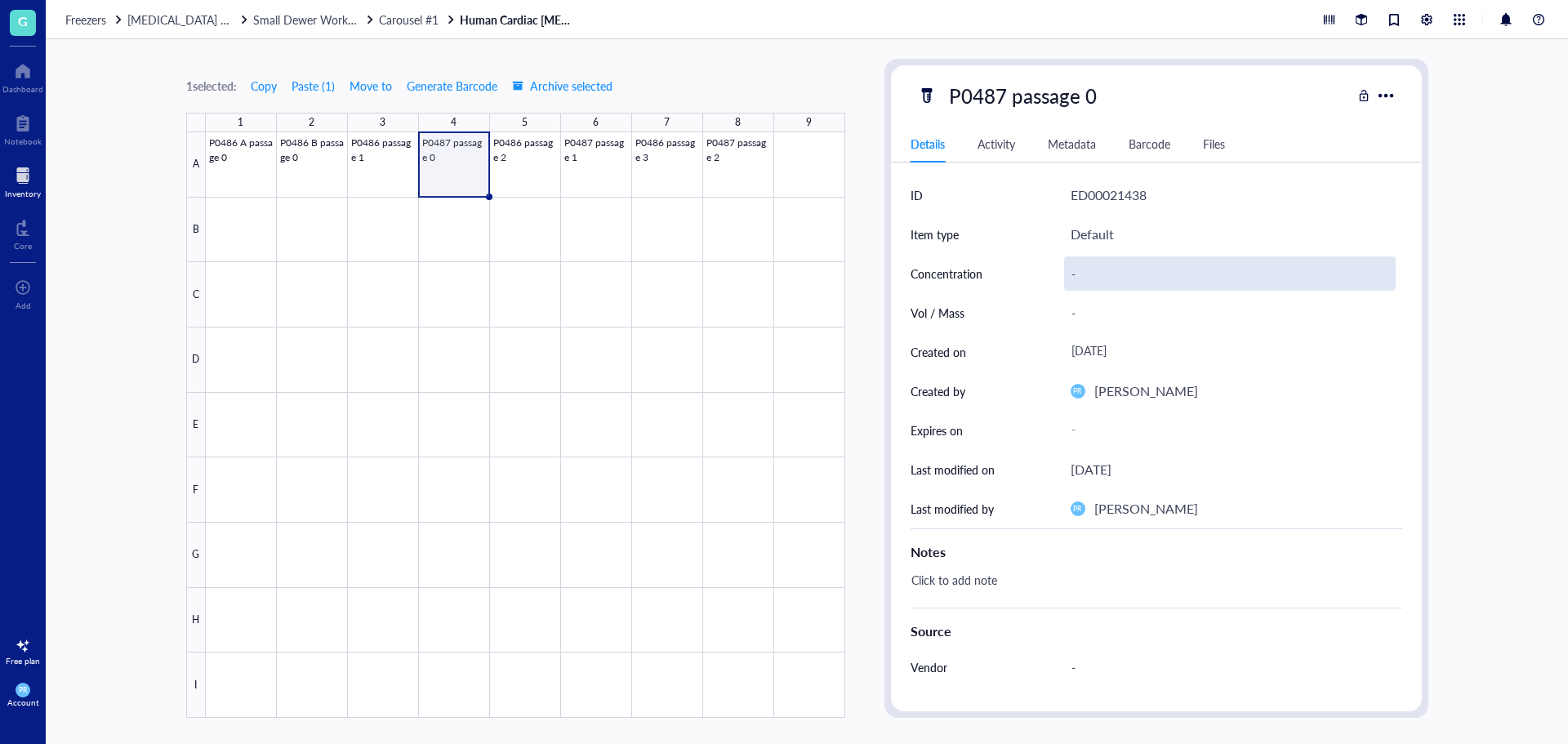
click at [1073, 276] on div "-" at bounding box center [1229, 274] width 331 height 34
type input "3.7E6 cell/mL"
click at [542, 184] on div at bounding box center [525, 426] width 639 height 586
click at [1090, 267] on div "-" at bounding box center [1229, 274] width 331 height 34
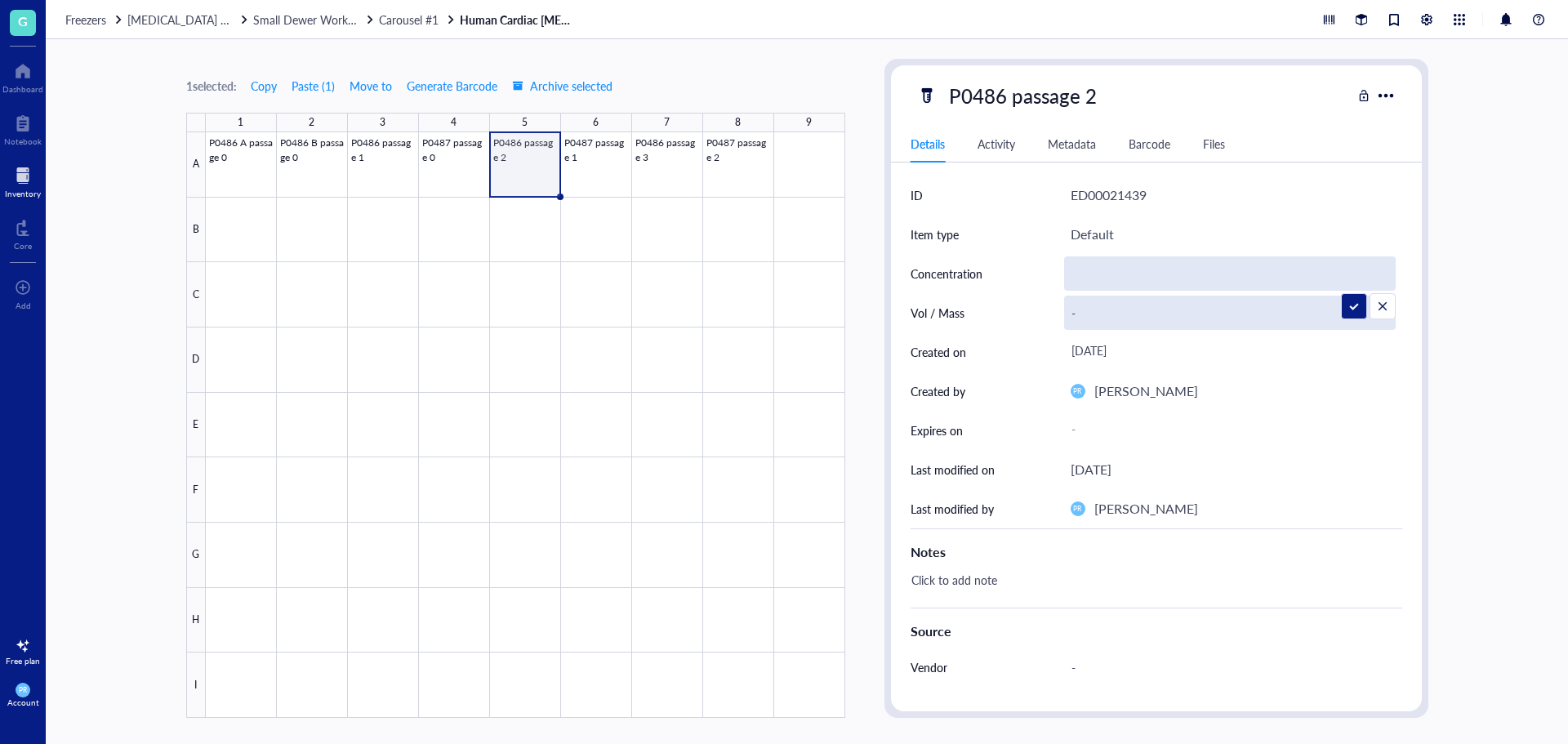
type input "3.7E6 cell/mL"
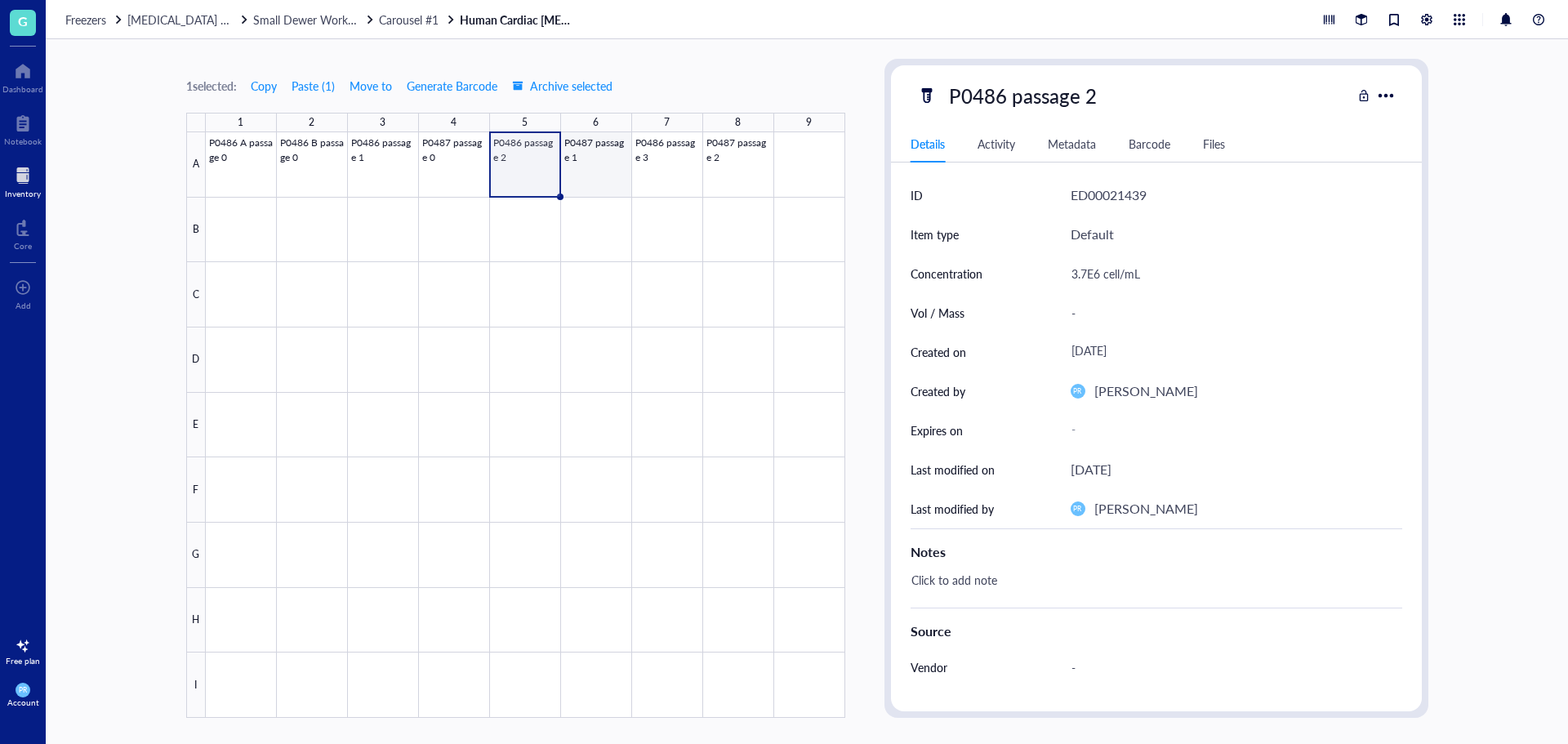
click at [594, 159] on div at bounding box center [525, 426] width 639 height 586
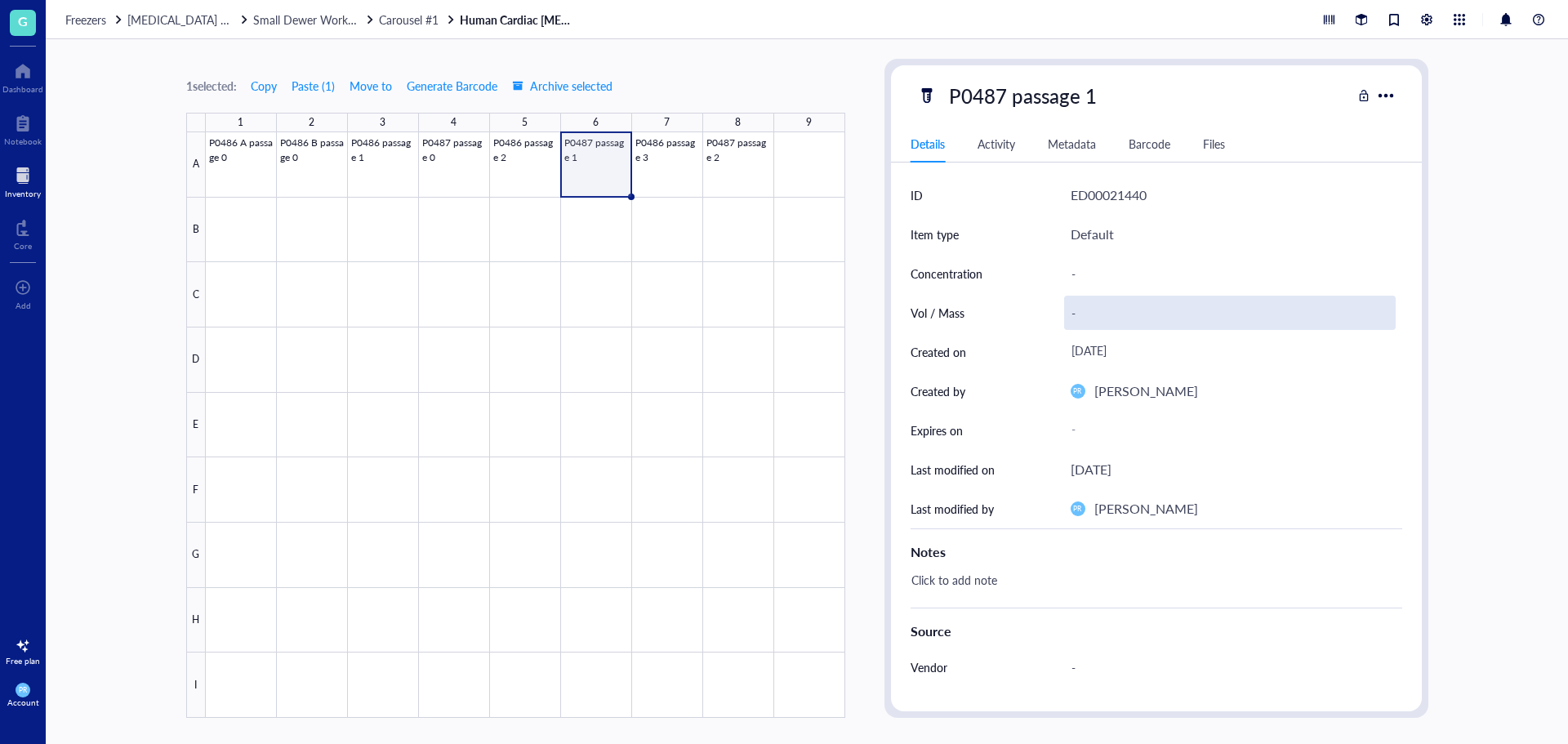
click at [1203, 309] on div "-" at bounding box center [1229, 312] width 331 height 34
type input "3.7E6 cell/mL"
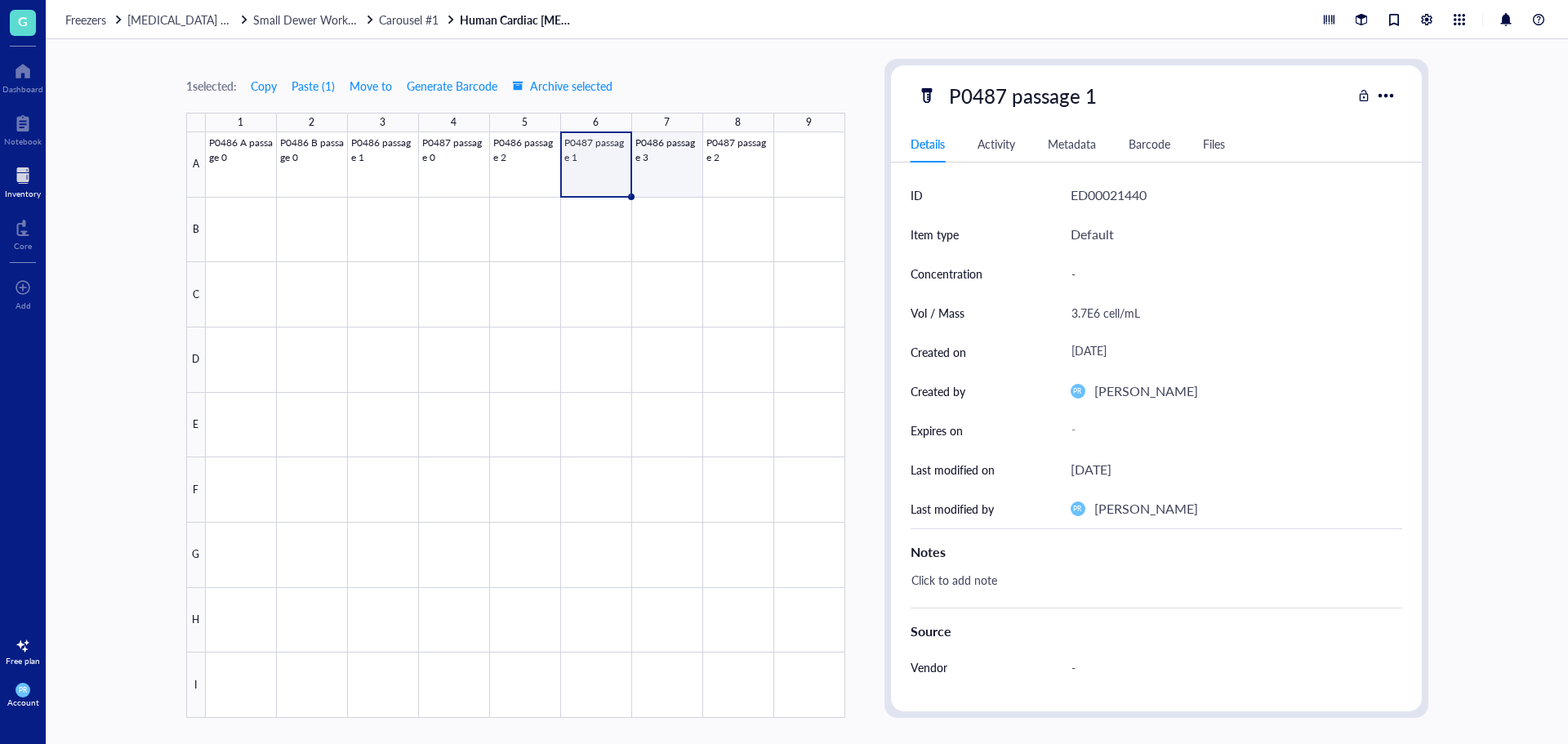
click at [669, 176] on div at bounding box center [525, 426] width 639 height 586
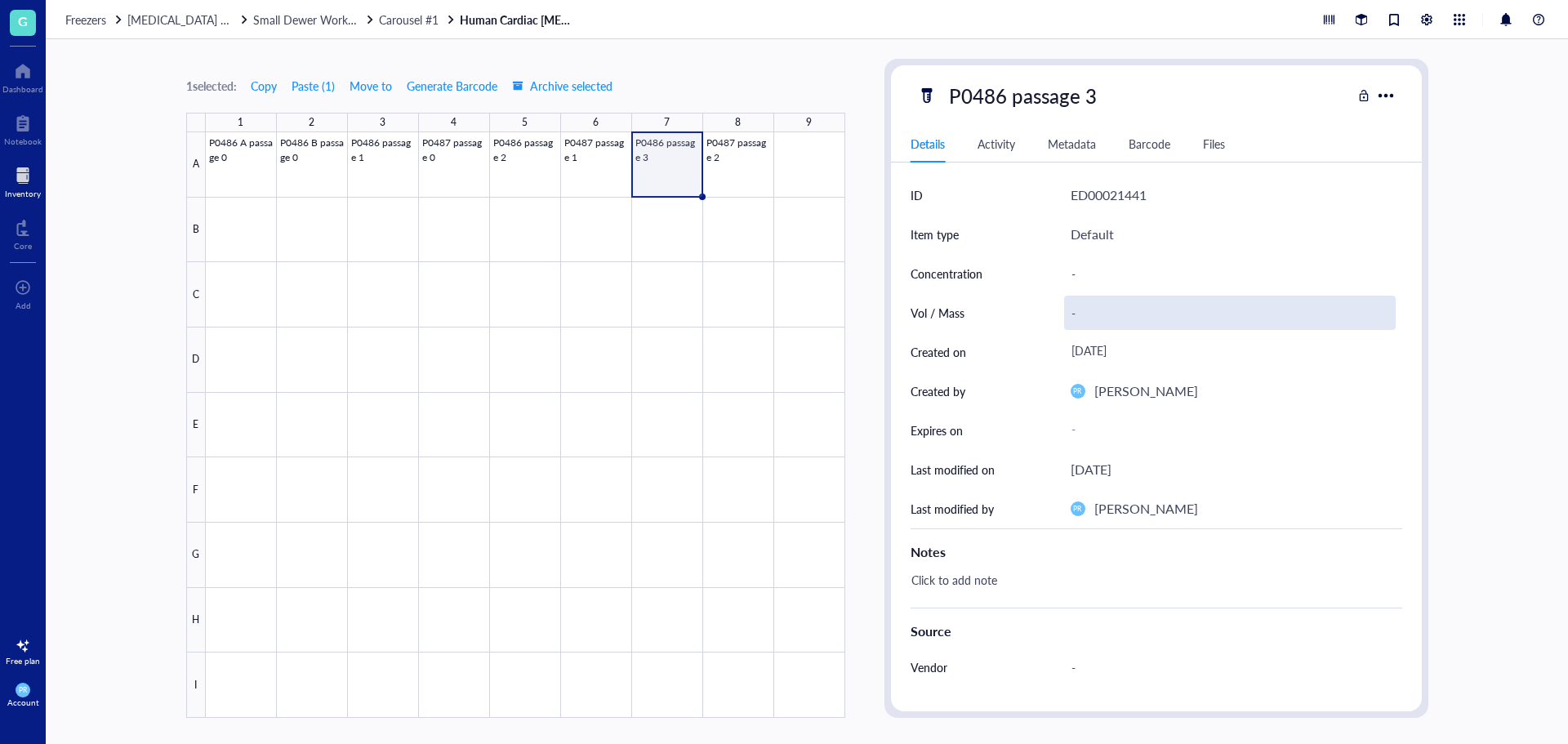
click at [1137, 302] on div "-" at bounding box center [1229, 312] width 331 height 34
type input "3.7E6 cell/mL"
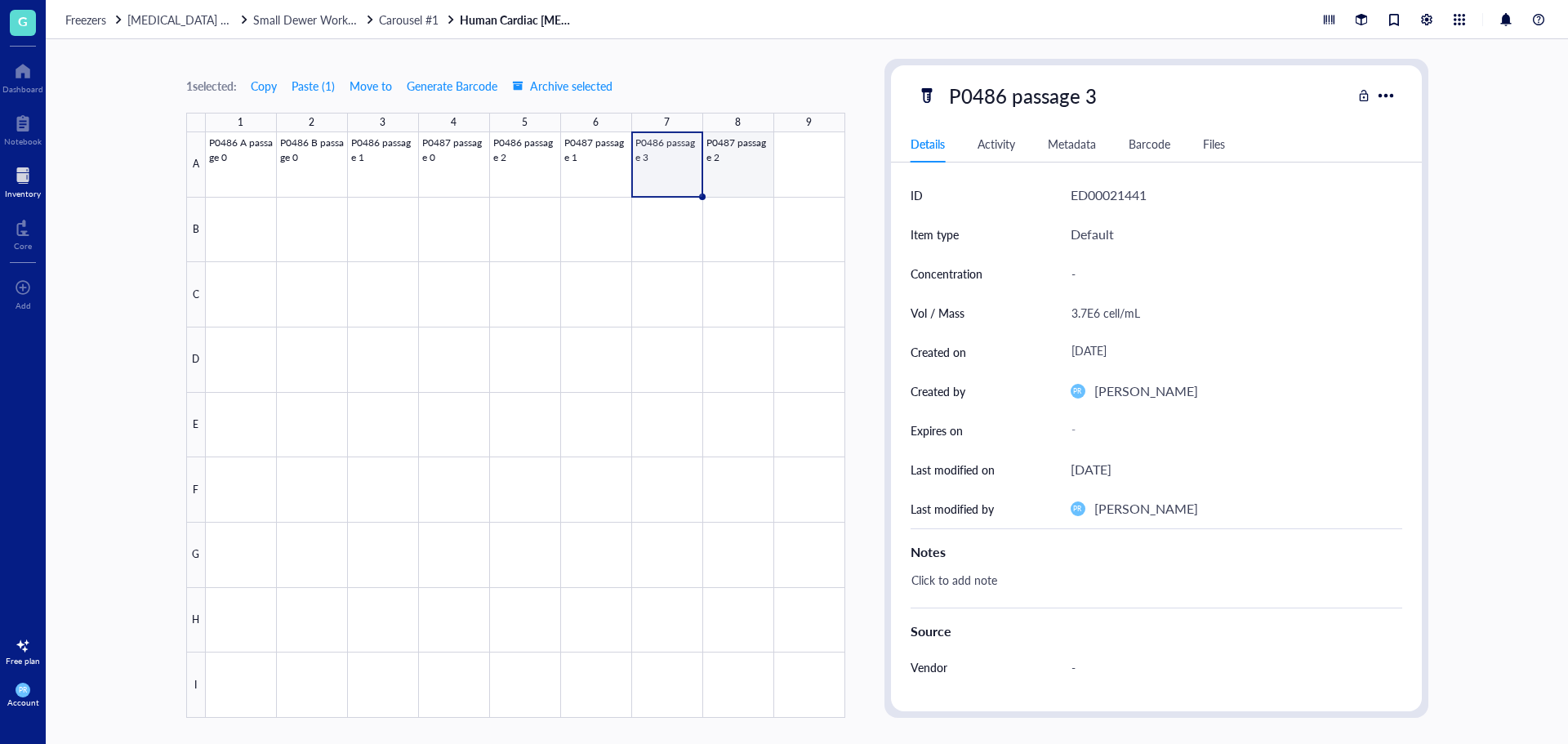
click at [740, 159] on div at bounding box center [525, 426] width 639 height 586
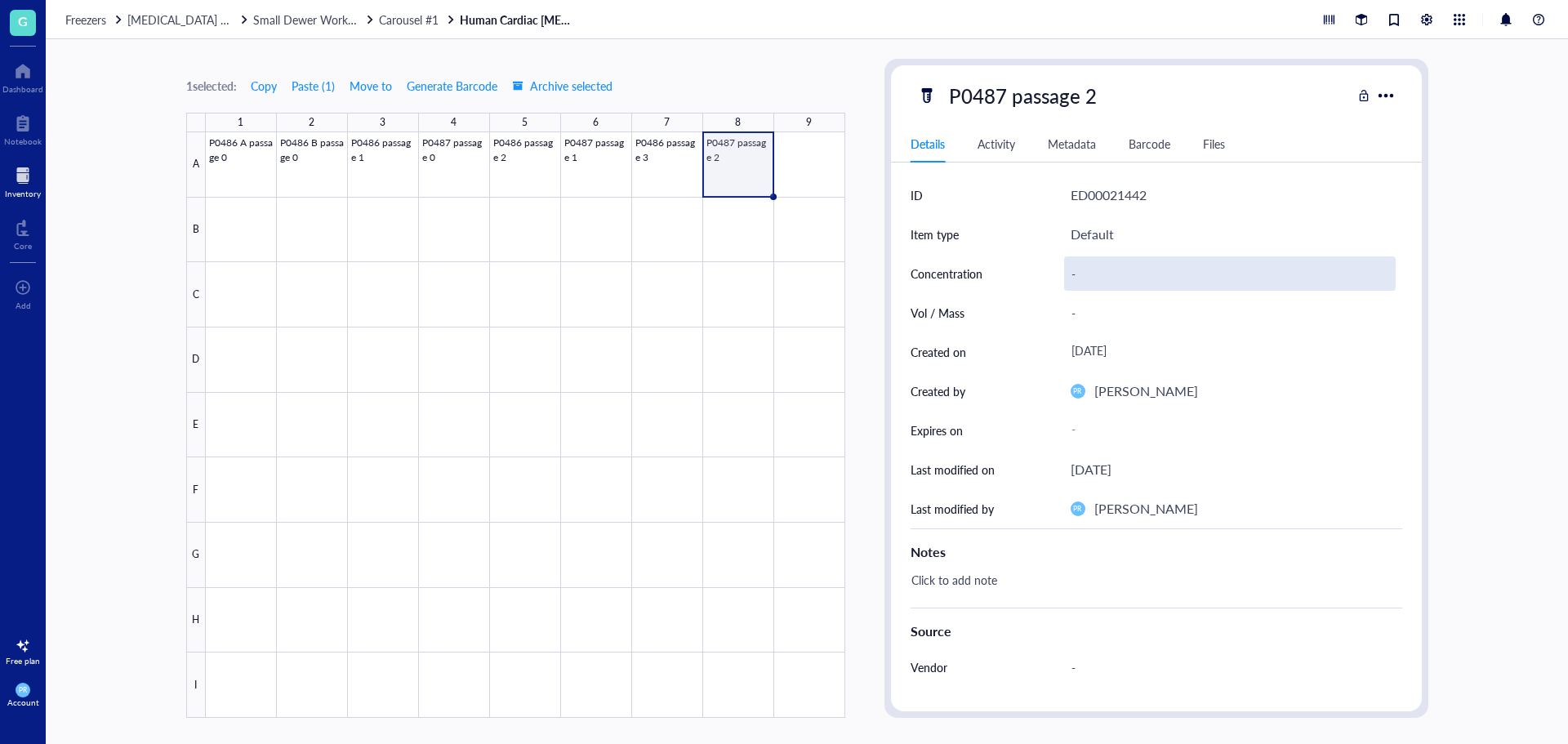
click at [1108, 279] on div "-" at bounding box center [1229, 274] width 331 height 34
type input "3.7E6 cell/mL"
click at [507, 186] on div at bounding box center [525, 426] width 639 height 586
click at [1097, 265] on div "3.7E6 cell/mL" at bounding box center [1229, 274] width 331 height 34
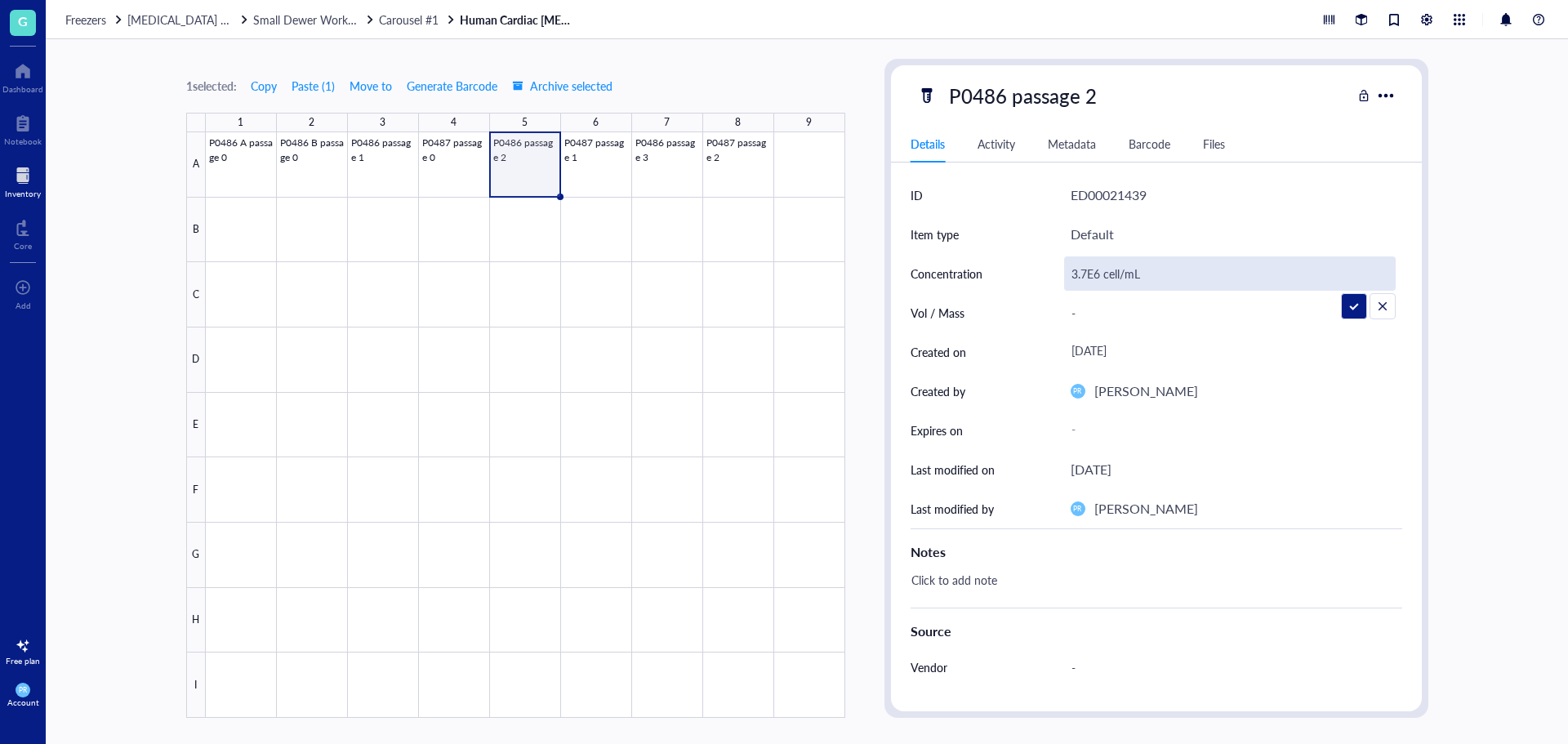
drag, startPoint x: 1102, startPoint y: 272, endPoint x: 1016, endPoint y: 272, distance: 86.0
click at [1016, 272] on div "Concentration 3.7E6 cell/mL" at bounding box center [1156, 274] width 491 height 39
click at [1072, 271] on input "3.7E6 cell/mL" at bounding box center [1229, 273] width 330 height 33
drag, startPoint x: 1089, startPoint y: 272, endPoint x: 1054, endPoint y: 272, distance: 35.0
click at [1054, 272] on div "Concentration 3.7E6 cell/mL" at bounding box center [1156, 274] width 491 height 39
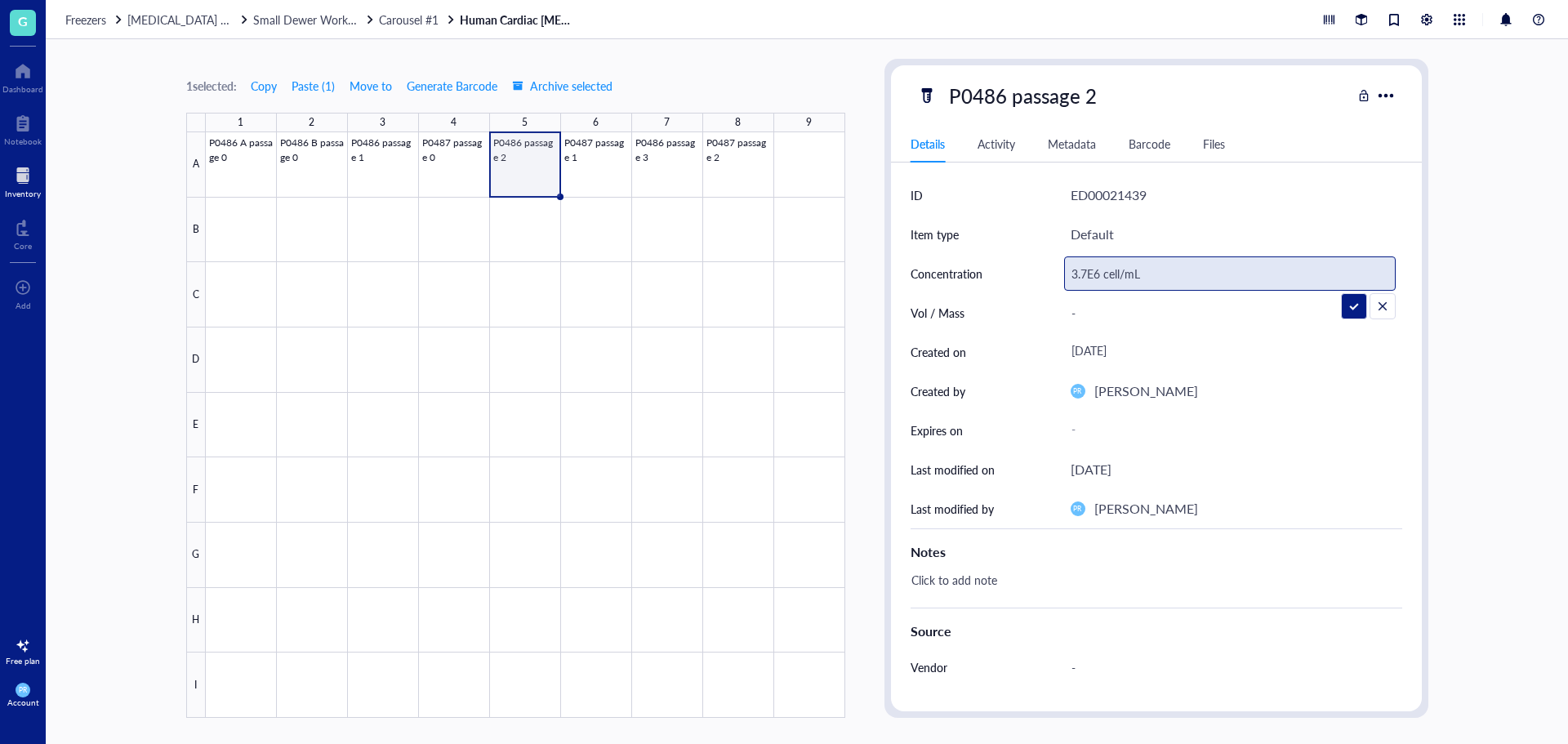
click at [1086, 274] on input "3.7E6 cell/mL" at bounding box center [1229, 273] width 330 height 33
drag, startPoint x: 1086, startPoint y: 274, endPoint x: 1072, endPoint y: 277, distance: 14.3
click at [1066, 276] on input "3.7E6 cell/mL" at bounding box center [1229, 273] width 330 height 33
click at [1089, 277] on input "3.7E6 cell/mL" at bounding box center [1229, 273] width 330 height 33
drag, startPoint x: 1089, startPoint y: 277, endPoint x: 1065, endPoint y: 276, distance: 24.0
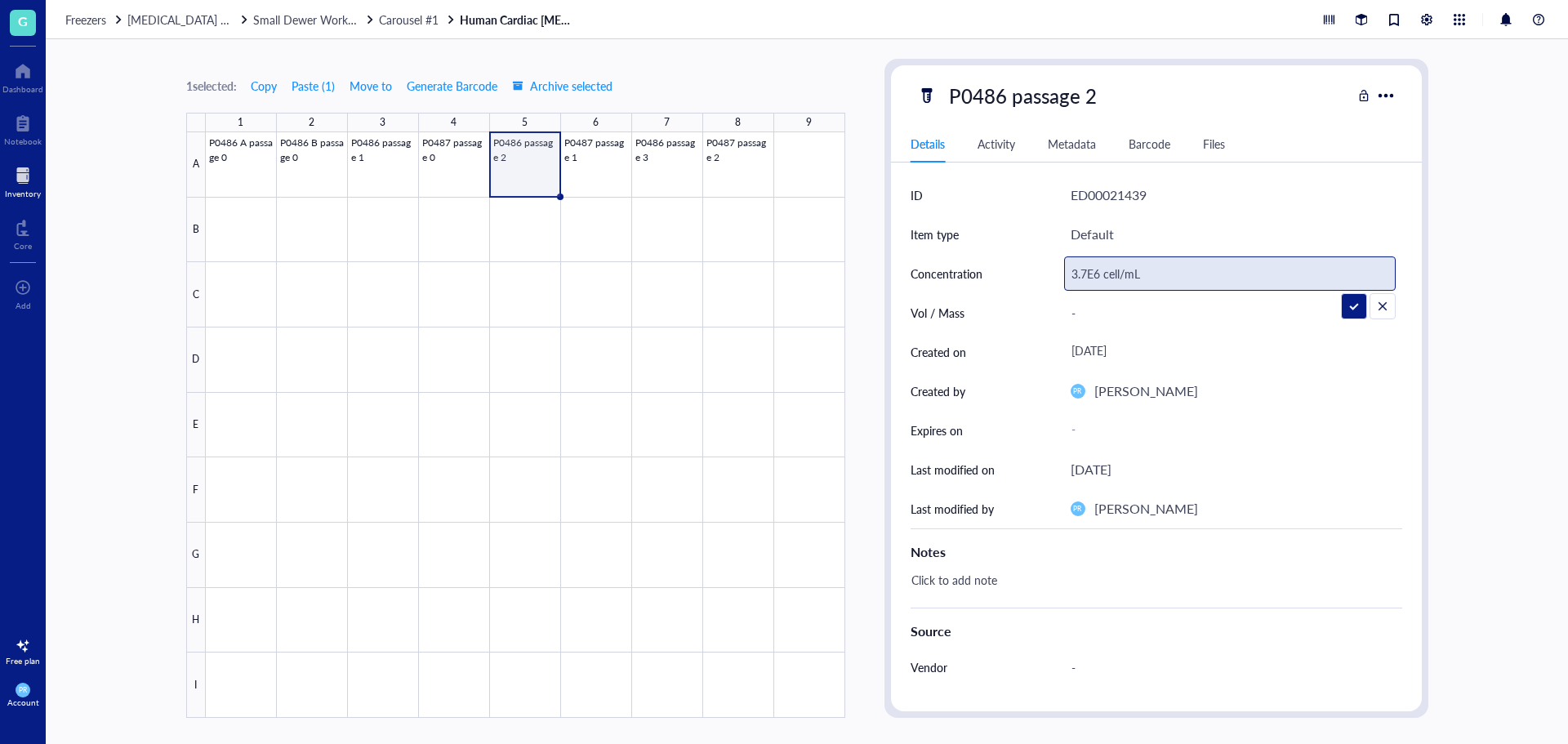
click at [1065, 276] on input "3.7E6 cell/mL" at bounding box center [1229, 273] width 330 height 33
type input "1.81E6 cell/mL"
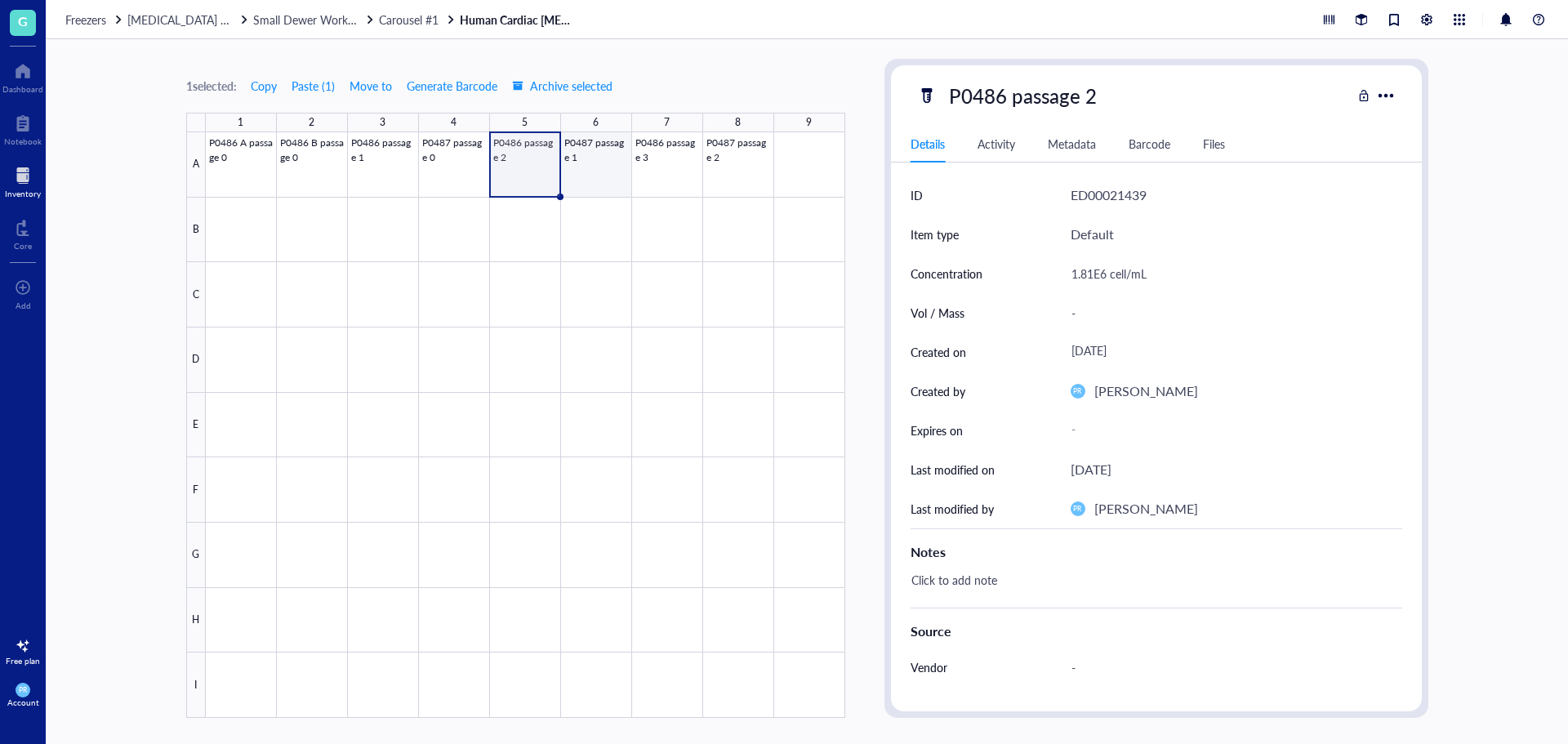
click at [610, 164] on div at bounding box center [525, 426] width 639 height 586
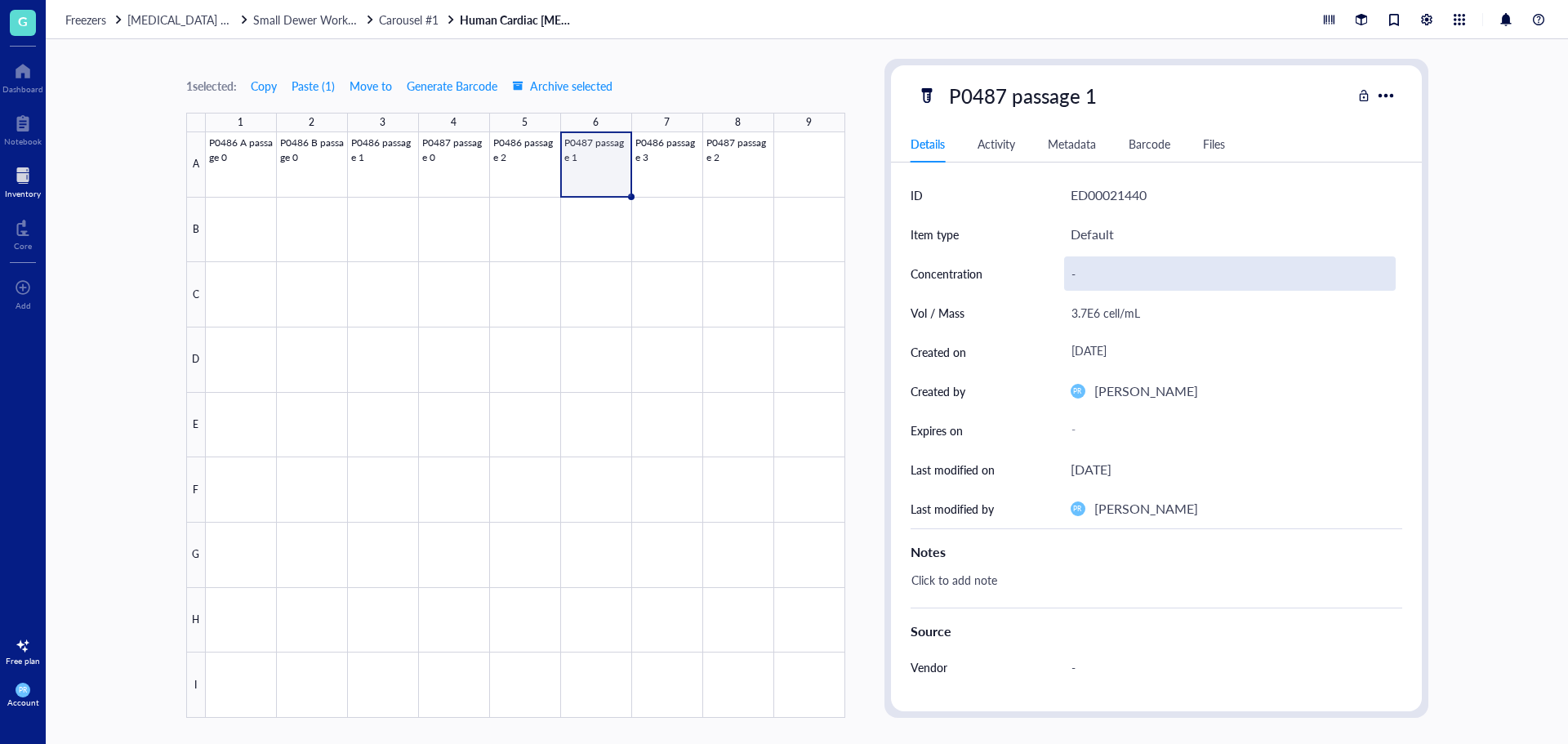
click at [1070, 265] on div "-" at bounding box center [1229, 274] width 331 height 34
click at [666, 170] on div at bounding box center [525, 426] width 639 height 586
click at [1114, 273] on div "-" at bounding box center [1229, 274] width 331 height 34
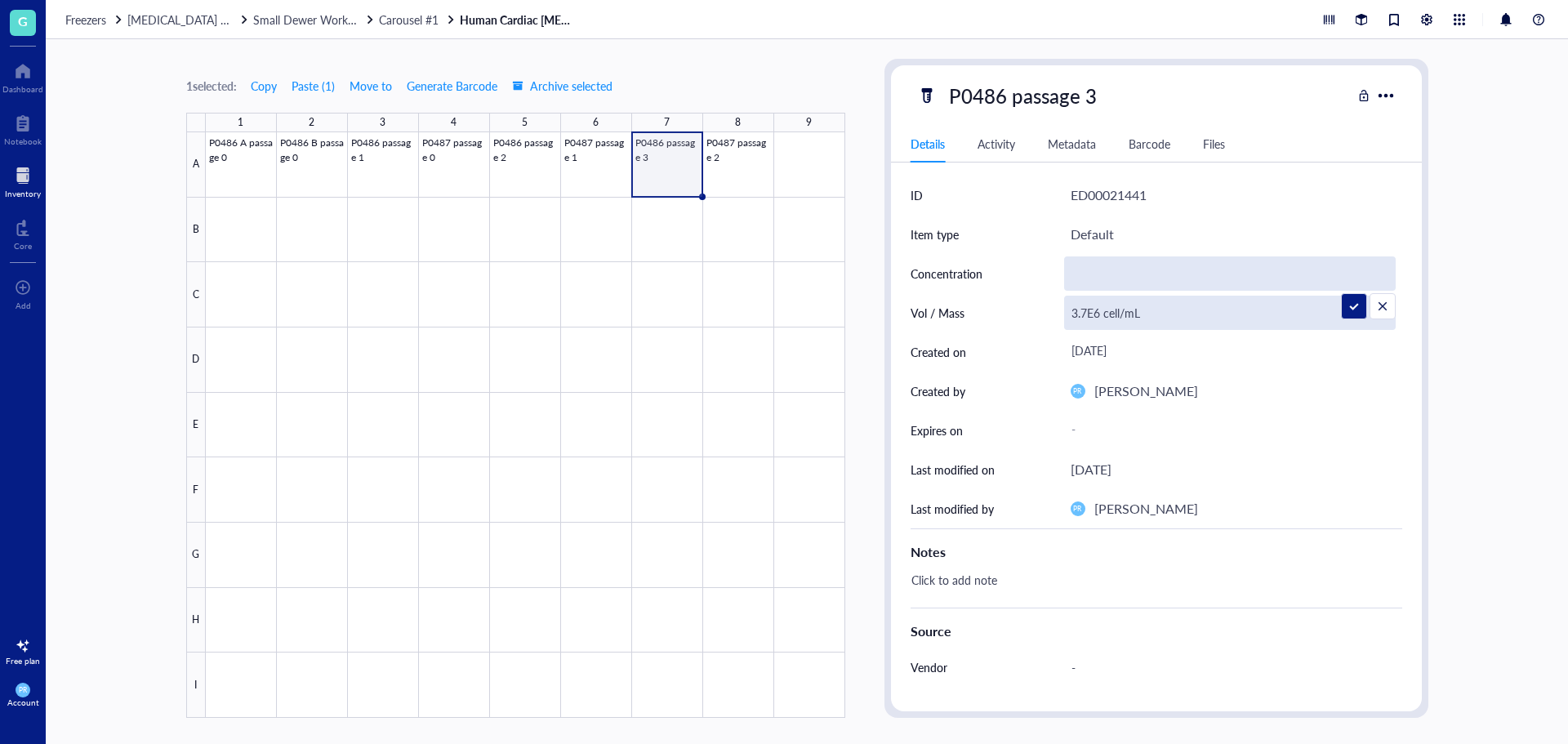
click at [1099, 308] on div "3.7E6 cell/mL" at bounding box center [1229, 312] width 331 height 34
drag, startPoint x: 1147, startPoint y: 312, endPoint x: 851, endPoint y: 330, distance: 296.5
click at [851, 330] on div "1 selected: Copy Paste ( 1 ) Move to Generate Barcode Archive selected 1 2 3 4 …" at bounding box center [806, 391] width 1522 height 705
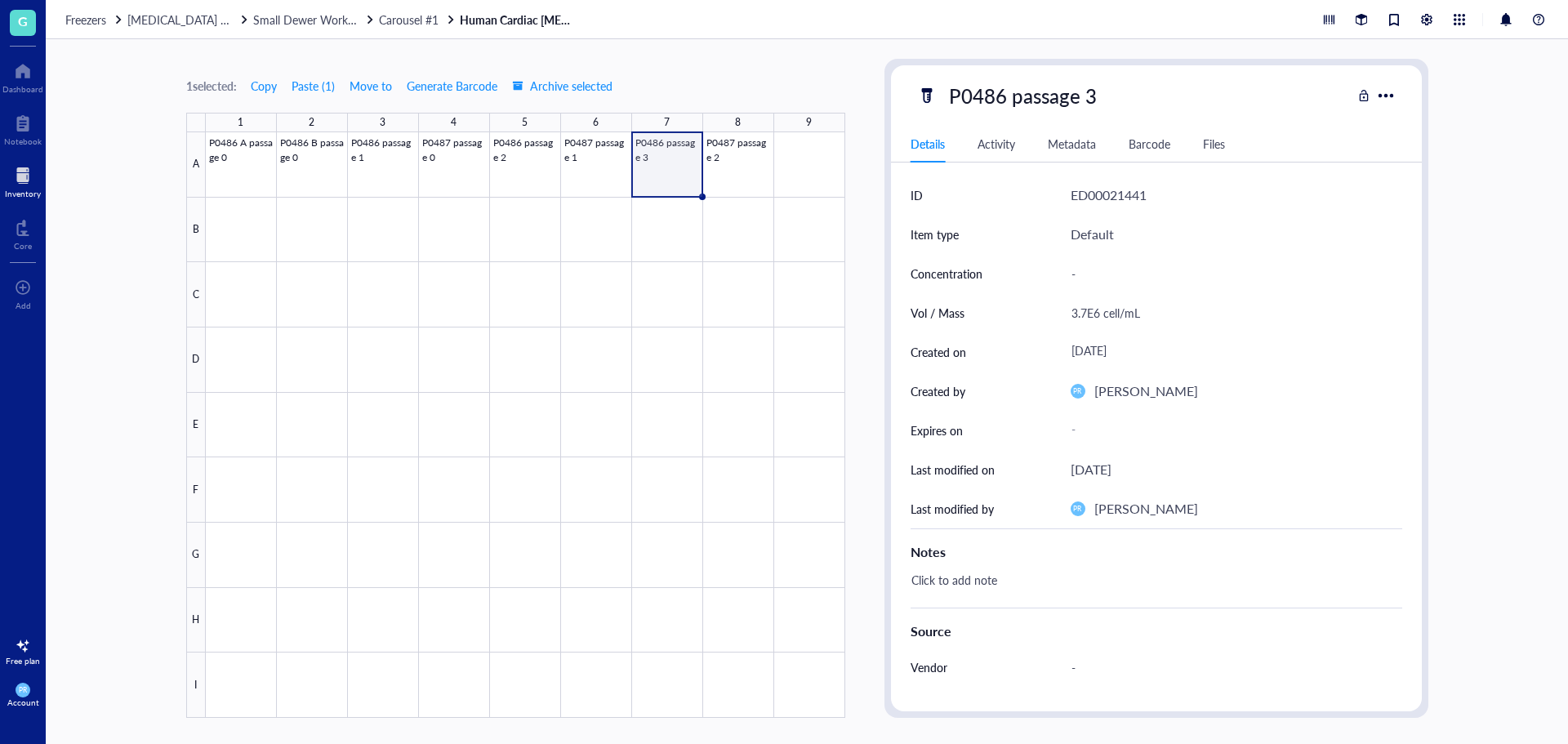
click at [1060, 275] on div "Concentration -" at bounding box center [1156, 274] width 491 height 39
click at [1072, 277] on div "-" at bounding box center [1229, 274] width 331 height 34
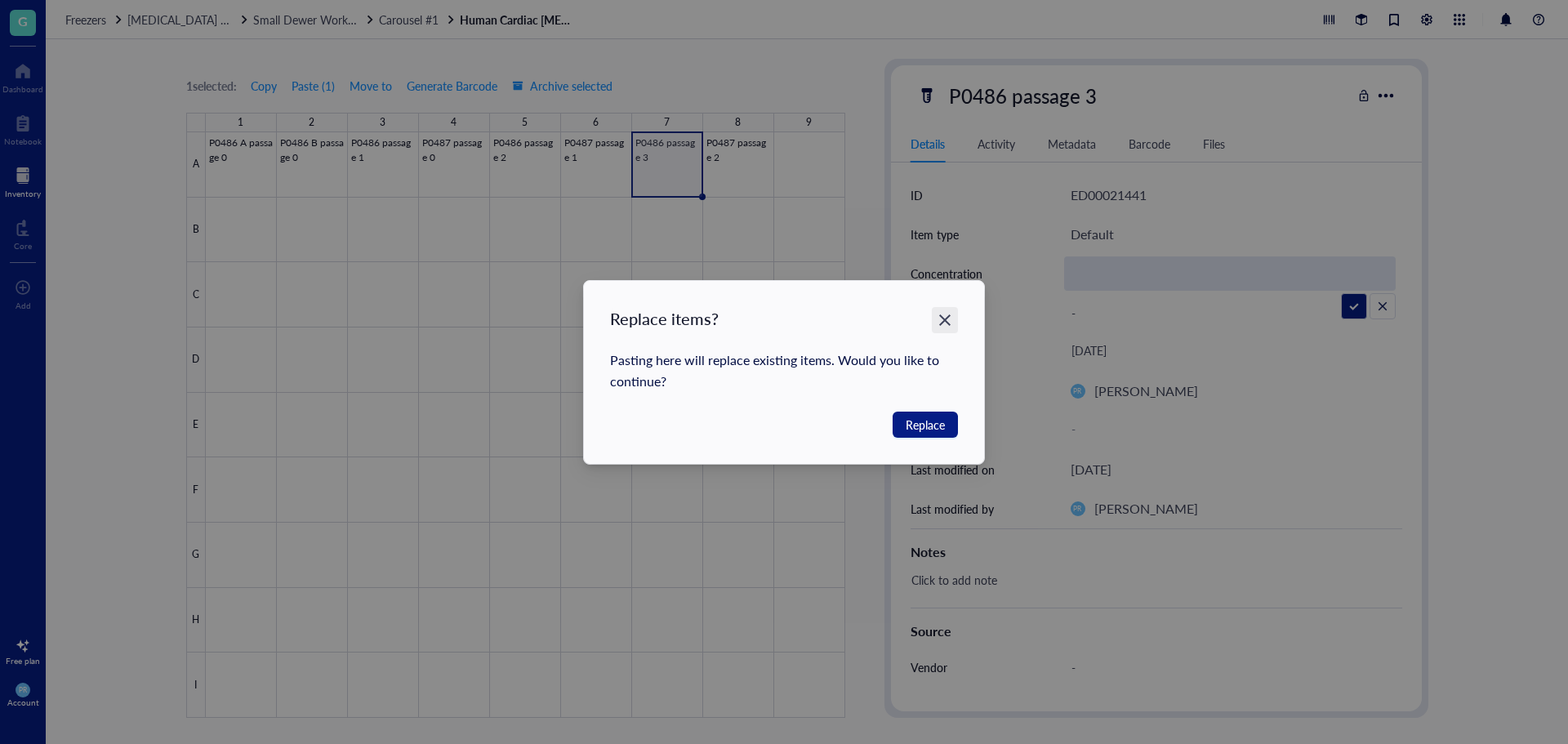
click at [943, 320] on icon "Close" at bounding box center [945, 319] width 15 height 15
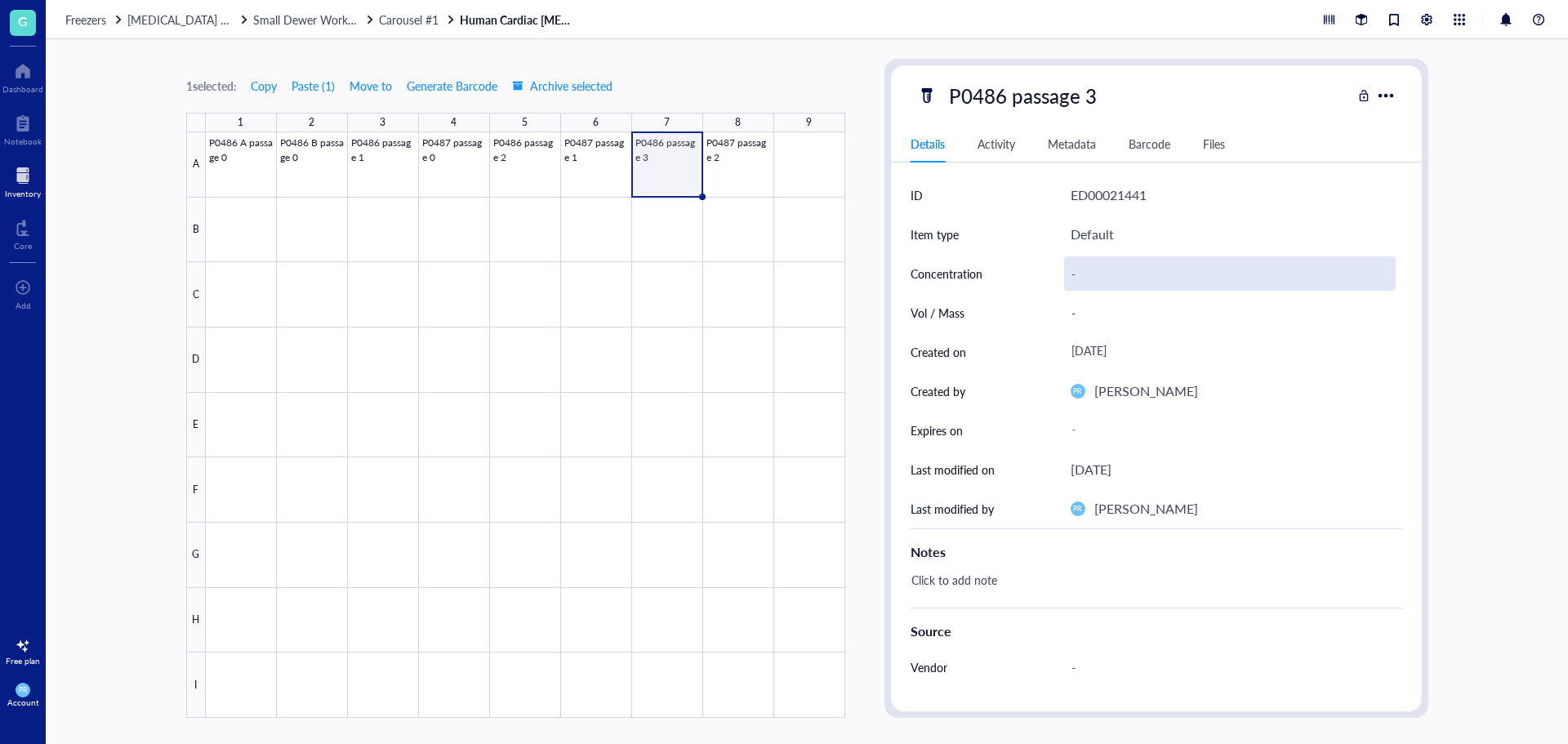
click at [1068, 271] on div "-" at bounding box center [1229, 274] width 331 height 34
drag, startPoint x: 1086, startPoint y: 275, endPoint x: 1034, endPoint y: 273, distance: 52.0
click at [1034, 273] on div "Concentration 3.7E6 cell/mL" at bounding box center [1156, 274] width 491 height 39
type input "1.25E6 cell/mL"
click at [436, 160] on div at bounding box center [525, 426] width 639 height 586
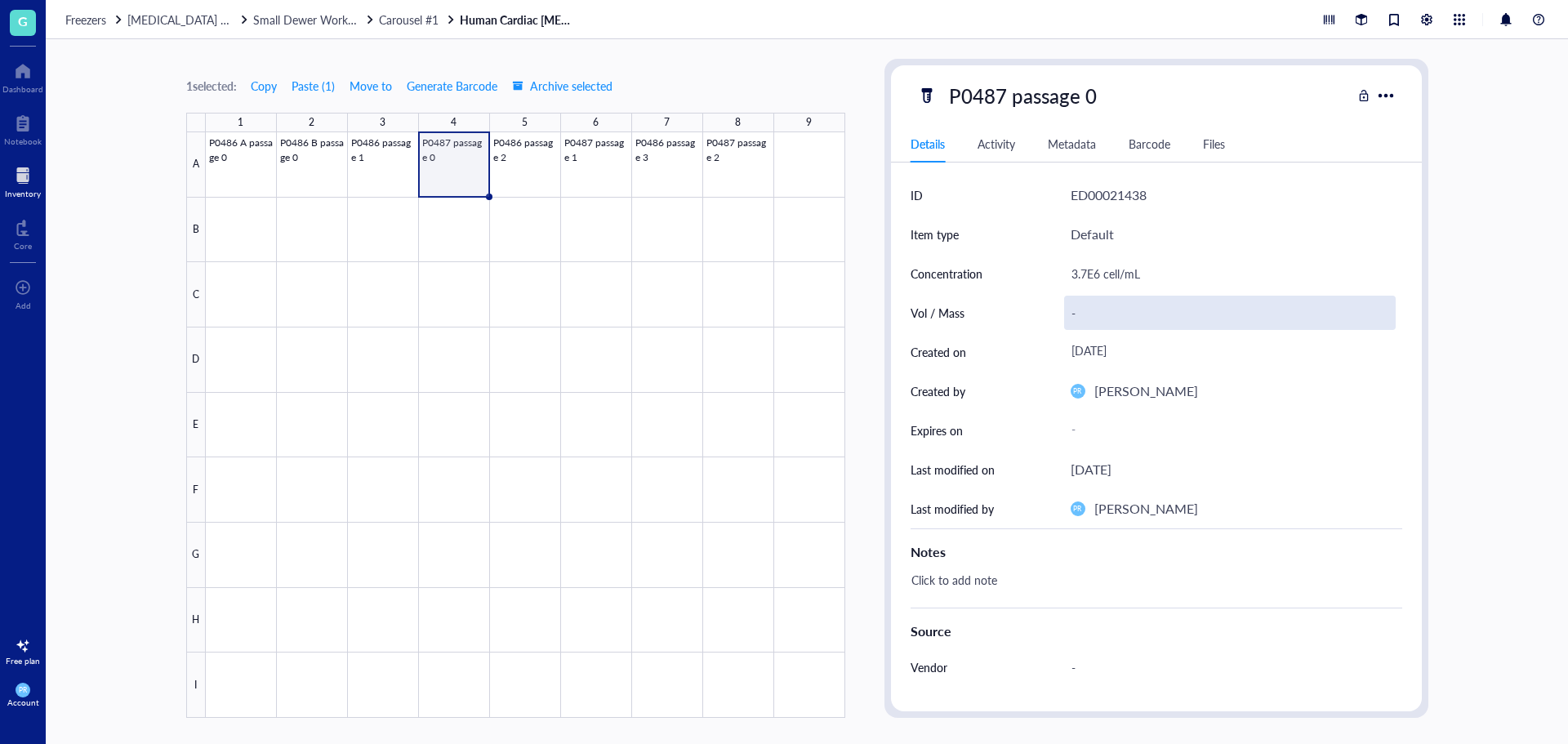
click at [1077, 318] on div "-" at bounding box center [1229, 312] width 331 height 34
click at [1086, 280] on div "3.7E6 cell/mL" at bounding box center [1229, 274] width 331 height 34
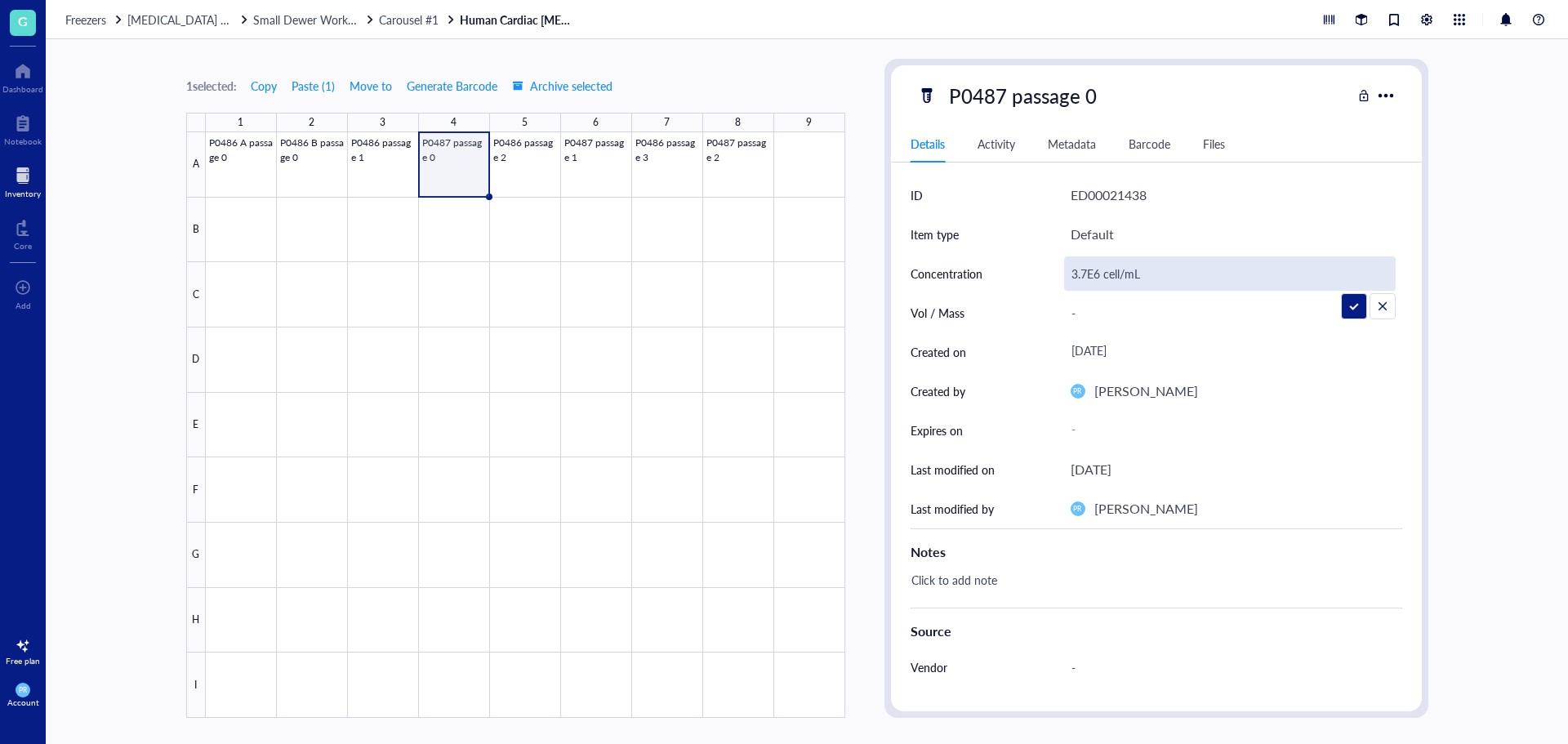
drag, startPoint x: 1090, startPoint y: 278, endPoint x: 1060, endPoint y: 278, distance: 30.0
click at [1060, 278] on div "Concentration 3.7E6 cell/mL" at bounding box center [1156, 274] width 491 height 39
type input "0.89E6 cell/mL"
click at [1110, 274] on div "0.89E6 cell/mL" at bounding box center [1229, 274] width 331 height 34
click at [1108, 274] on input "0.89E6 cell/mL" at bounding box center [1229, 273] width 330 height 33
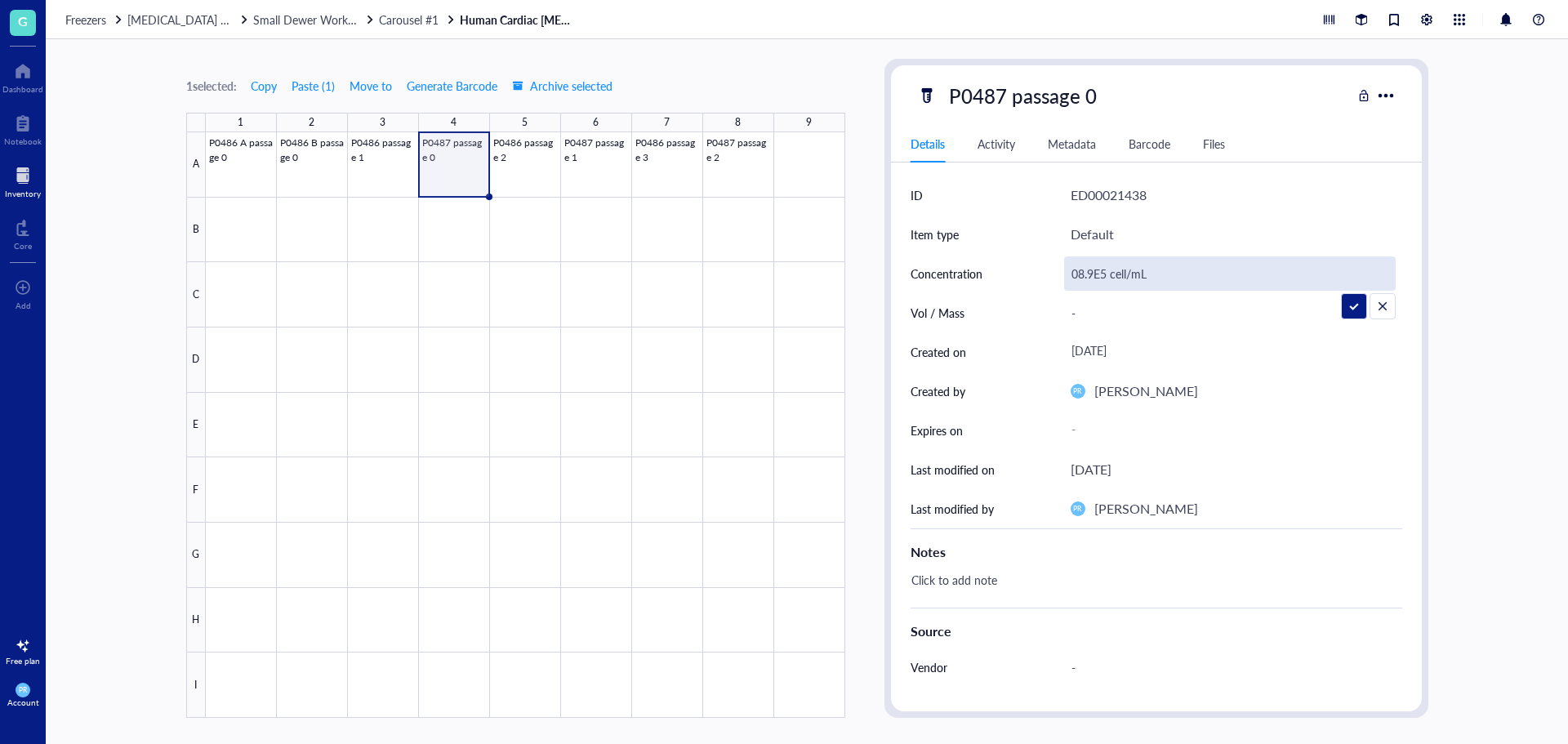
type input "8.9E5 cell/mL"
click at [605, 154] on div at bounding box center [525, 426] width 639 height 586
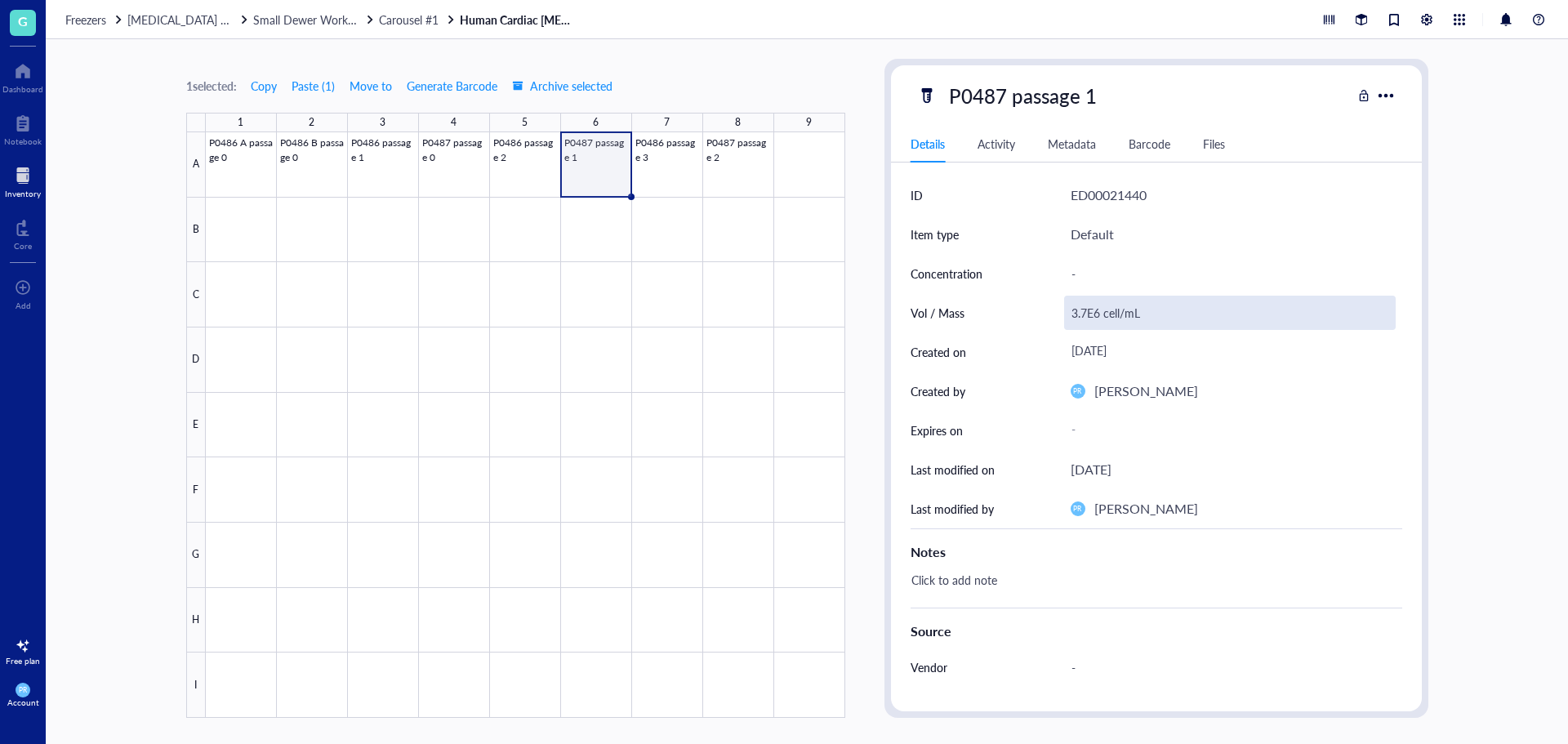
click at [1105, 311] on div "3.7E6 cell/mL" at bounding box center [1229, 312] width 331 height 34
drag, startPoint x: 1154, startPoint y: 314, endPoint x: 954, endPoint y: 308, distance: 200.1
click at [954, 308] on div "Vol / Mass 3.7E6 cell/mL" at bounding box center [1156, 312] width 491 height 39
click at [1079, 268] on div "-" at bounding box center [1229, 274] width 331 height 34
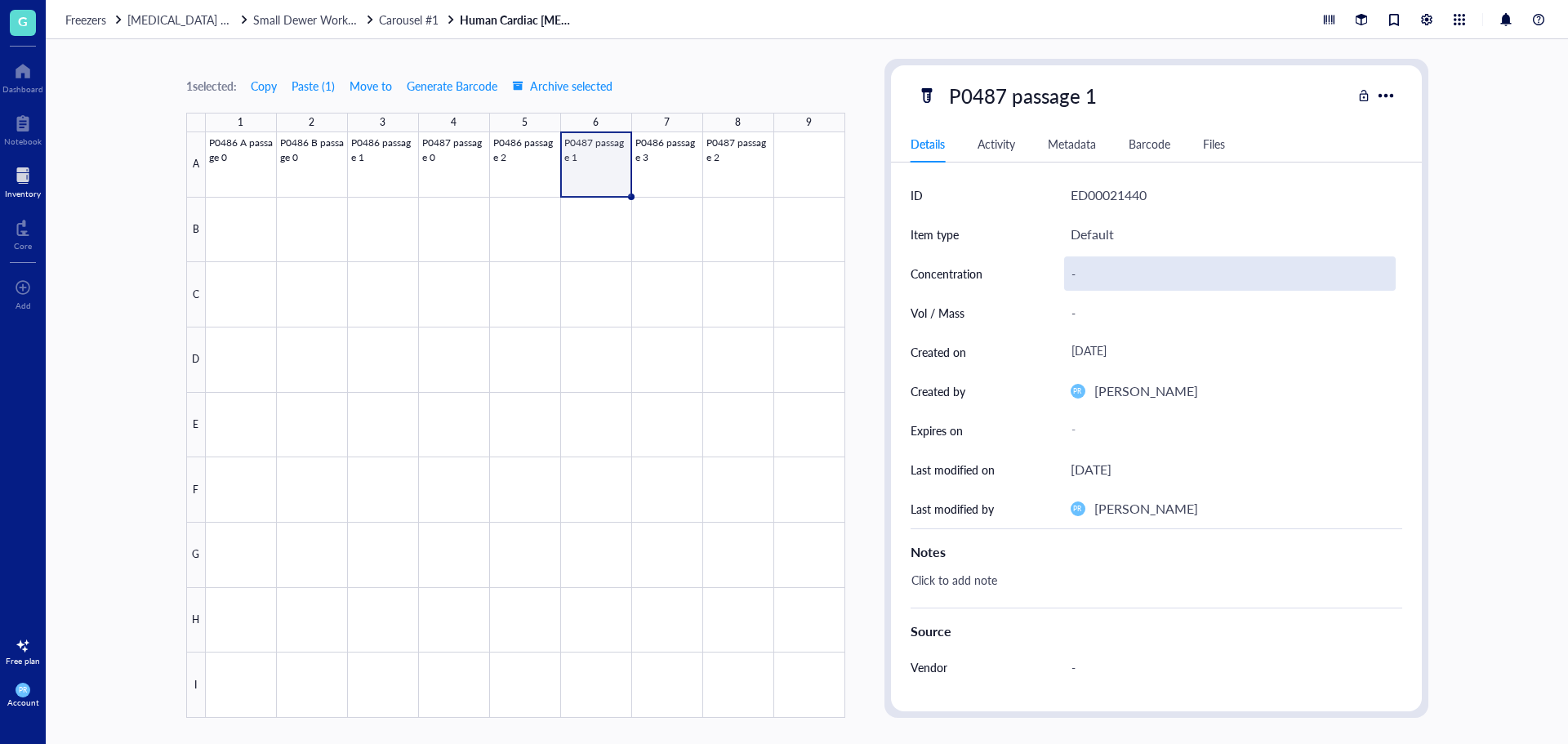
click at [1093, 258] on div "-" at bounding box center [1229, 274] width 331 height 34
drag, startPoint x: 1086, startPoint y: 276, endPoint x: 1036, endPoint y: 275, distance: 50.0
click at [1036, 275] on div "Concentration 3.7E6 cell/mL" at bounding box center [1156, 274] width 491 height 39
type input "2.36E6 cell/mL"
click at [726, 169] on div at bounding box center [525, 426] width 639 height 586
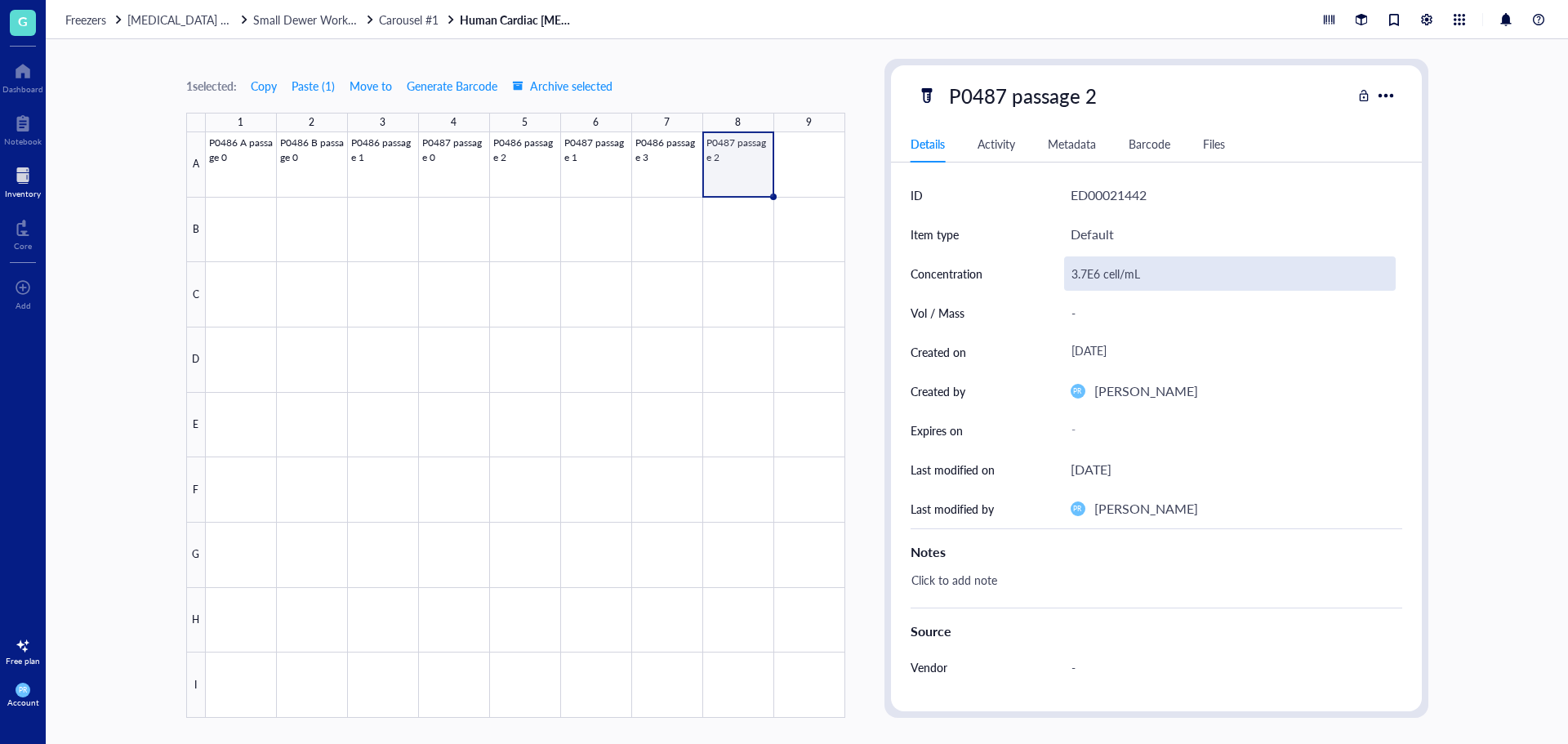
click at [1091, 273] on div "3.7E6 cell/mL" at bounding box center [1229, 274] width 331 height 34
click at [1097, 273] on input "3.7E6 cell/mL" at bounding box center [1229, 273] width 330 height 33
drag, startPoint x: 1088, startPoint y: 274, endPoint x: 985, endPoint y: 274, distance: 103.0
click at [985, 274] on div "Concentration 3.7E6 cell/mL" at bounding box center [1156, 274] width 491 height 39
type input "1.39E6 cell/mL"
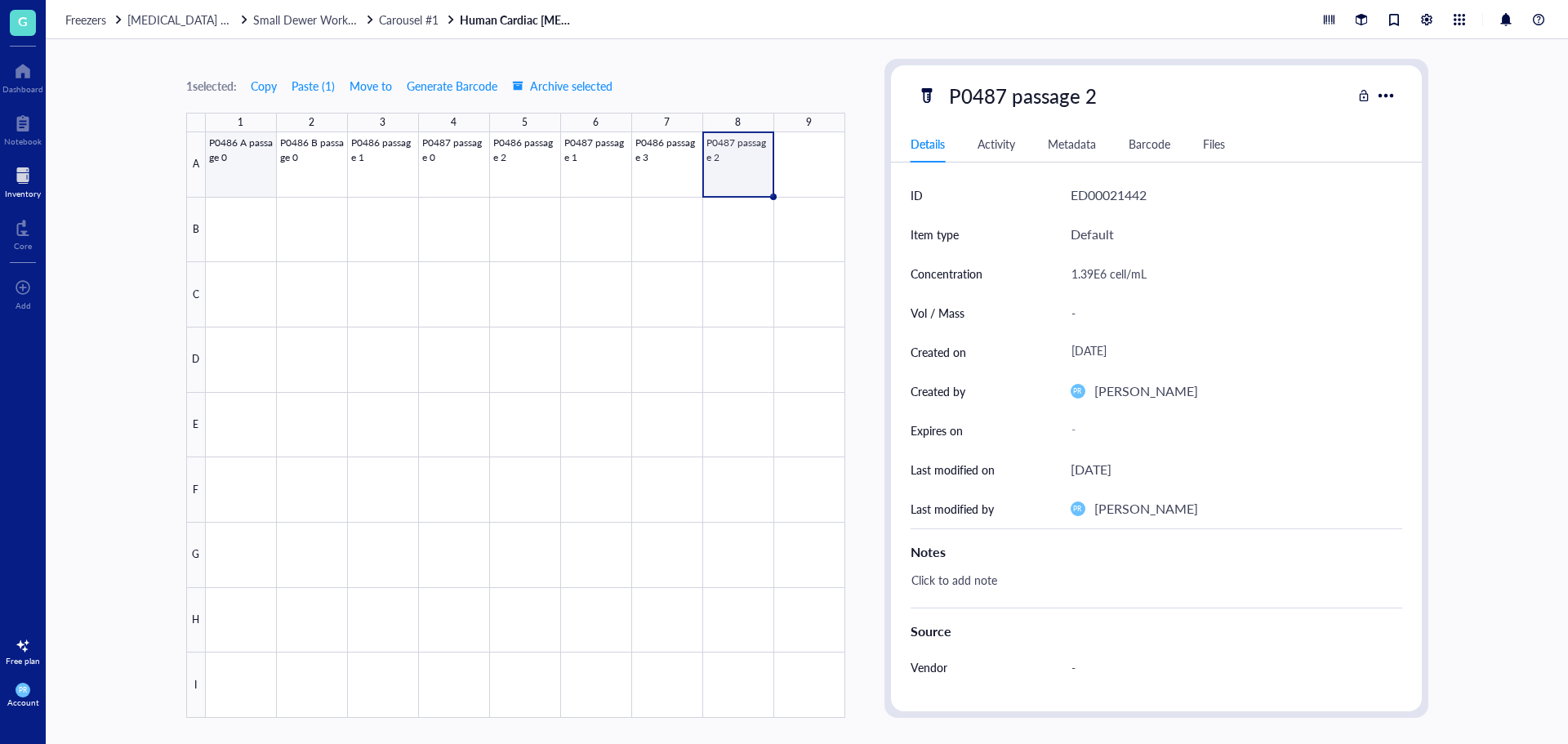
click at [237, 176] on div at bounding box center [525, 426] width 639 height 586
click at [15, 186] on div at bounding box center [23, 176] width 36 height 27
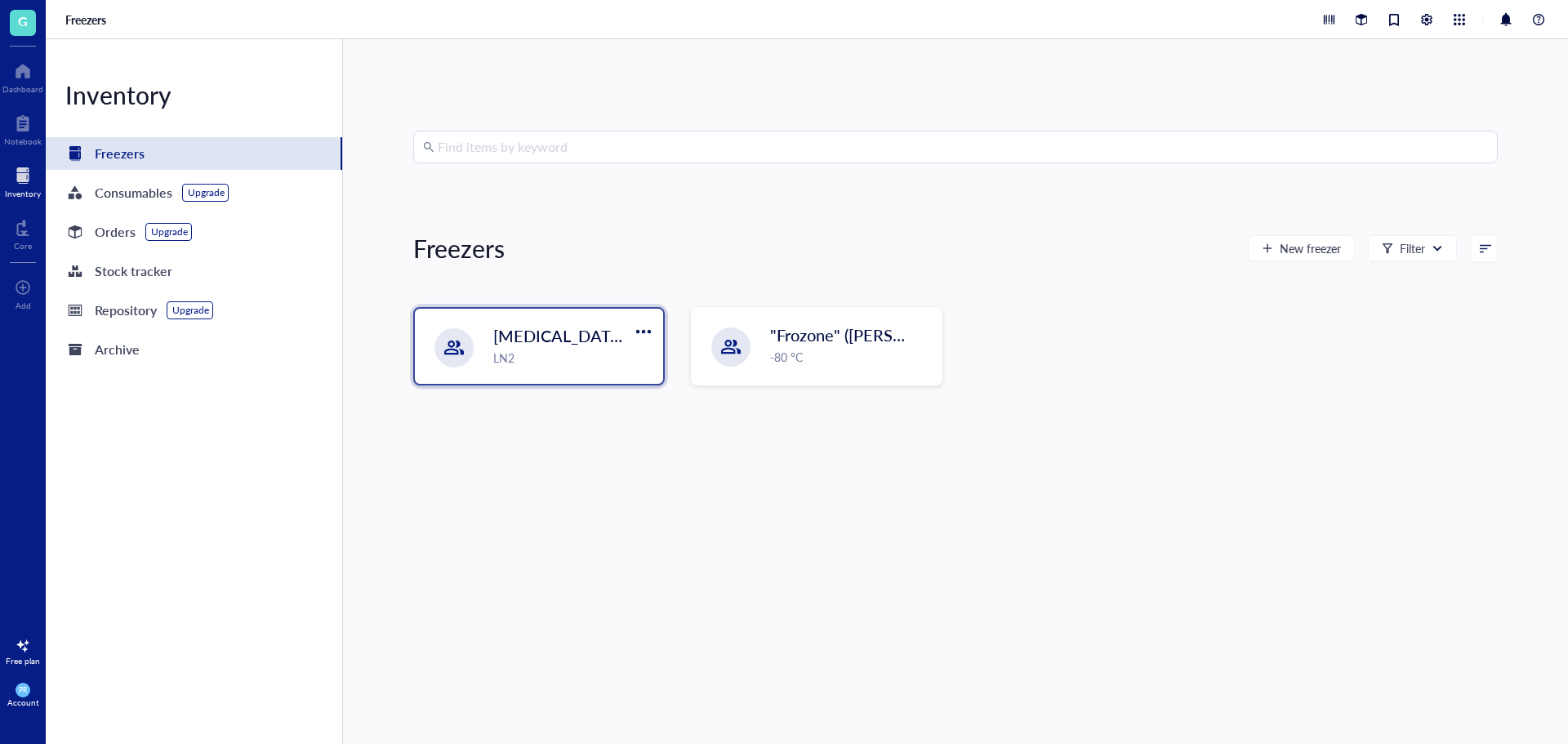
click at [565, 373] on div "Liquid Nitrogen Storage (Garcia/Nakano) LN2" at bounding box center [539, 347] width 248 height 75
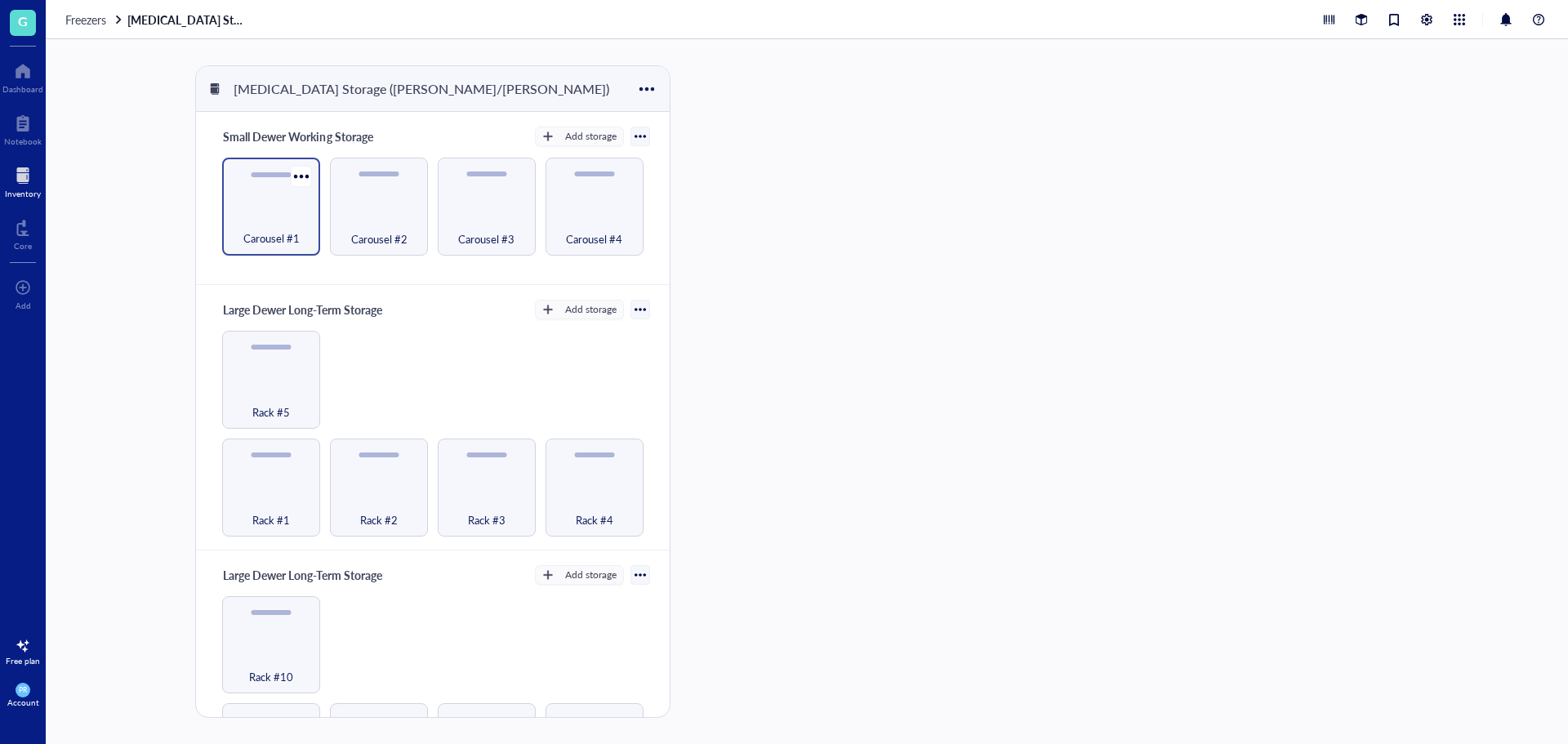
click at [278, 239] on span "Carousel #1" at bounding box center [271, 238] width 56 height 18
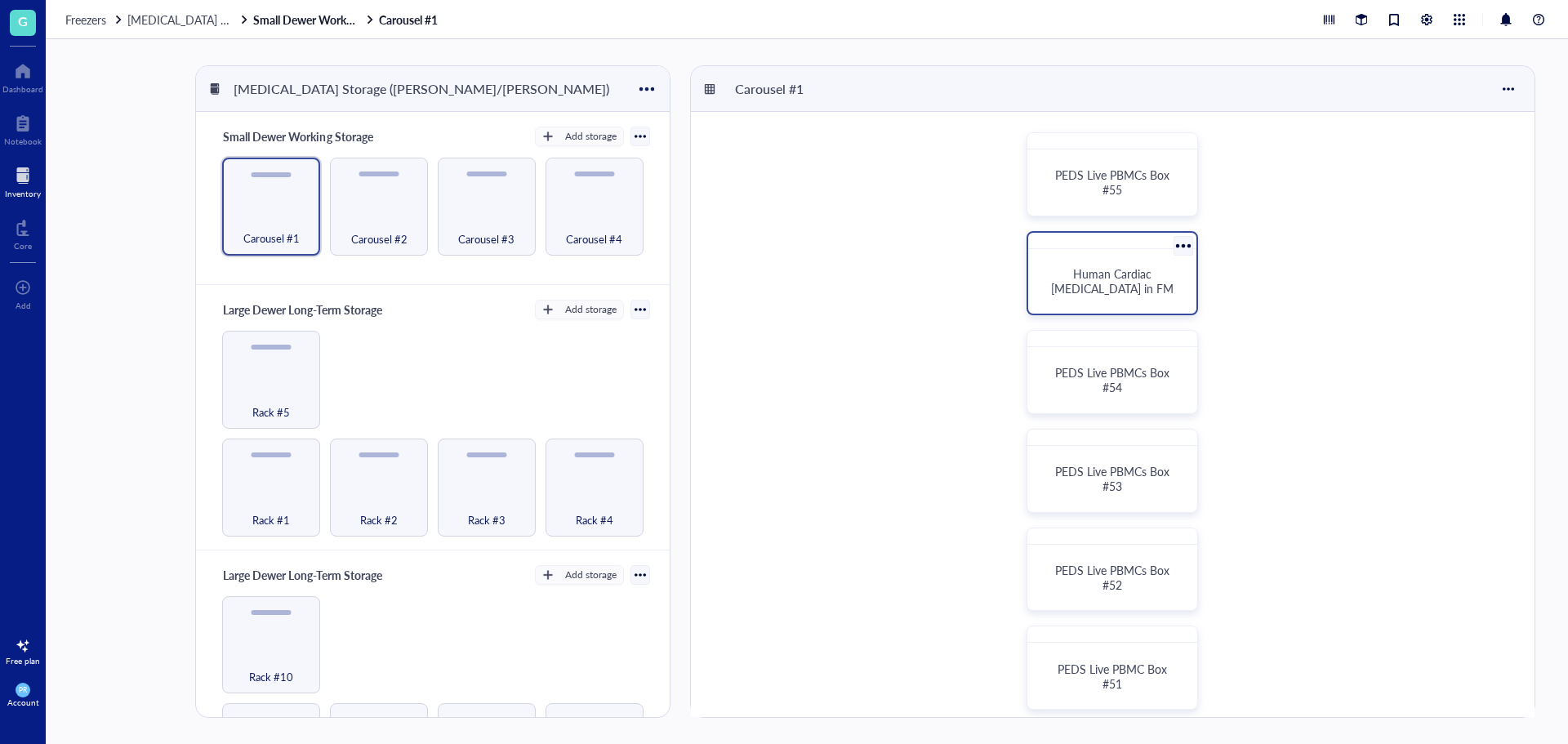
click at [1135, 293] on span "Human Cardiac [MEDICAL_DATA] in FM" at bounding box center [1112, 281] width 122 height 31
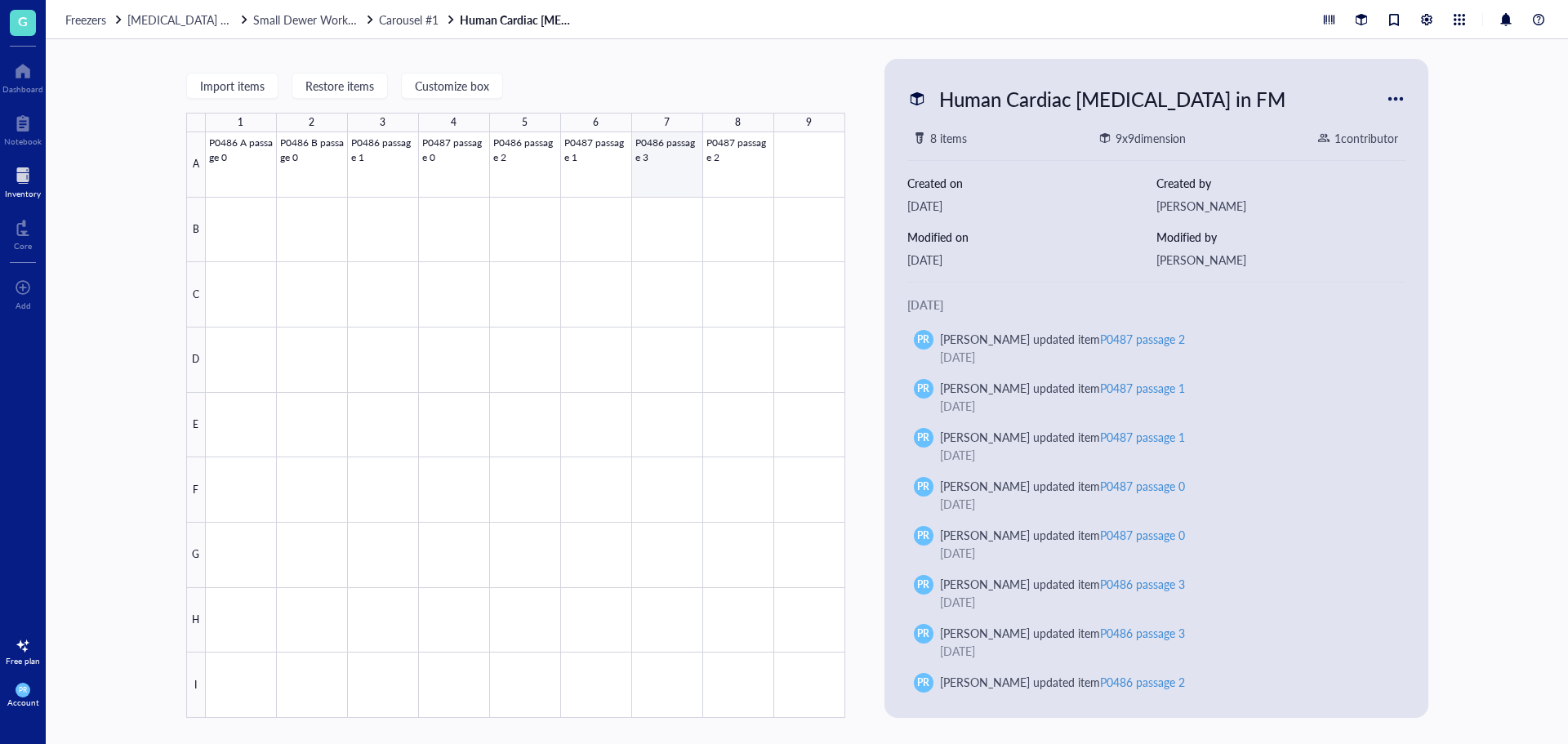
click at [723, 182] on div at bounding box center [525, 426] width 639 height 586
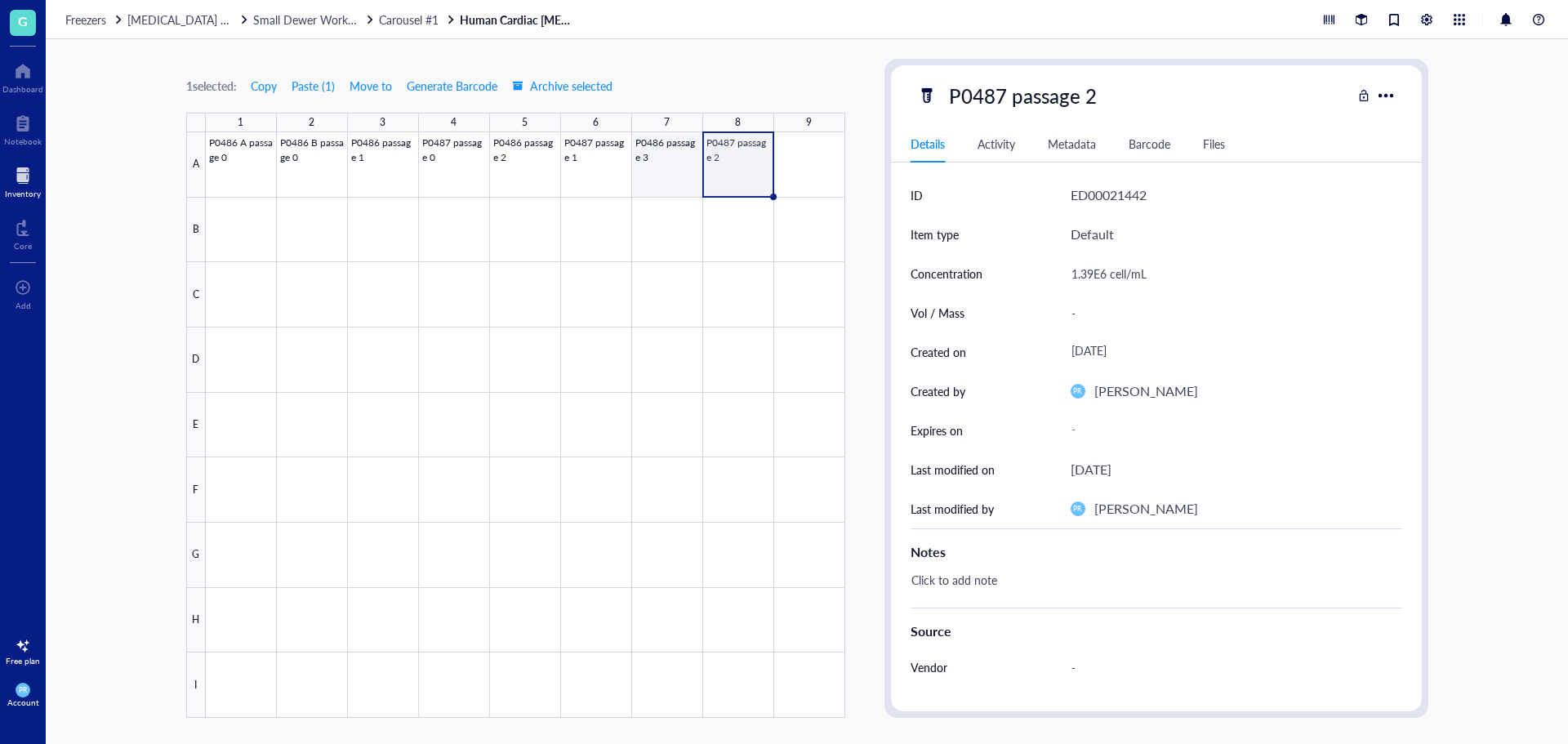
click at [667, 170] on div at bounding box center [525, 426] width 639 height 586
click at [621, 178] on div at bounding box center [525, 426] width 639 height 586
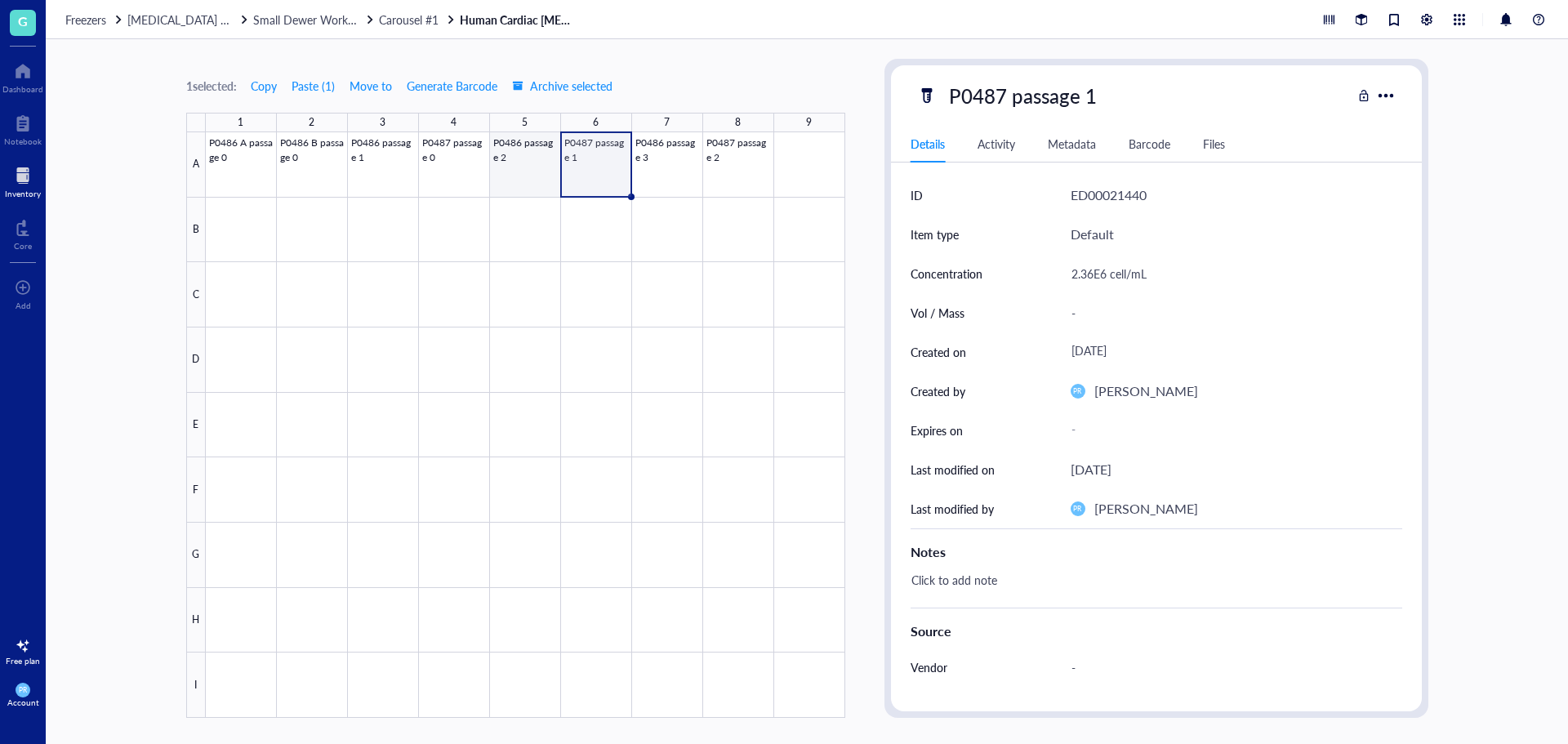
click at [530, 176] on div at bounding box center [525, 426] width 639 height 586
click at [460, 182] on div at bounding box center [525, 426] width 639 height 586
click at [506, 180] on div at bounding box center [525, 426] width 639 height 586
click at [626, 176] on div at bounding box center [525, 426] width 639 height 586
click at [678, 188] on div at bounding box center [525, 426] width 639 height 586
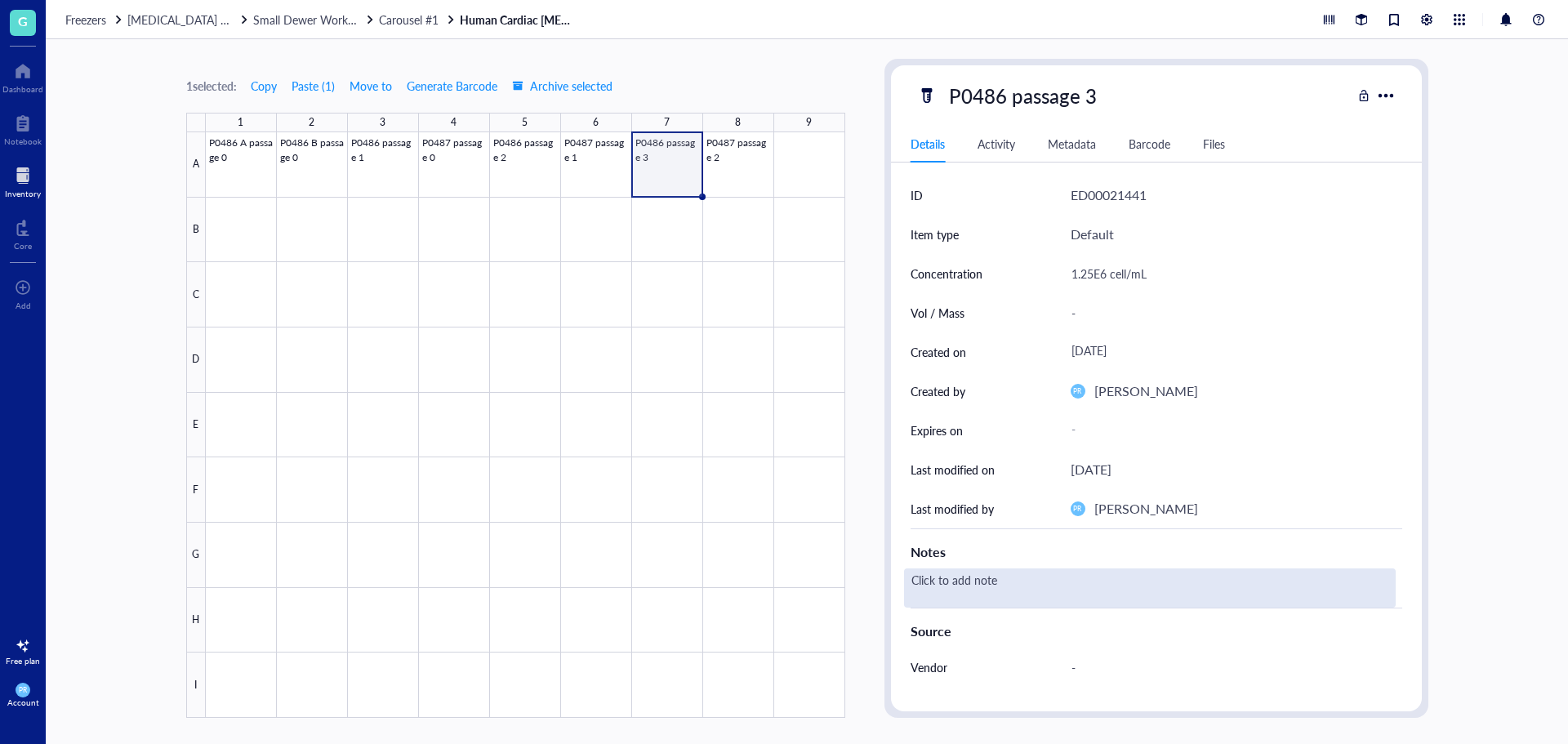
click at [1109, 586] on div "Click to add note" at bounding box center [1149, 588] width 491 height 39
click at [1010, 586] on textarea "collected passage 3 because we did not incubate in serum free media (starvation…" at bounding box center [1149, 588] width 490 height 36
type textarea "collected passage 3 in FM because we did not incubate in serum free media (star…"
